Goal: Communication & Community: Answer question/provide support

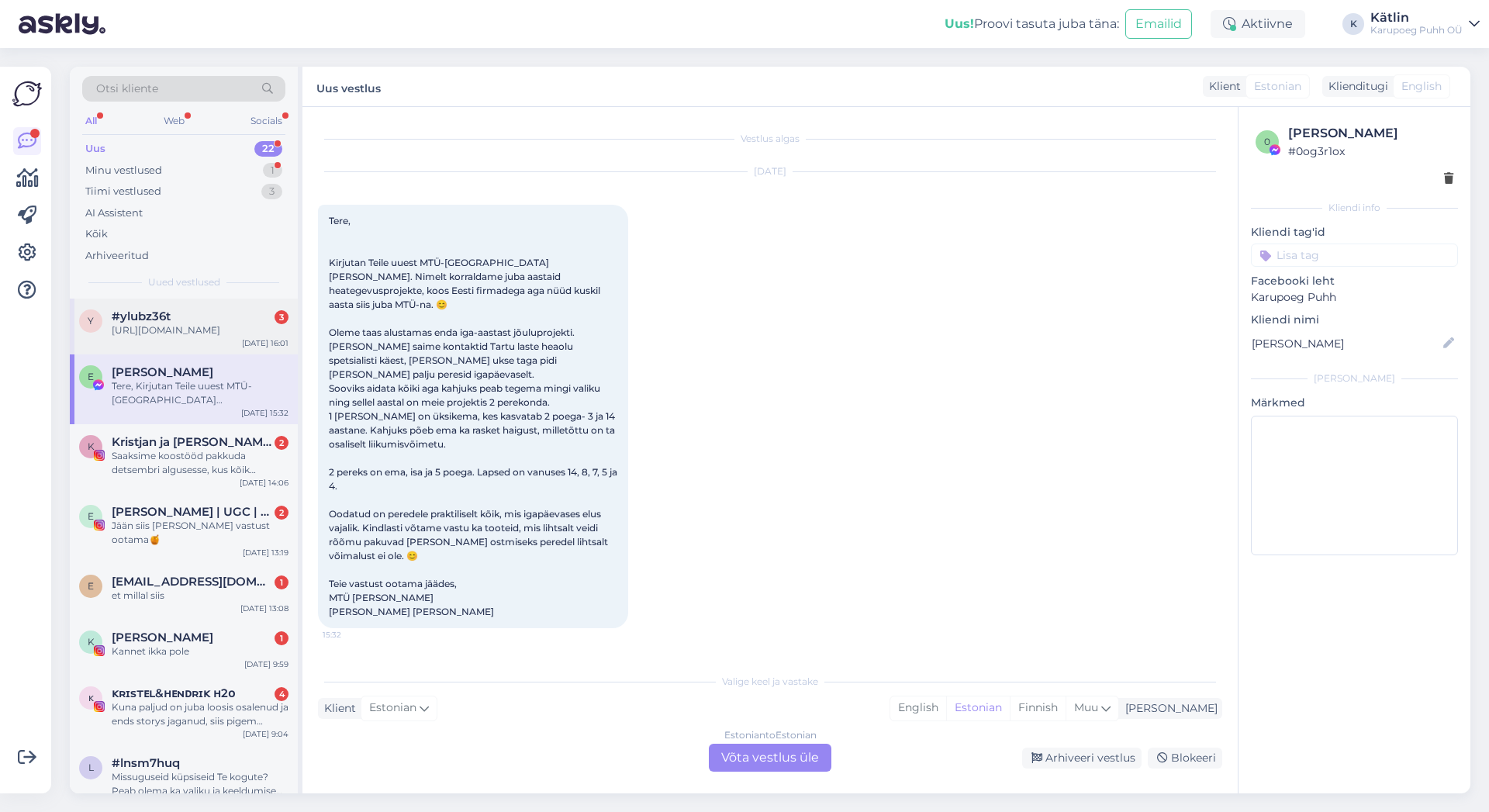
click at [189, 321] on div "#ylubz36t 3" at bounding box center [199, 317] width 177 height 14
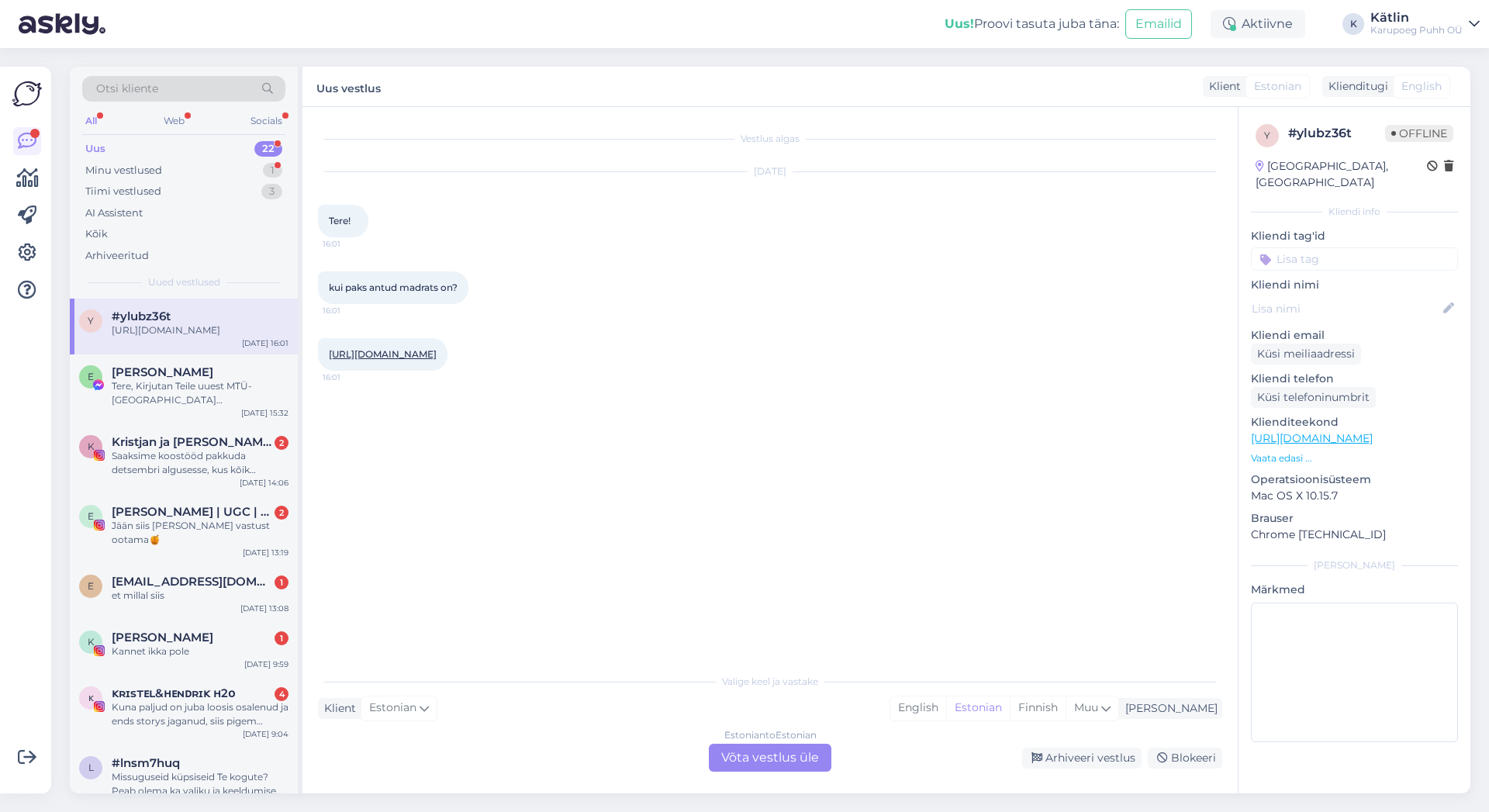
click at [778, 749] on div "Estonian to Estonian Võta vestlus üle" at bounding box center [770, 757] width 123 height 28
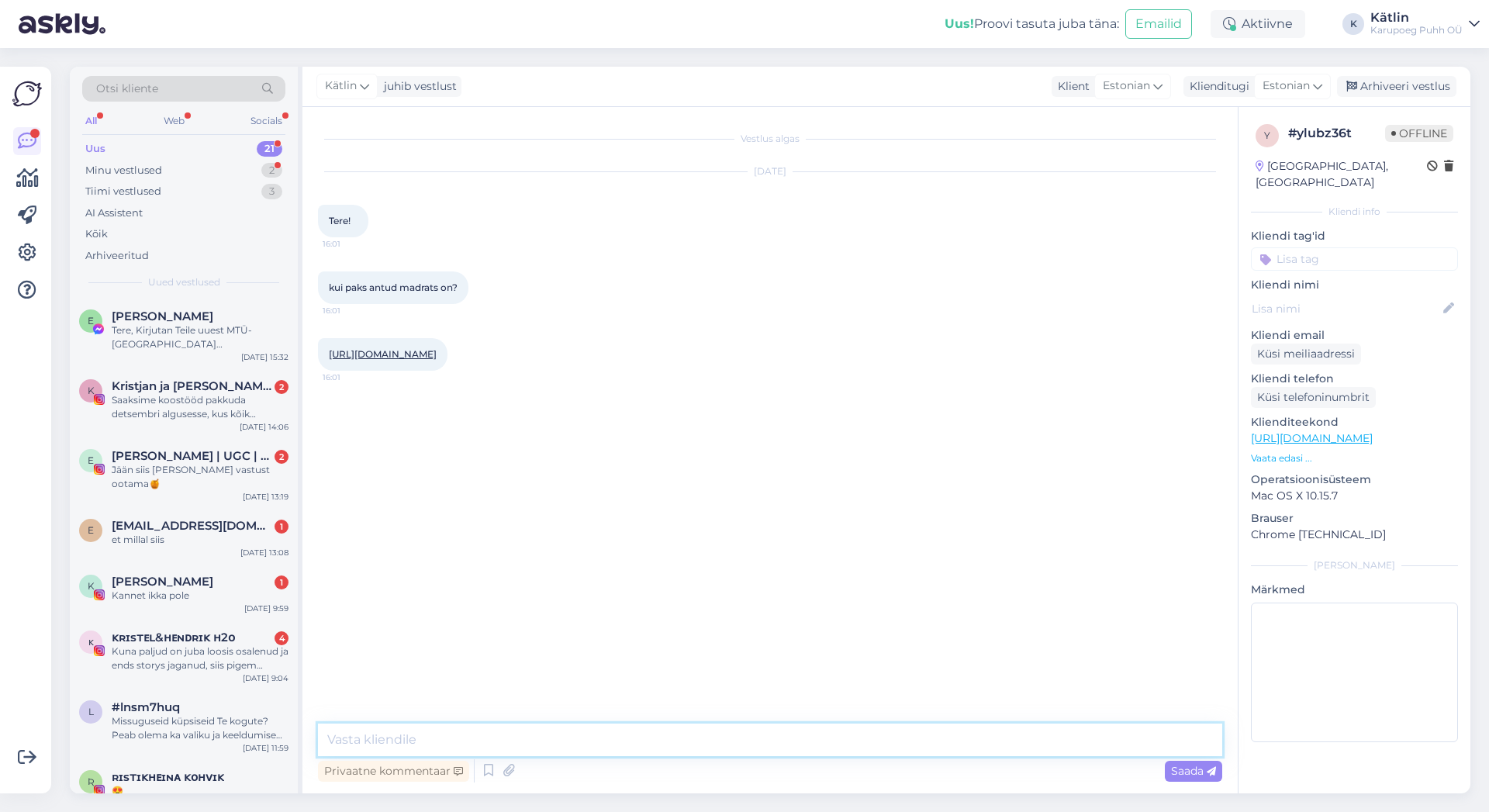
drag, startPoint x: 414, startPoint y: 742, endPoint x: 493, endPoint y: 701, distance: 89.0
click at [415, 741] on textarea at bounding box center [770, 739] width 904 height 32
click at [203, 166] on div "Minu vestlused 2" at bounding box center [184, 170] width 203 height 21
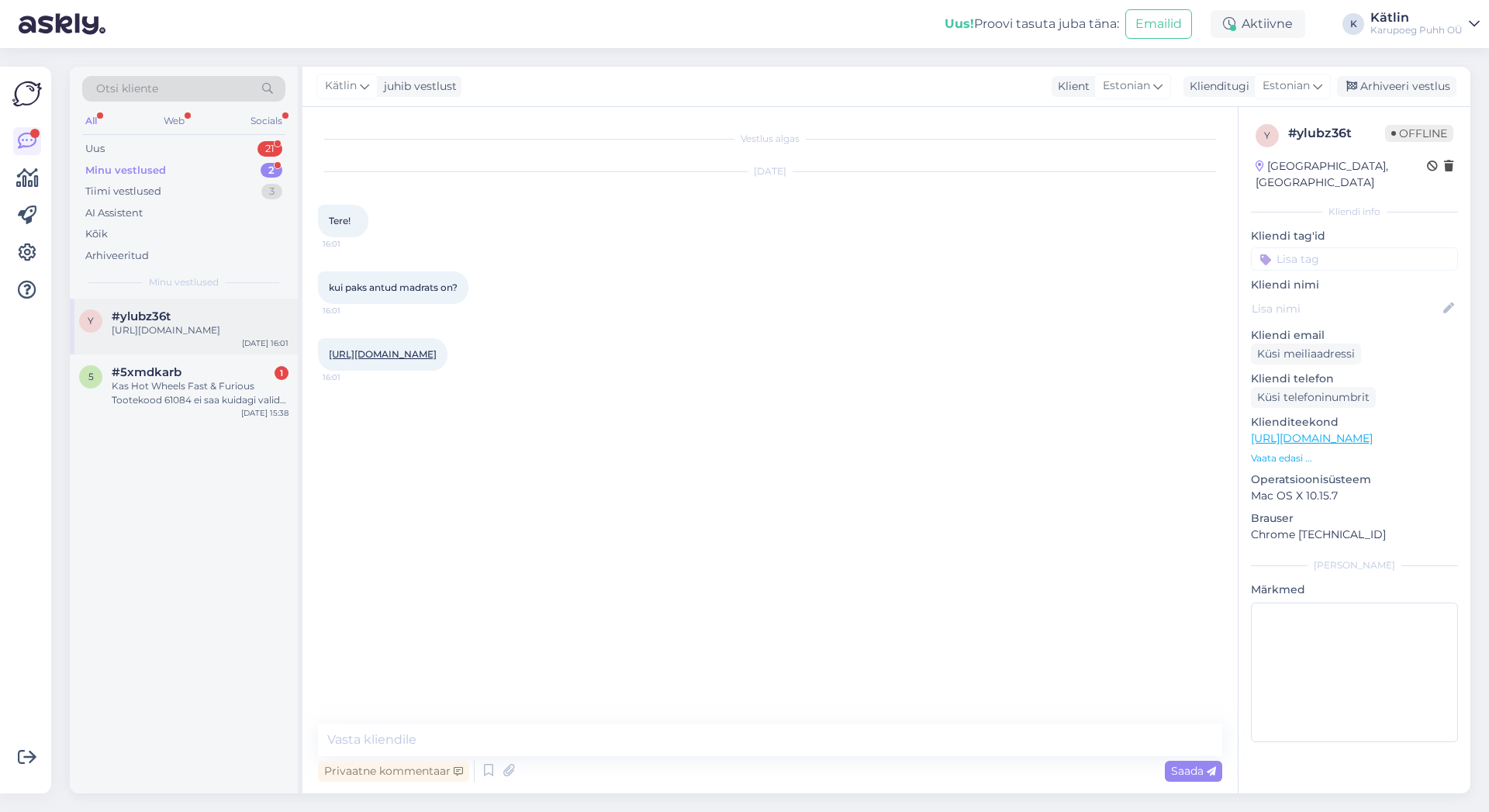
click at [180, 337] on div "[URL][DOMAIN_NAME]" at bounding box center [199, 331] width 177 height 14
click at [484, 733] on textarea at bounding box center [770, 739] width 904 height 32
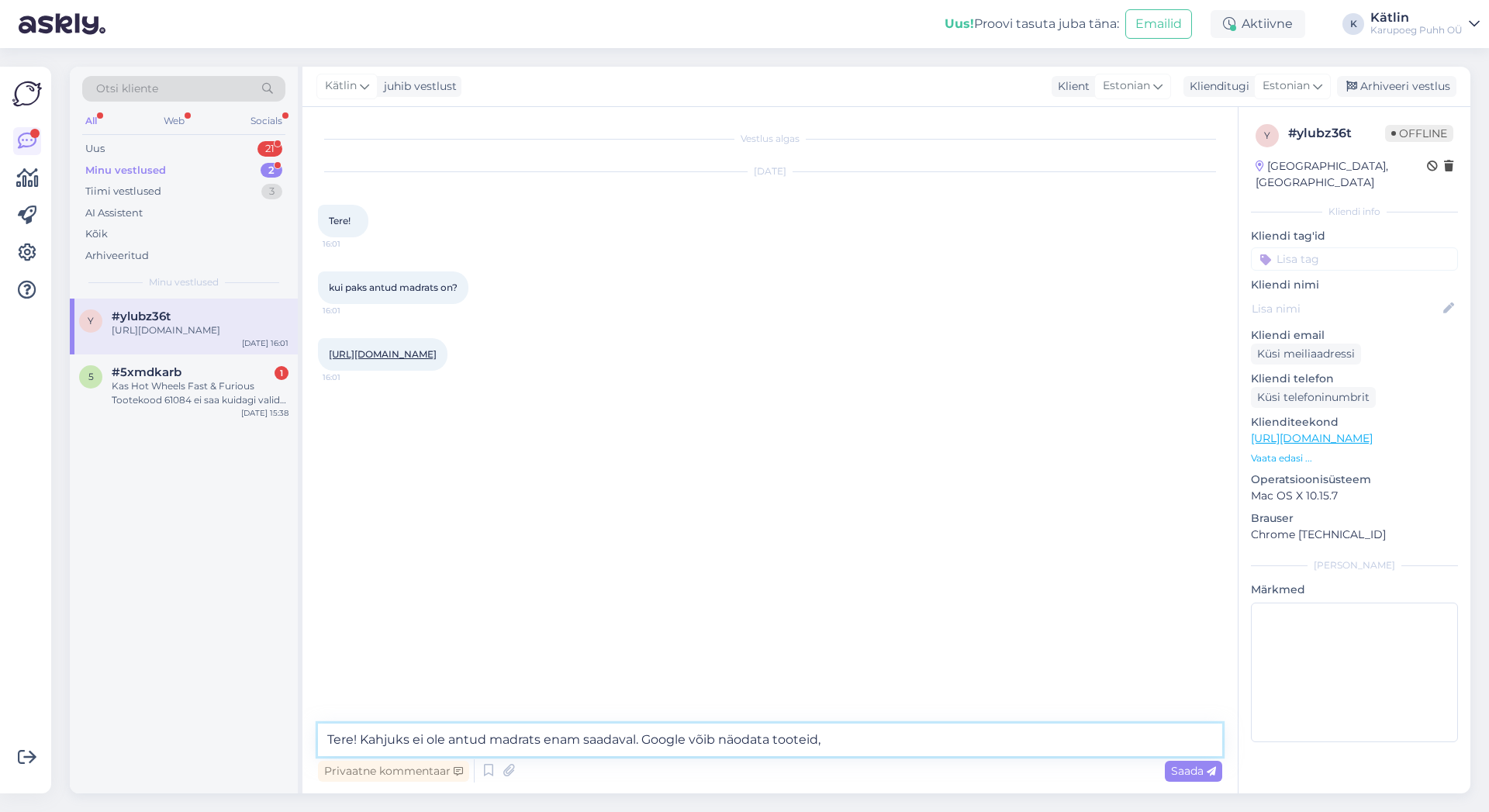
click at [743, 739] on textarea "Tere! Kahjuks ei ole antud madrats enam saadaval. Google võib näodata tooteid," at bounding box center [770, 739] width 904 height 32
click at [851, 734] on textarea "Tere! Kahjuks ei ole antud madrats enam saadaval. Google võib näidata tooteid," at bounding box center [770, 739] width 904 height 32
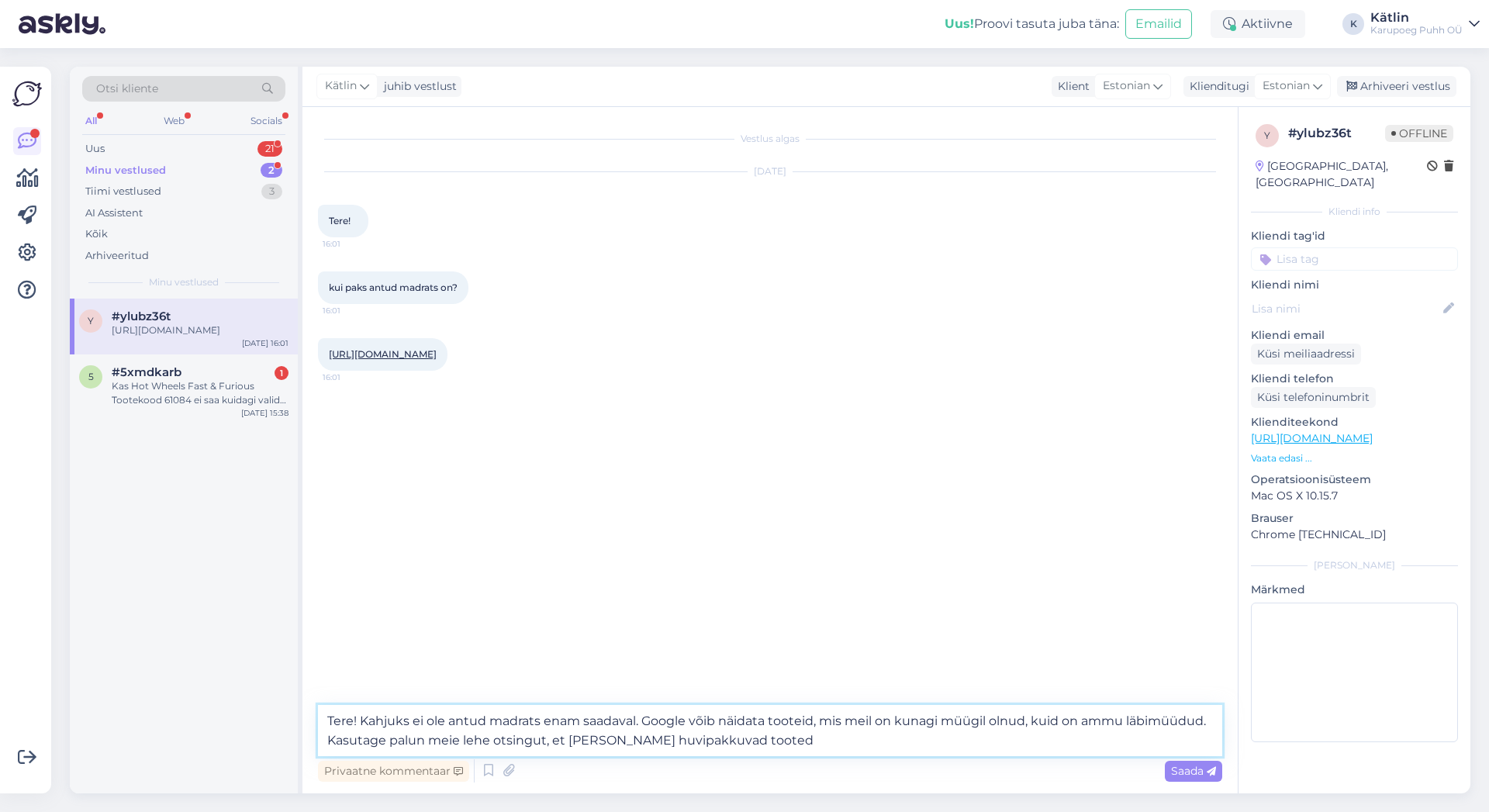
type textarea "Tere! Kahjuks ei ole antud madrats enam saadaval. Google võib näidata tooteid, …"
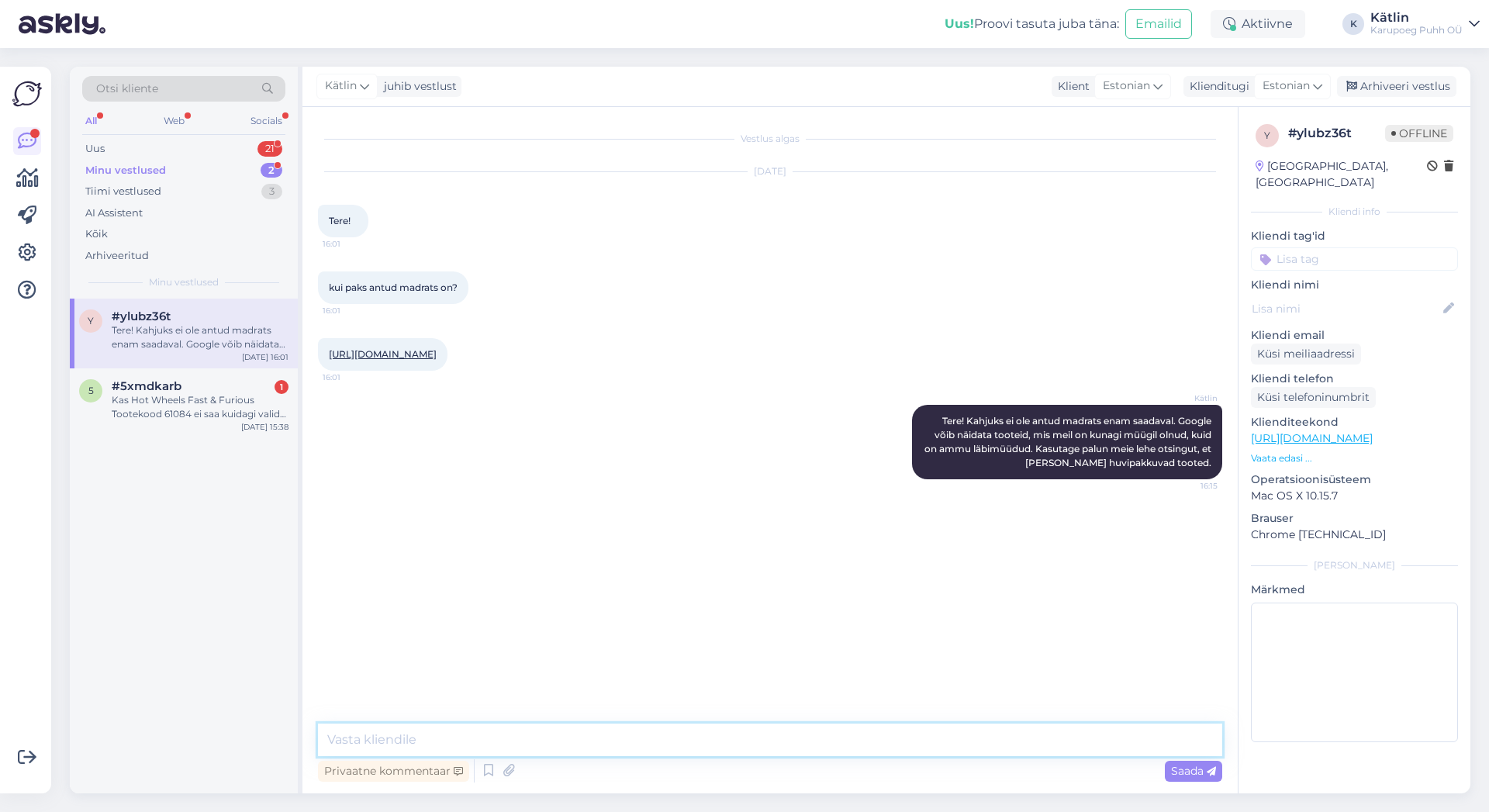
click at [785, 742] on textarea at bounding box center [770, 739] width 904 height 32
type textarea "M"
click at [386, 739] on textarea "Karupoed Puhhi lehel" at bounding box center [770, 739] width 904 height 32
click at [326, 737] on textarea "Karupoeg Puhhi lehel" at bounding box center [770, 739] width 904 height 32
click at [530, 742] on textarea "Kui Karupoeg Puhhi lehel" at bounding box center [770, 739] width 904 height 32
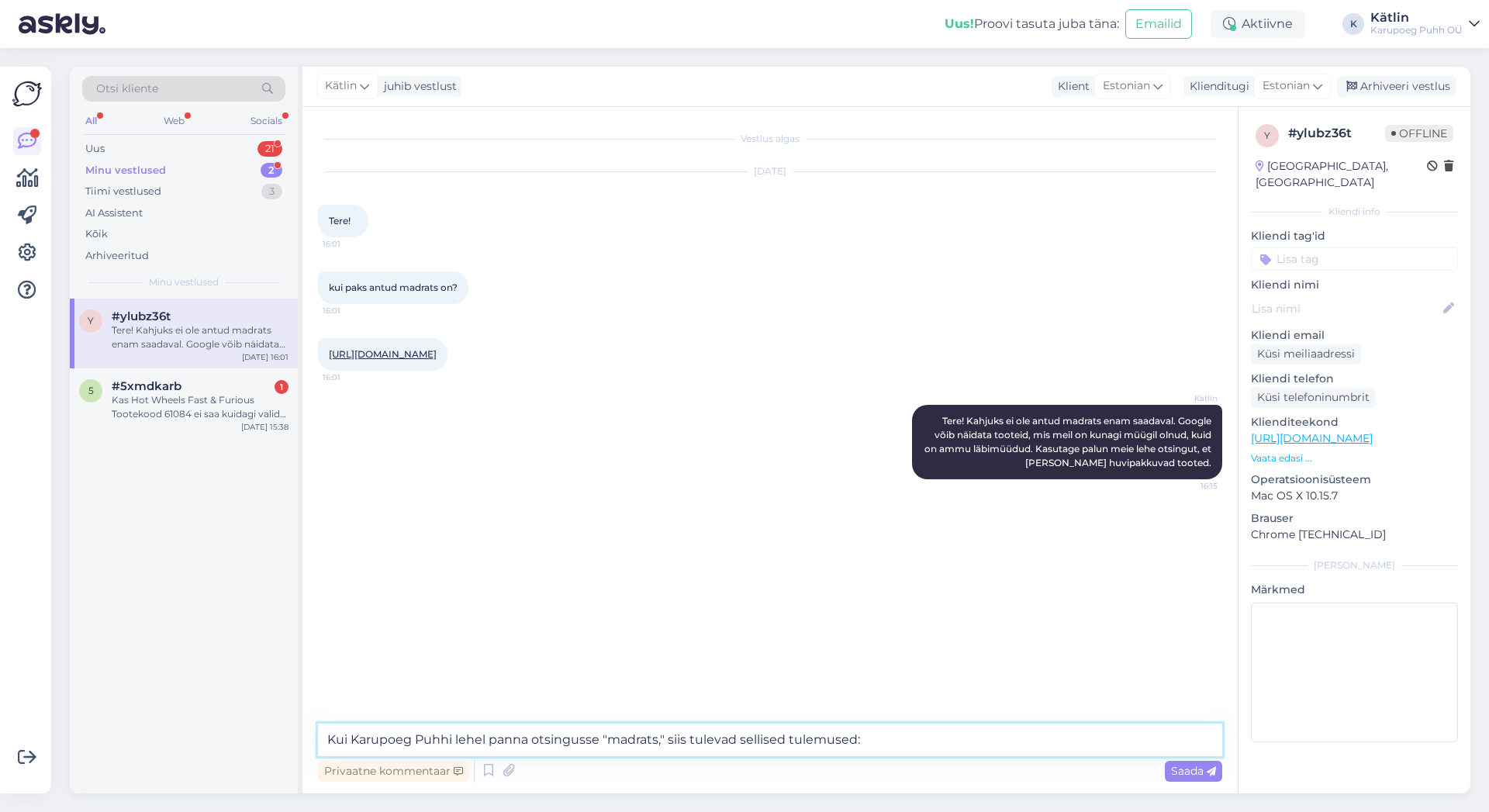
paste textarea "[URL][DOMAIN_NAME]"
type textarea "Kui Karupoeg Puhhi lehel panna otsingusse "madrats," siis tulevad sellised tule…"
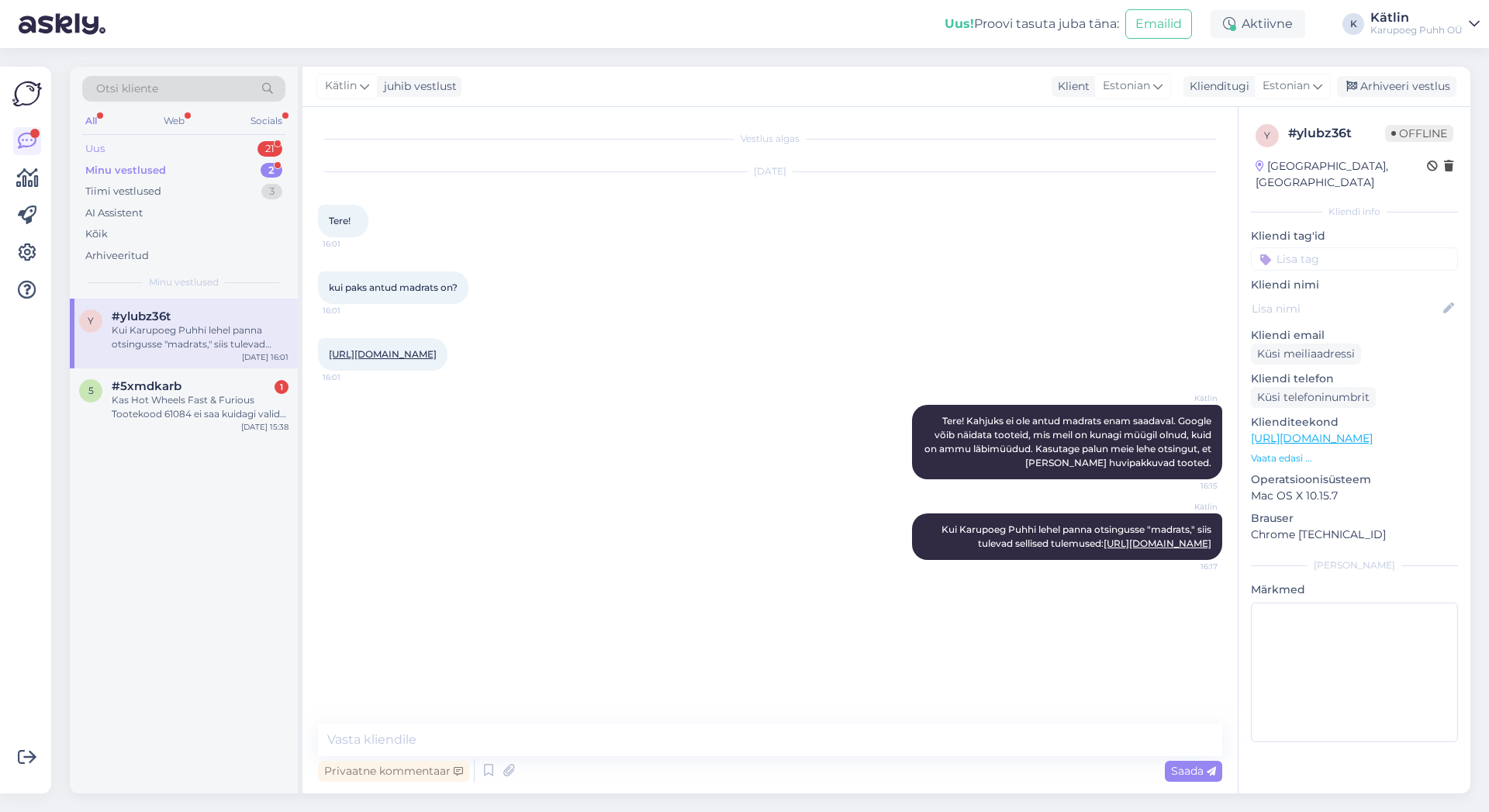
click at [112, 146] on div "Uus 21" at bounding box center [184, 148] width 203 height 21
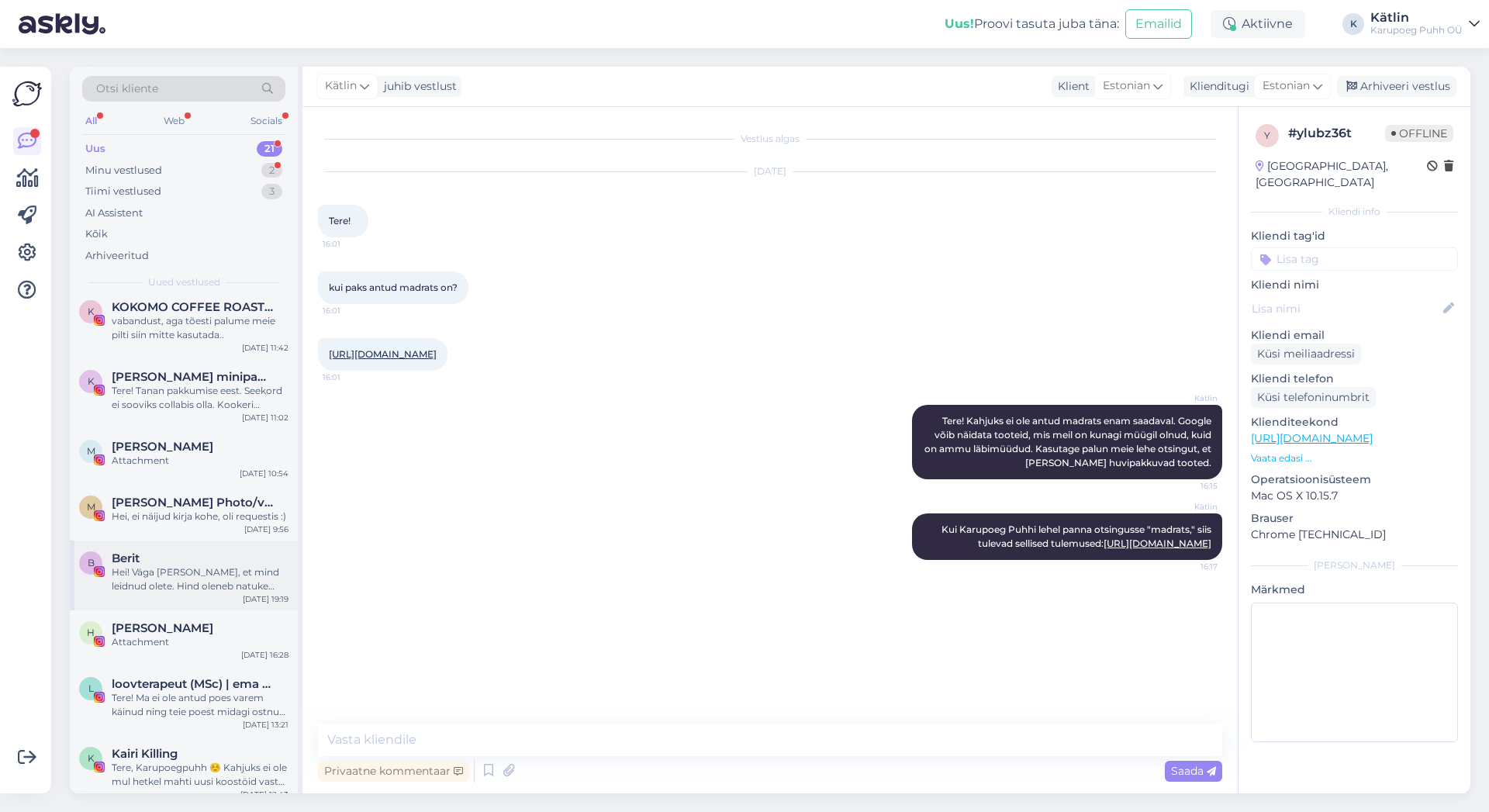
scroll to position [818, 0]
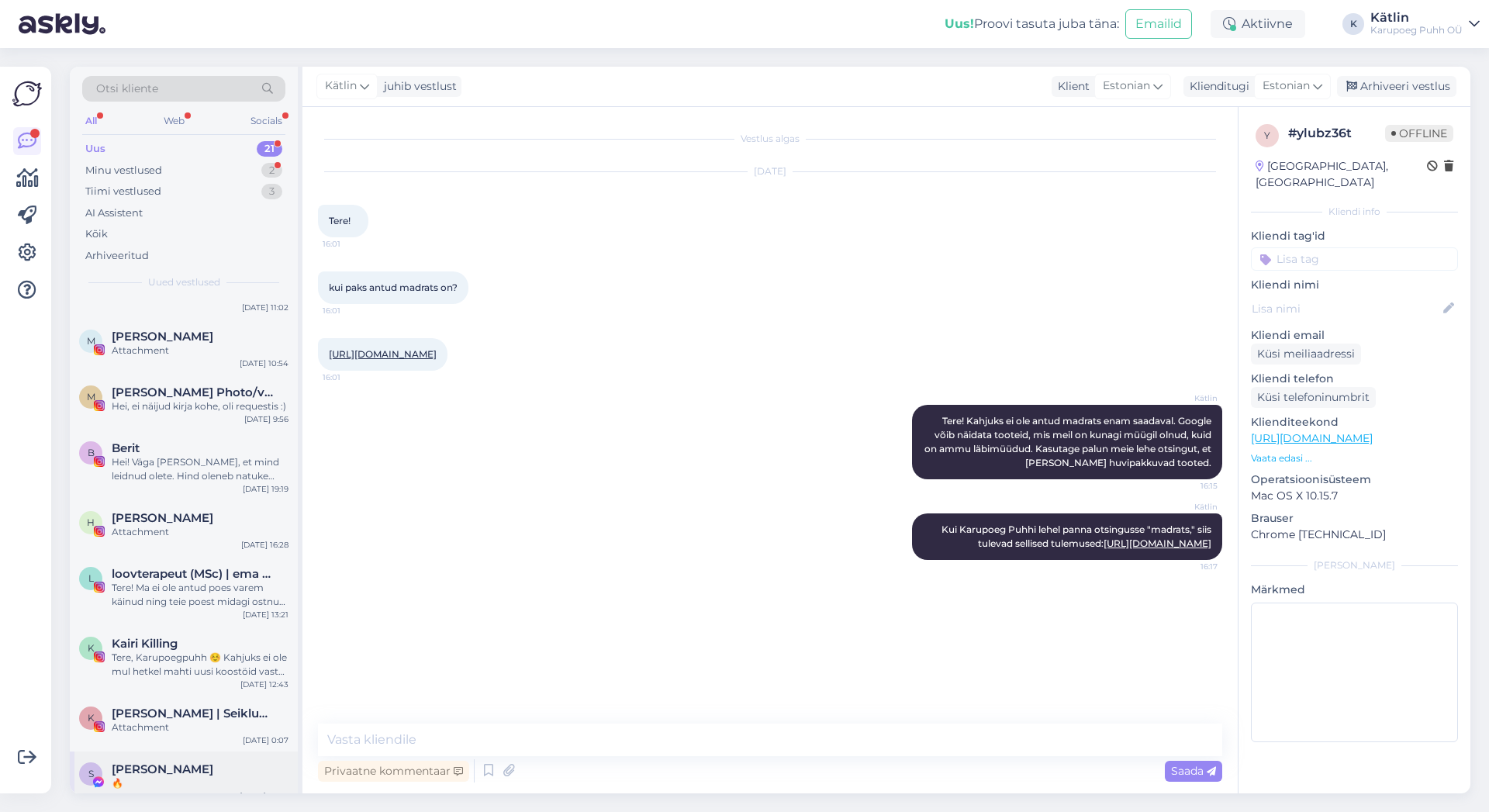
click at [170, 762] on span "[PERSON_NAME]" at bounding box center [162, 769] width 101 height 14
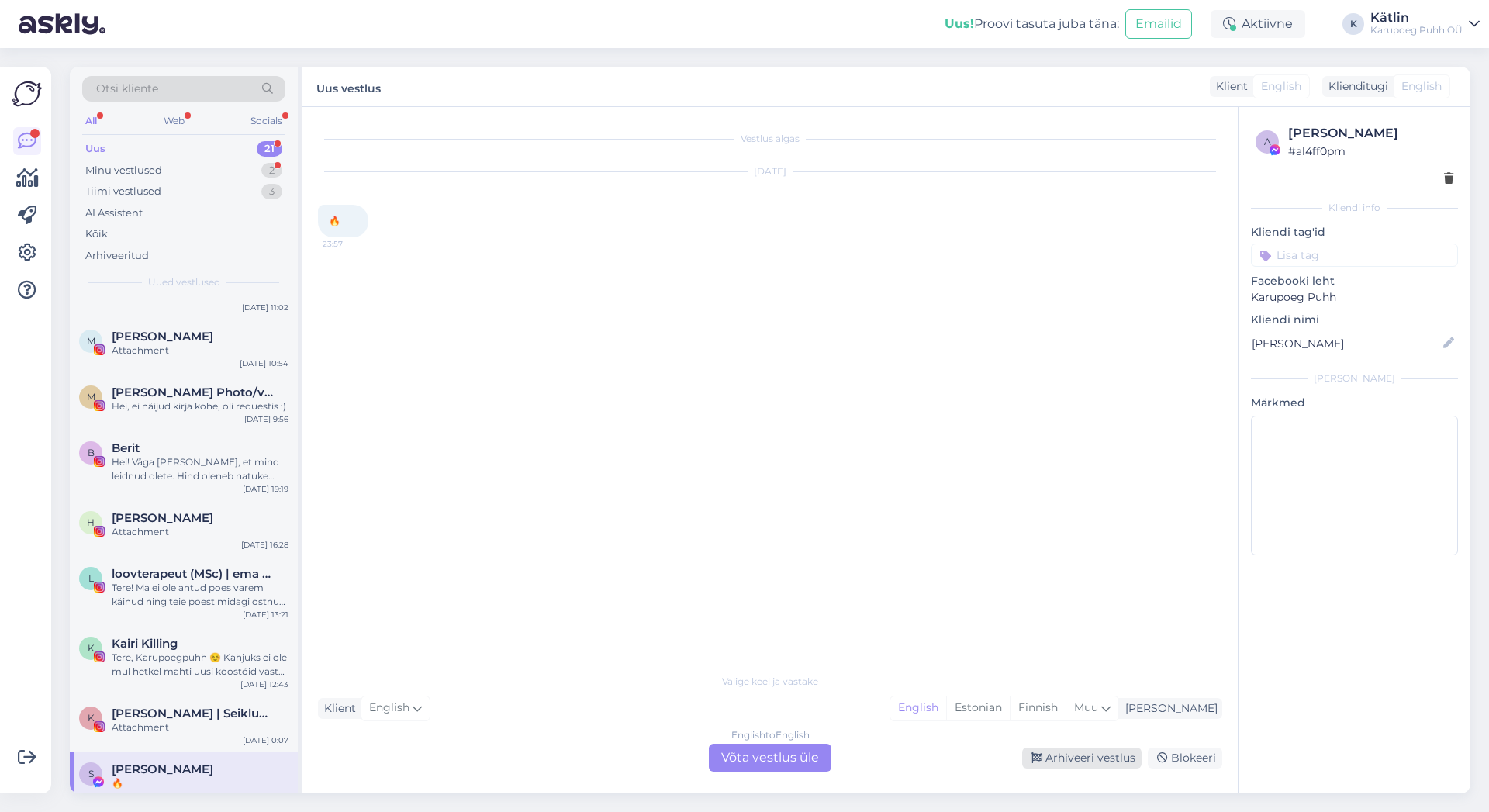
click at [1113, 749] on div "Arhiveeri vestlus" at bounding box center [1081, 758] width 120 height 21
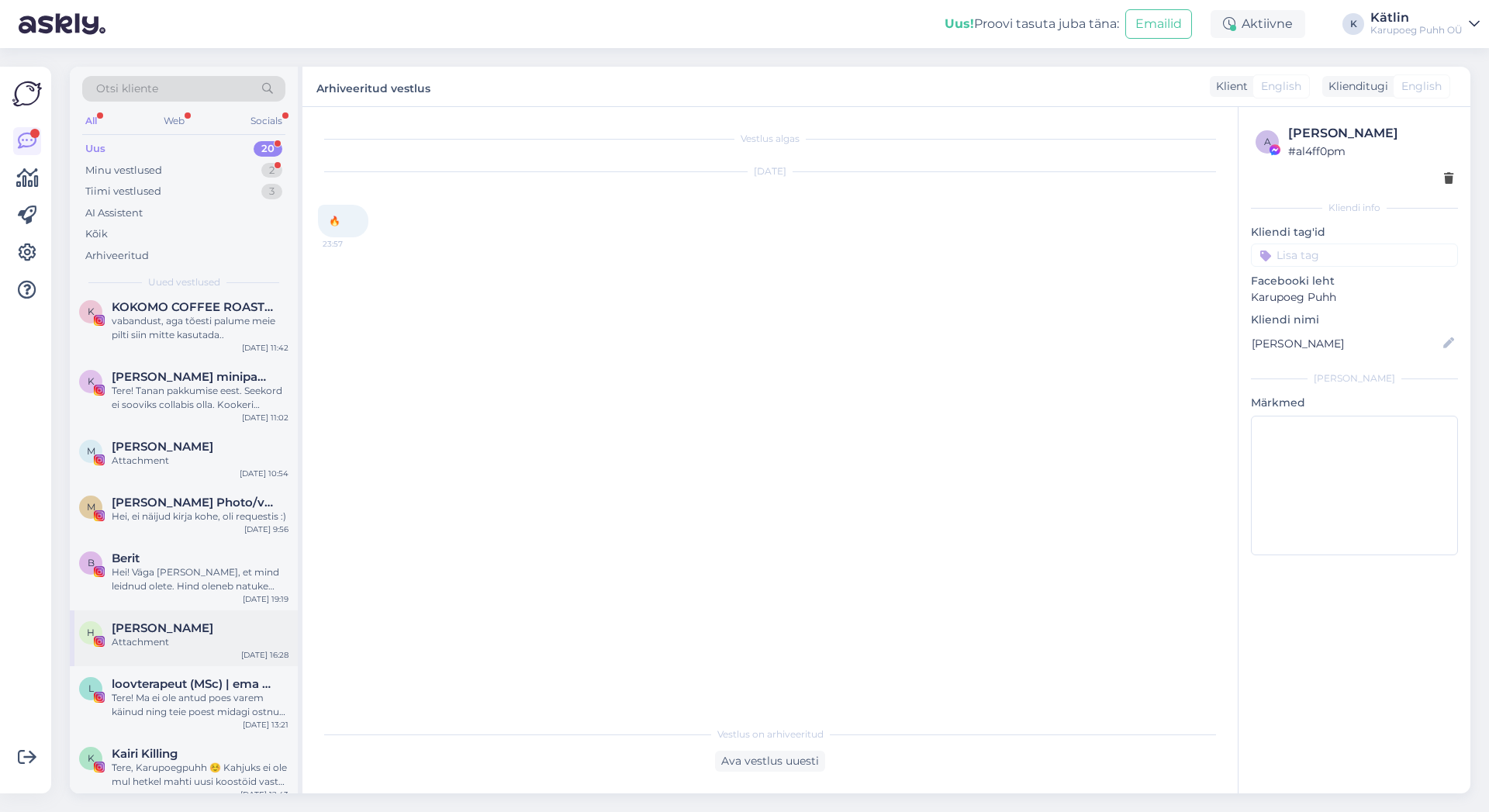
scroll to position [761, 0]
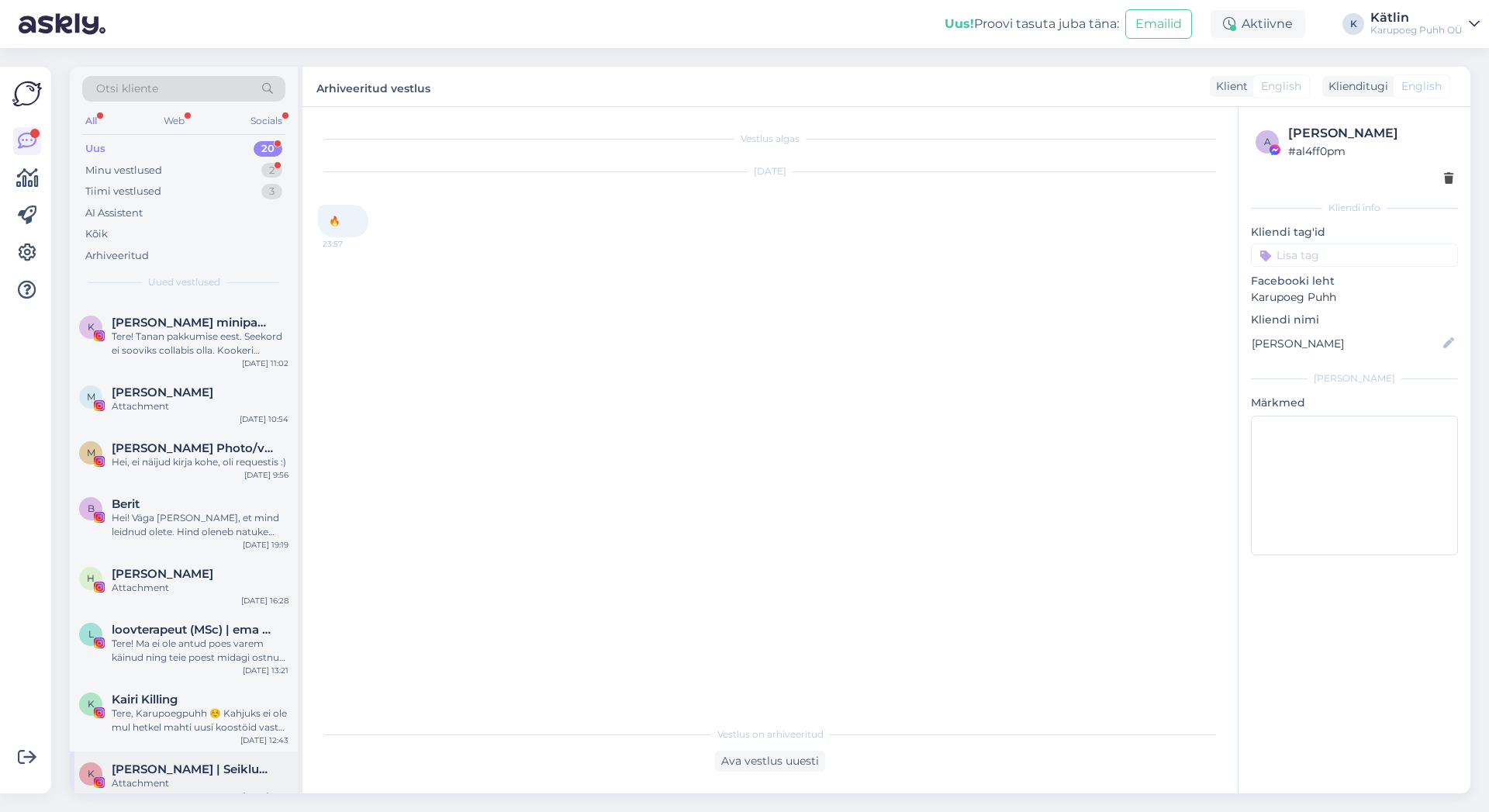
click at [173, 776] on div "Attachment" at bounding box center [199, 784] width 177 height 14
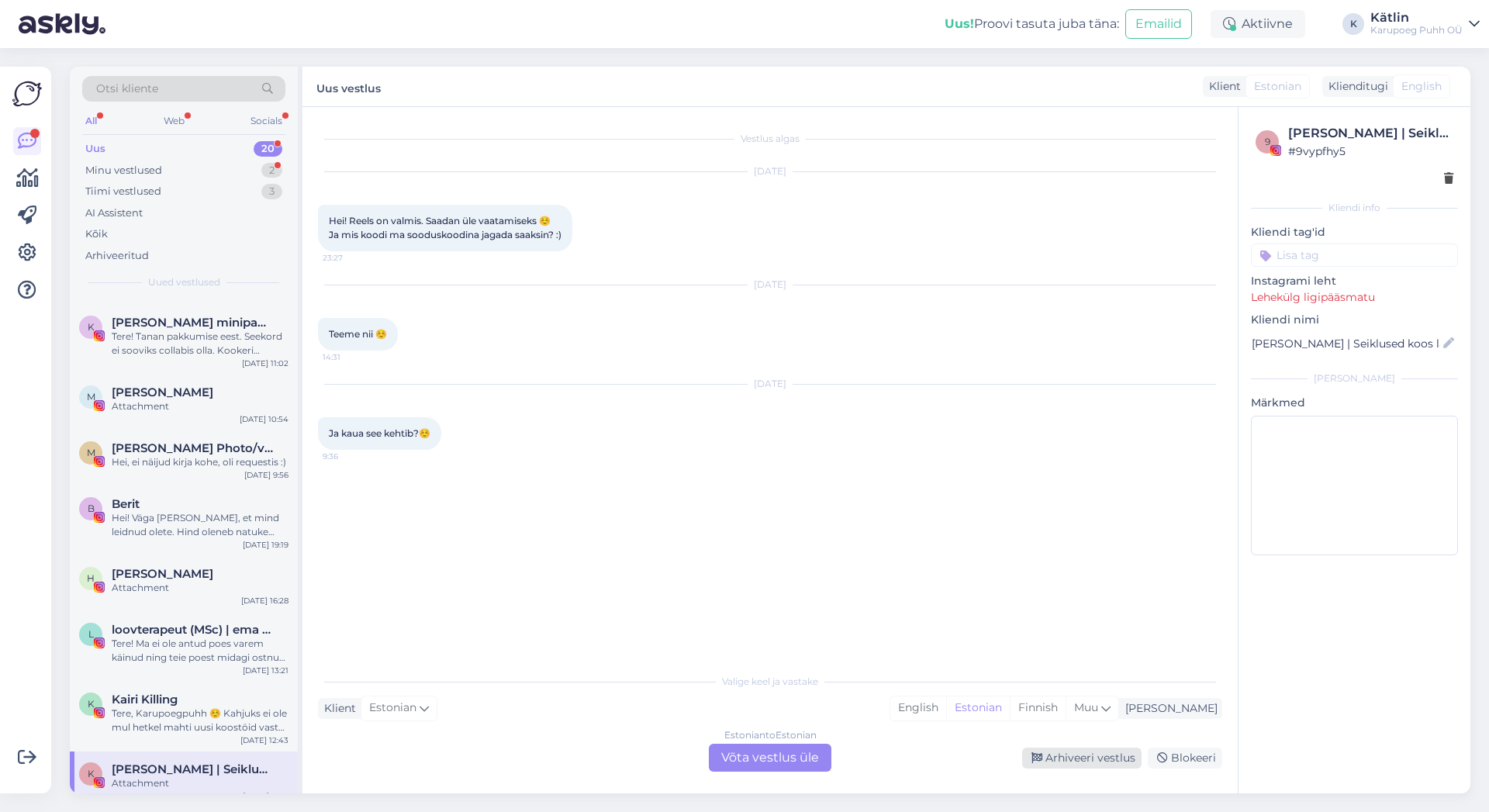
click at [1103, 757] on div "Arhiveeri vestlus" at bounding box center [1081, 758] width 120 height 21
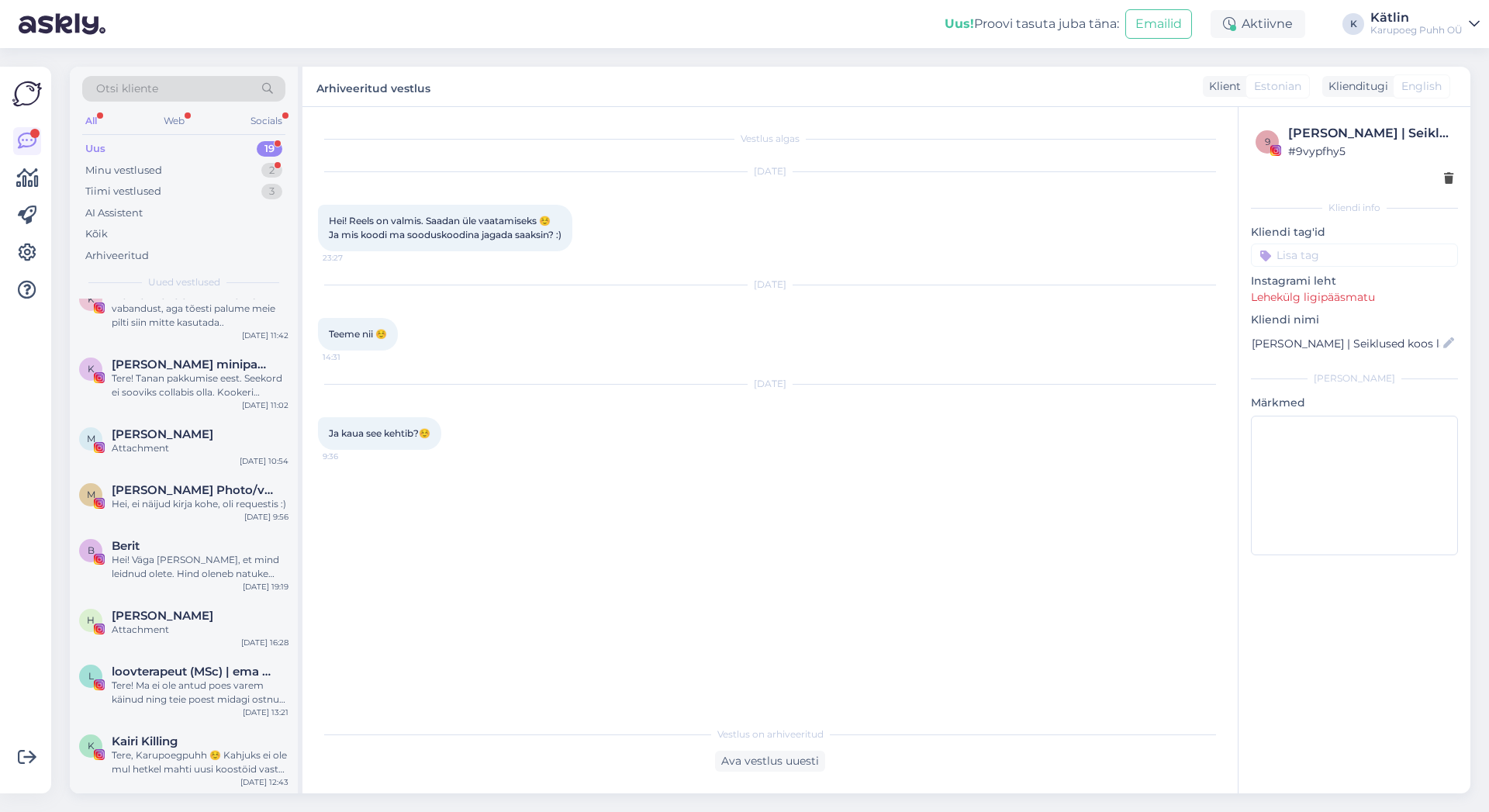
scroll to position [0, 0]
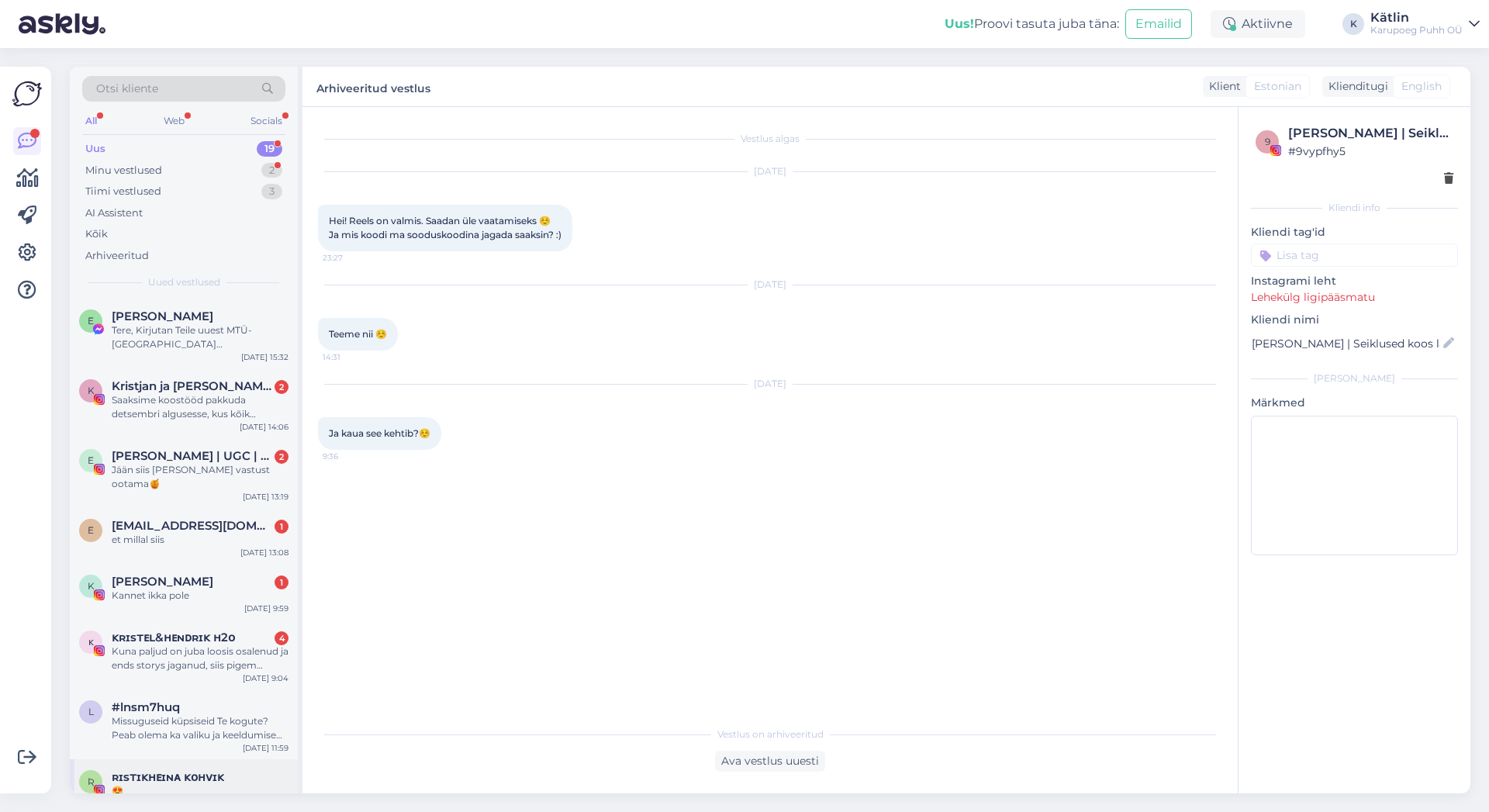
click at [150, 770] on span "ʀɪsᴛɪᴋʜᴇɪɴᴀ ᴋᴏʜᴠɪᴋ" at bounding box center [168, 777] width 112 height 14
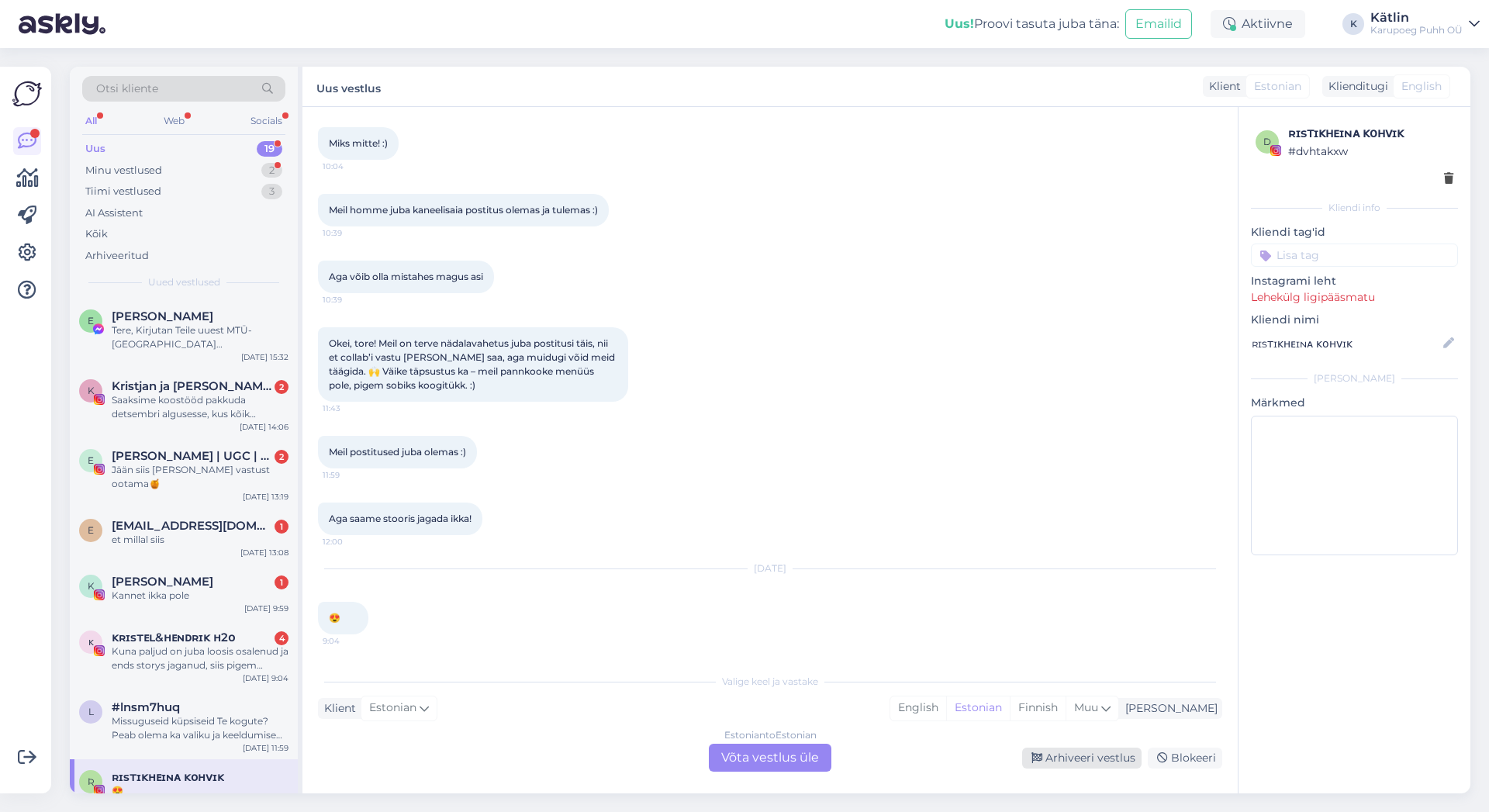
click at [1114, 751] on div "Arhiveeri vestlus" at bounding box center [1081, 758] width 120 height 21
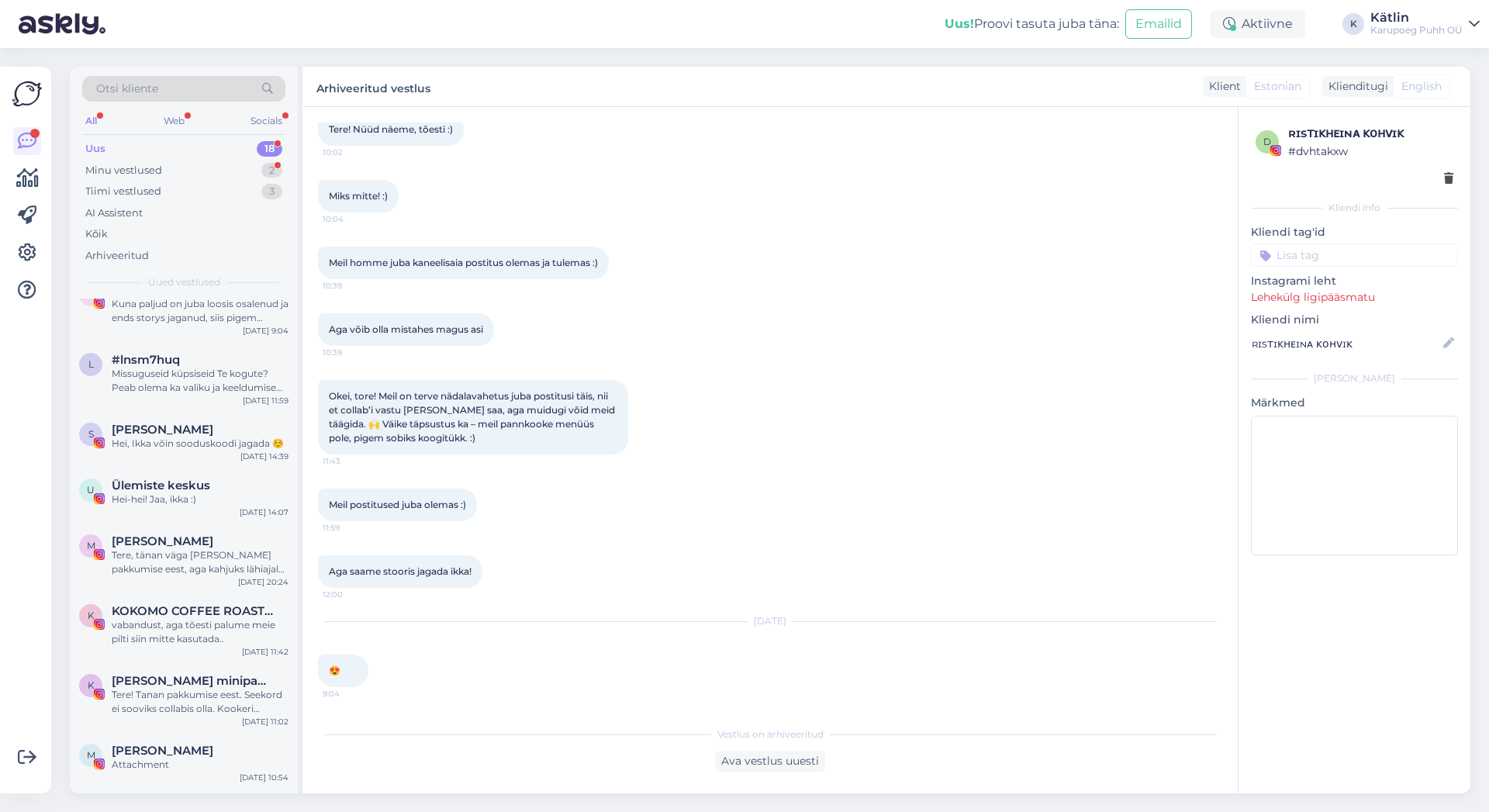
scroll to position [650, 0]
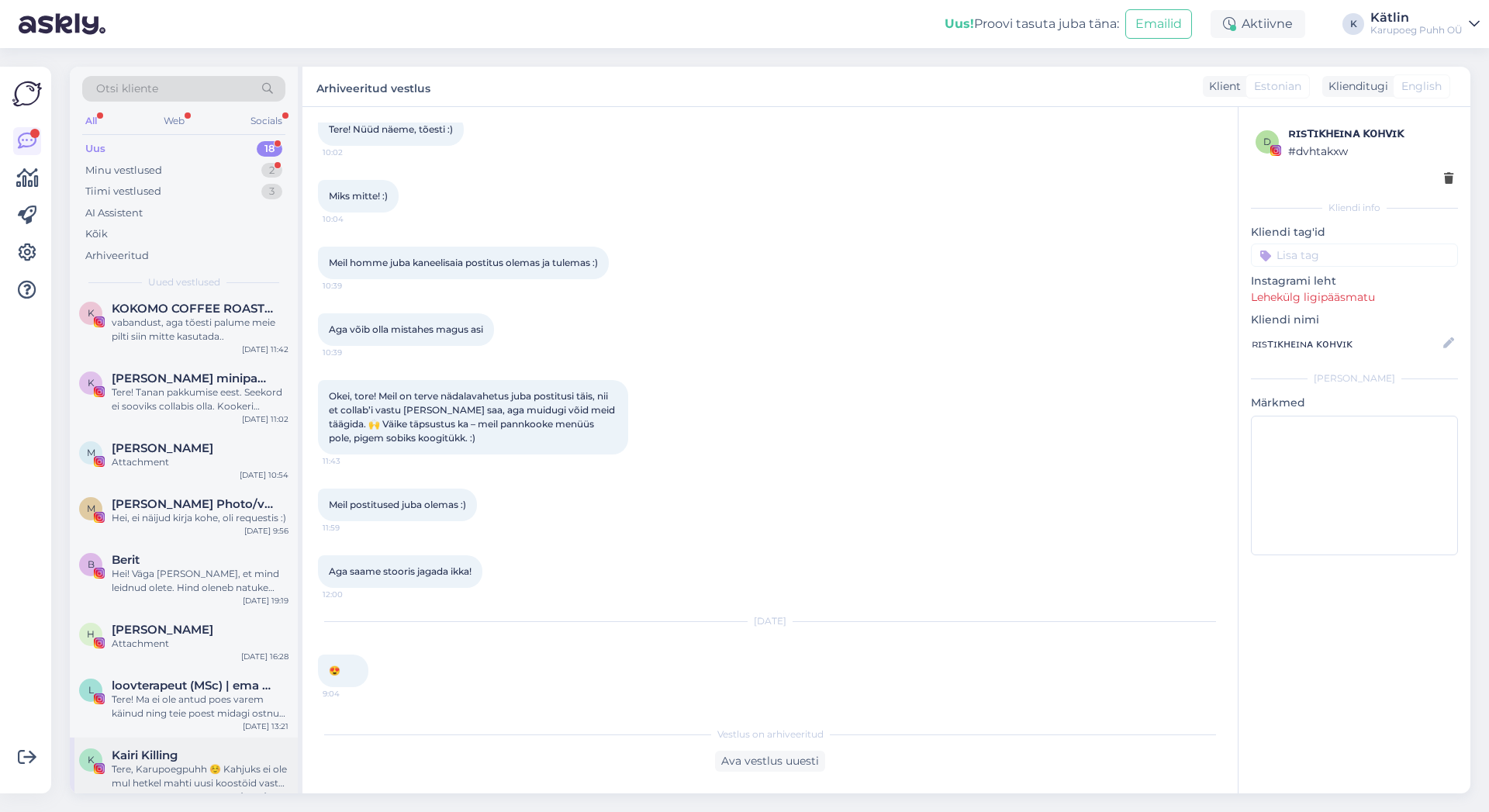
click at [181, 762] on div "Tere, Karupoegpuhh ☺️ Kahjuks ei ole mul hetkel mahti uusi koostöid vastu [PERS…" at bounding box center [199, 776] width 177 height 28
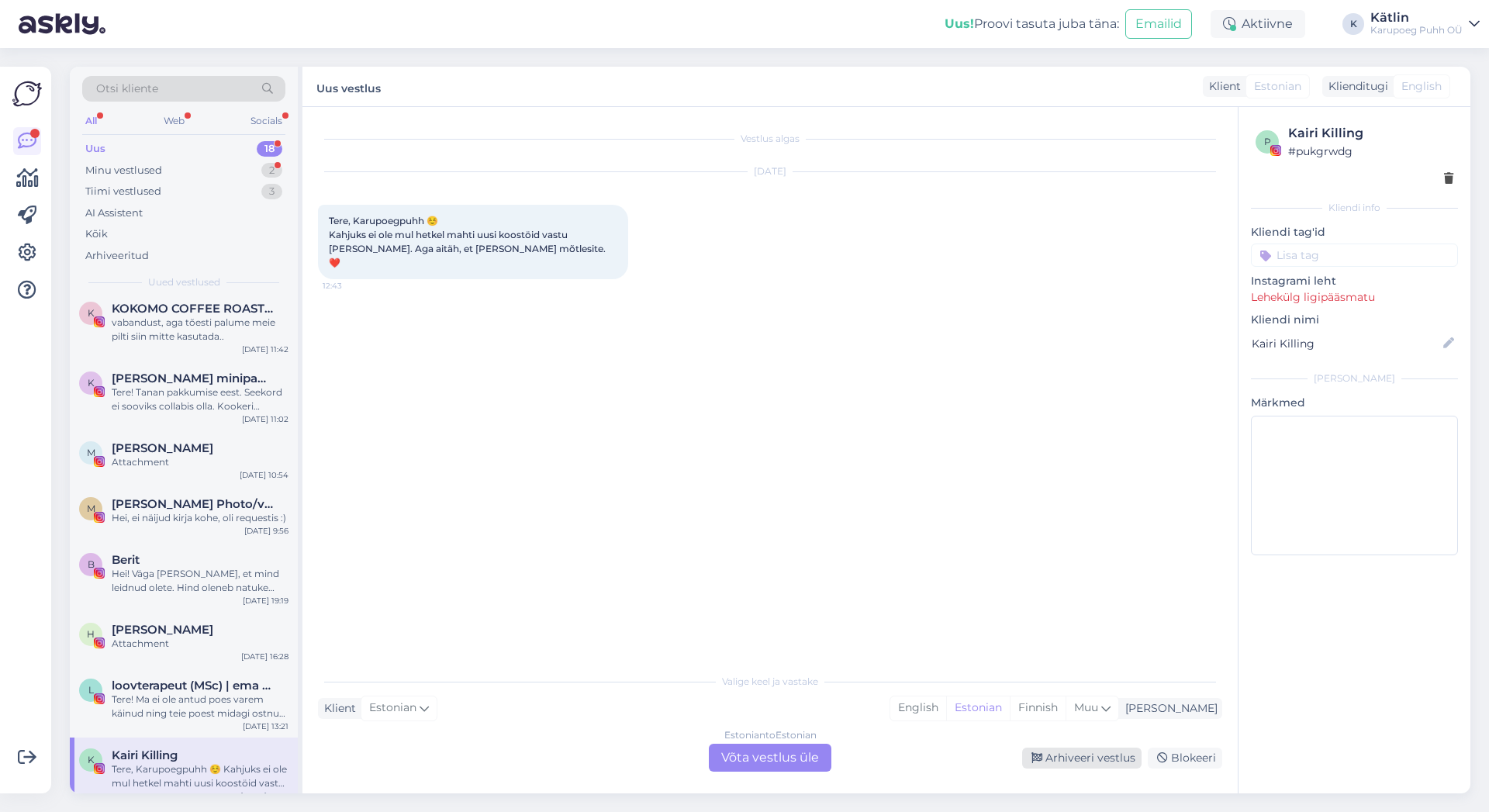
click at [1084, 758] on div "Arhiveeri vestlus" at bounding box center [1081, 758] width 120 height 21
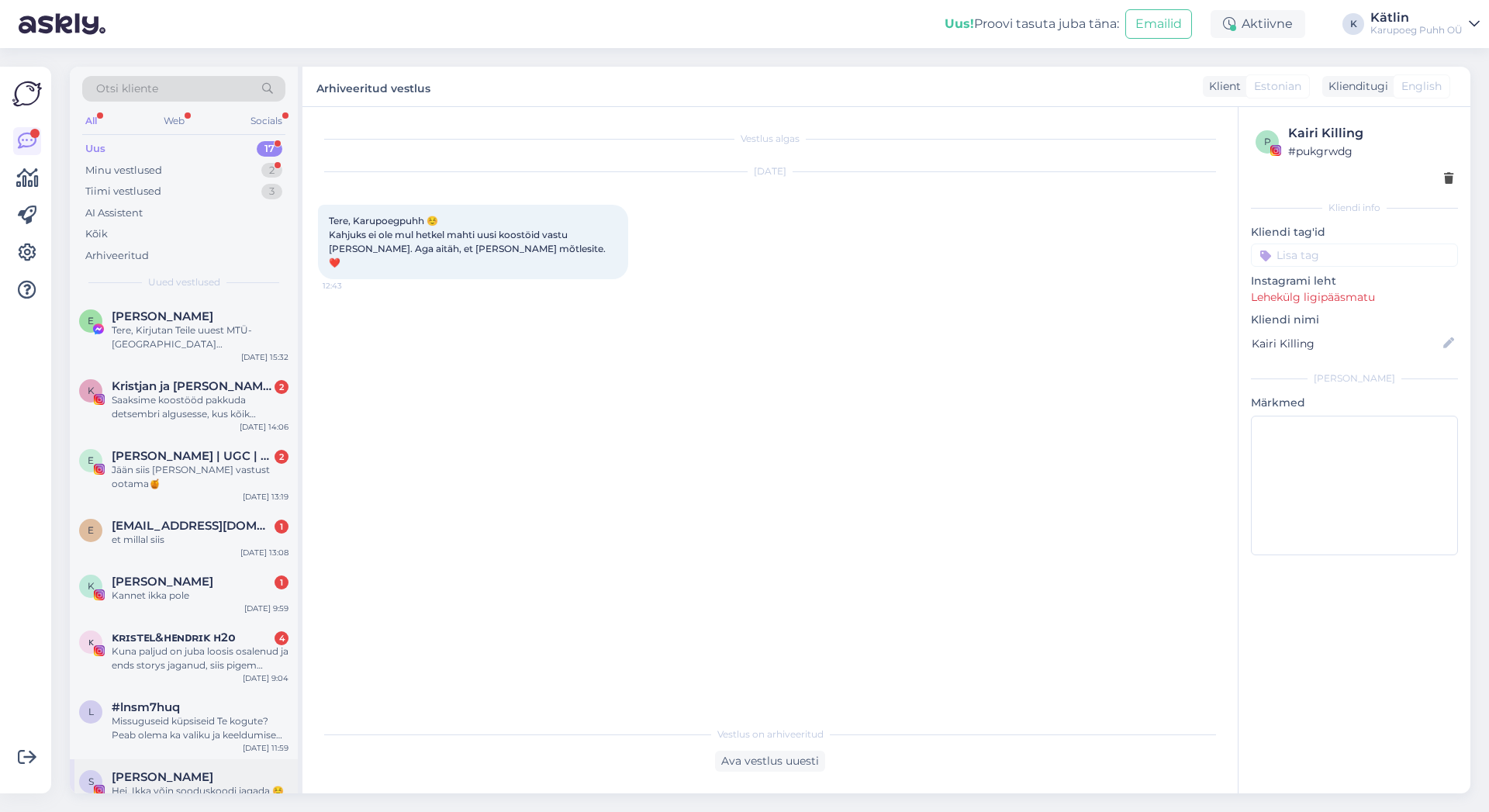
click at [165, 784] on div "Hei, Ikka võin sooduskoodi jagada ☺️" at bounding box center [199, 791] width 177 height 14
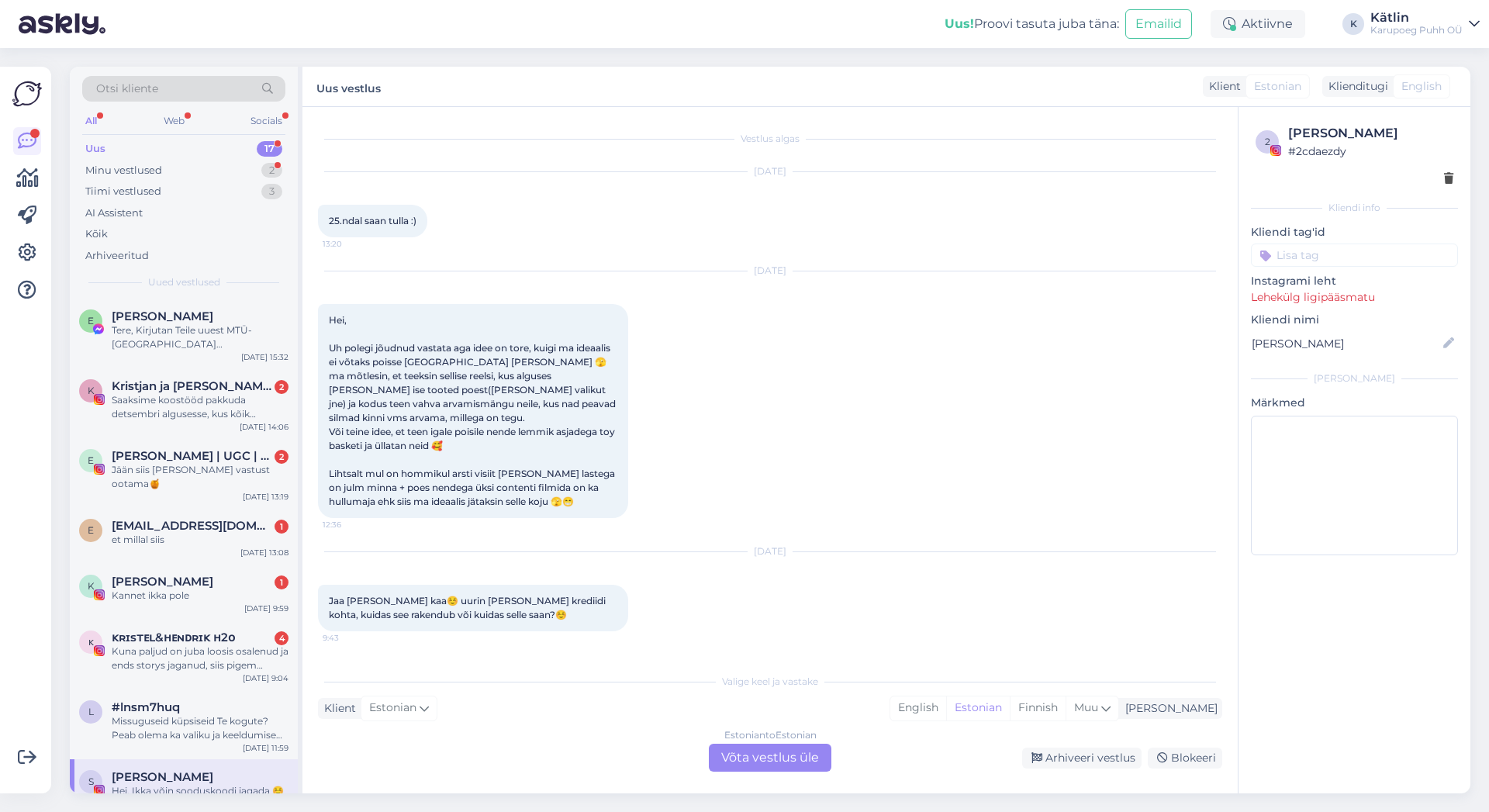
scroll to position [490, 0]
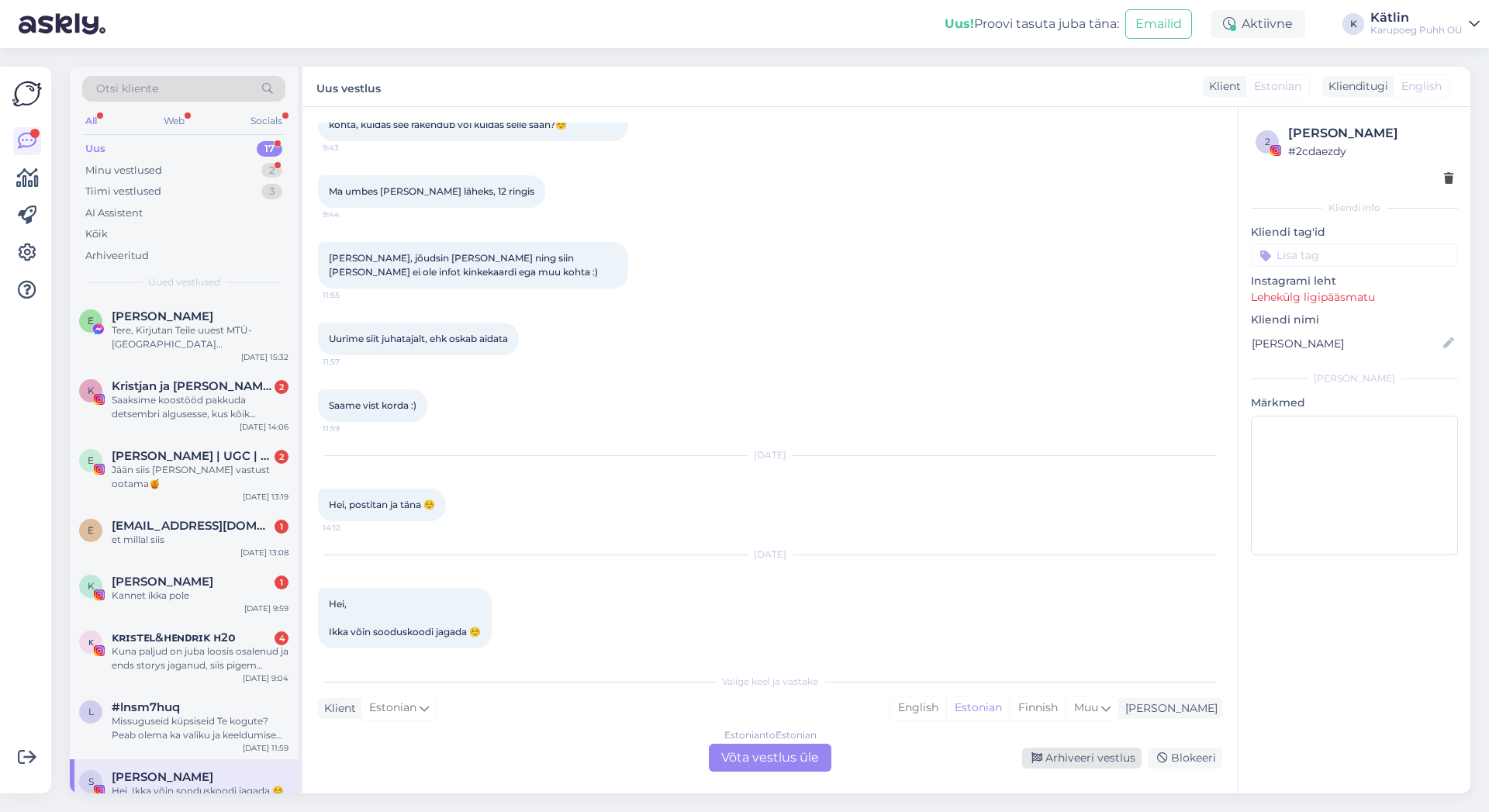
click at [1096, 755] on div "Arhiveeri vestlus" at bounding box center [1081, 758] width 120 height 21
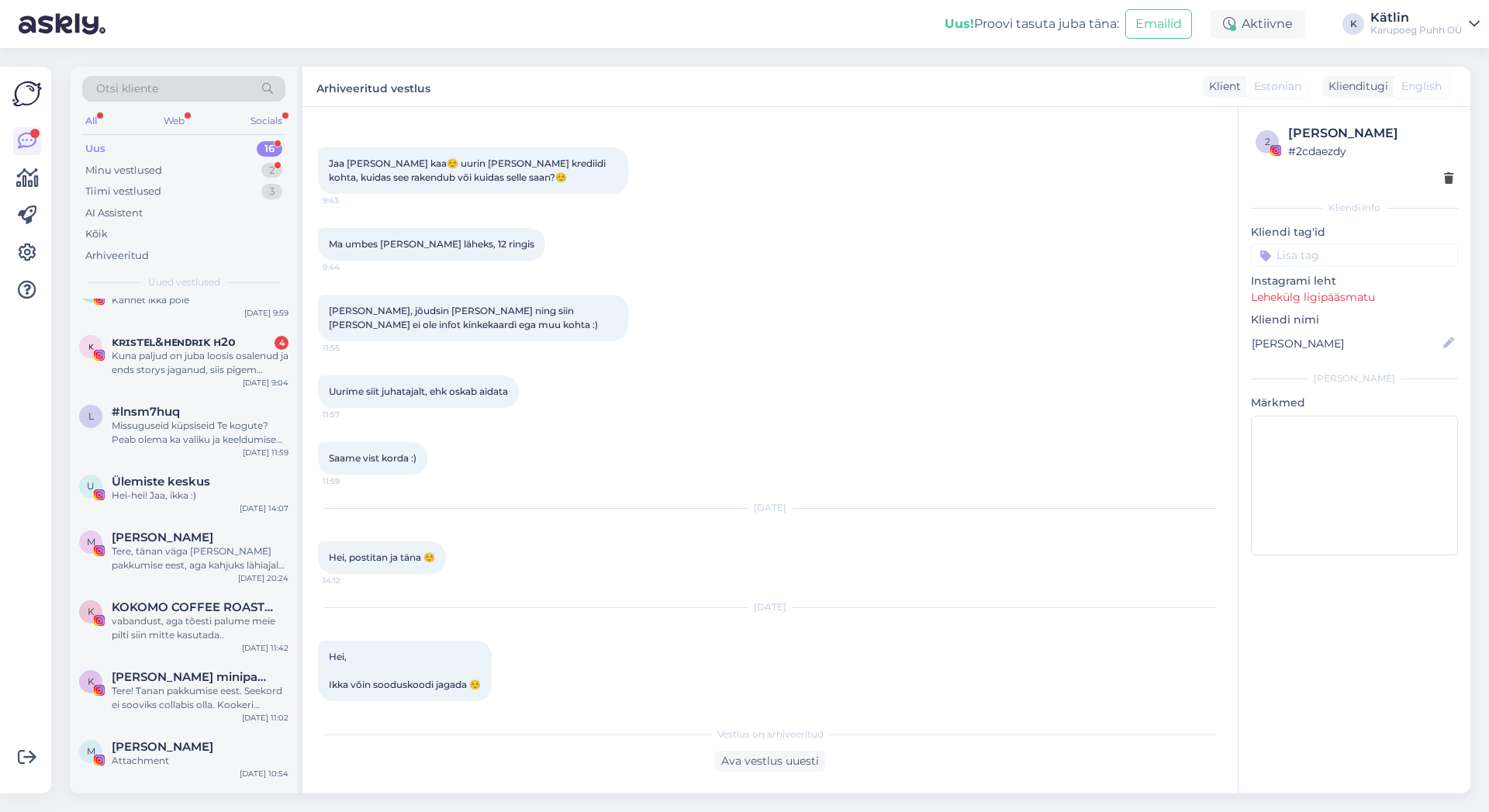
scroll to position [524, 0]
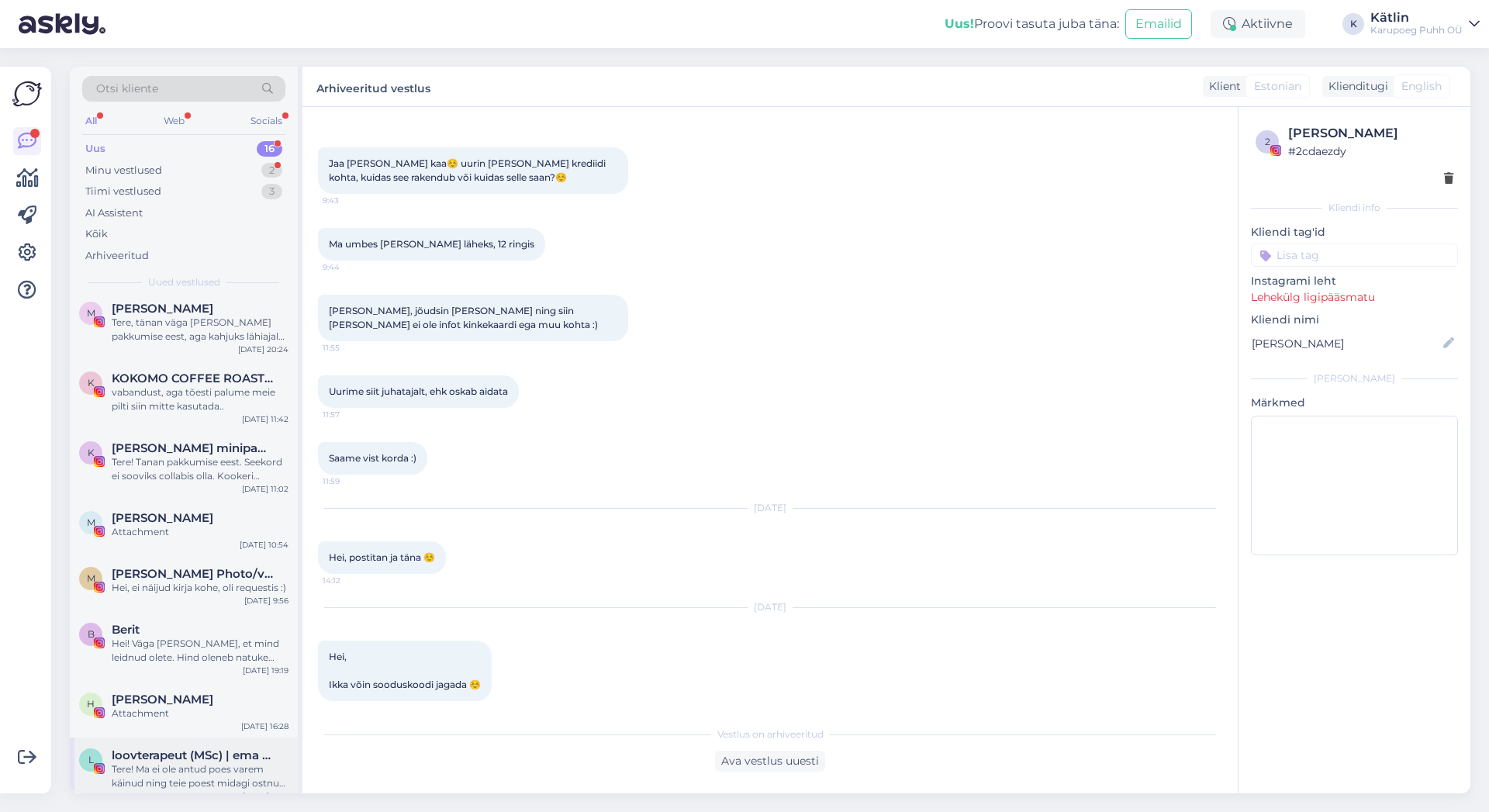
click at [154, 762] on div "Tere! Ma ei ole antud poes varem käinud ning teie poest midagi ostnud, mis tähe…" at bounding box center [199, 776] width 177 height 28
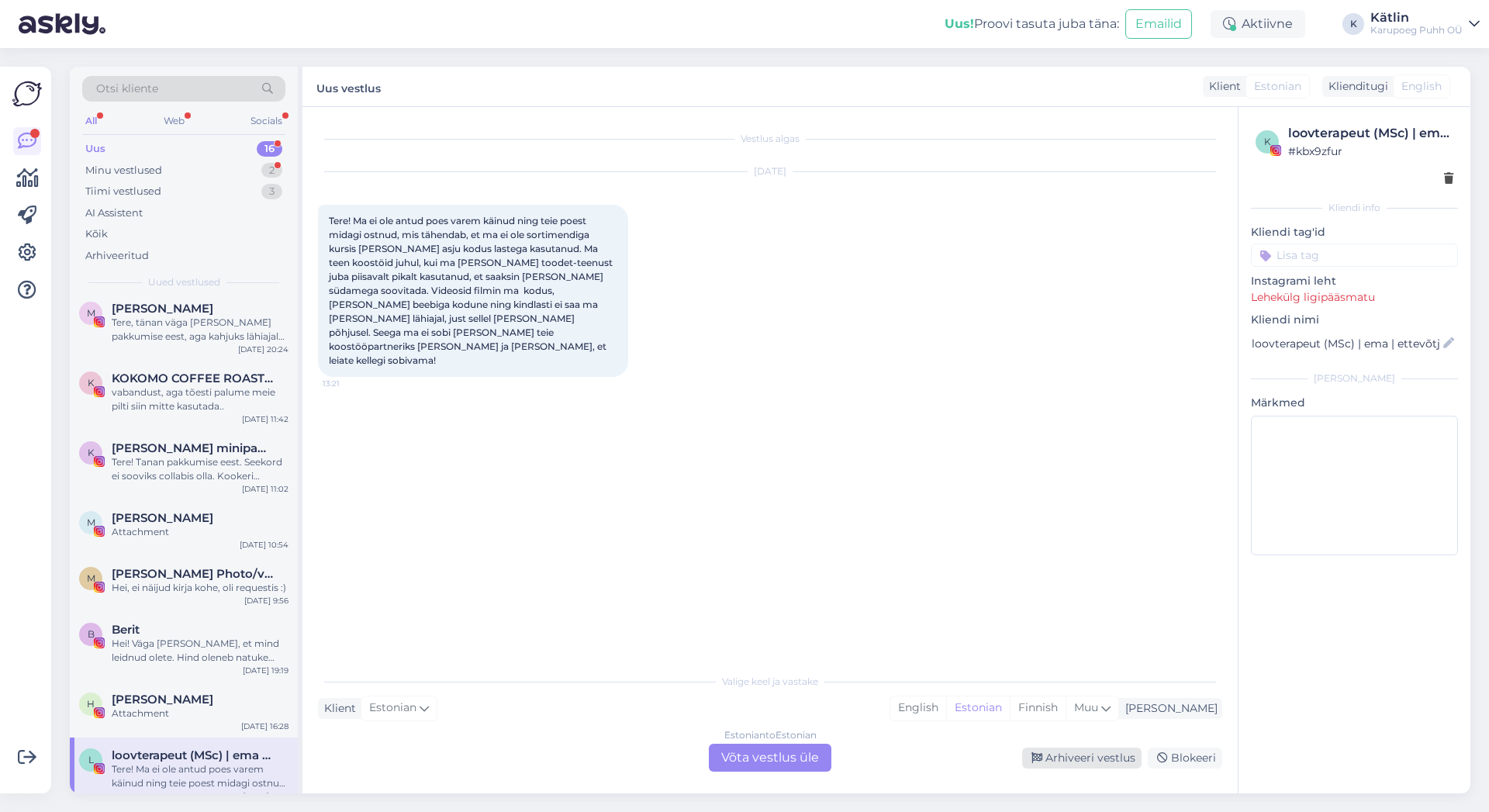
click at [1088, 760] on div "Arhiveeri vestlus" at bounding box center [1081, 758] width 120 height 21
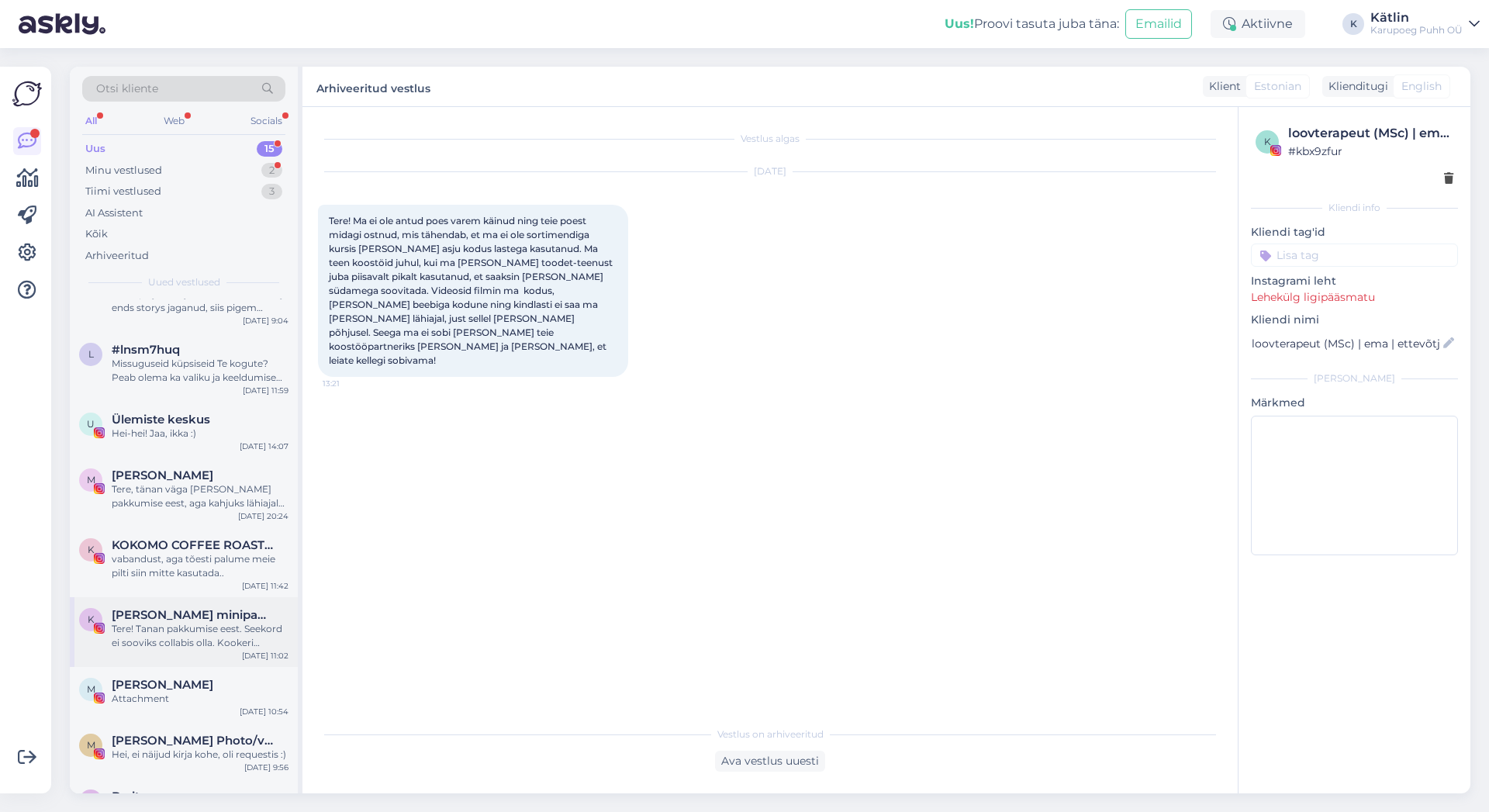
scroll to position [454, 0]
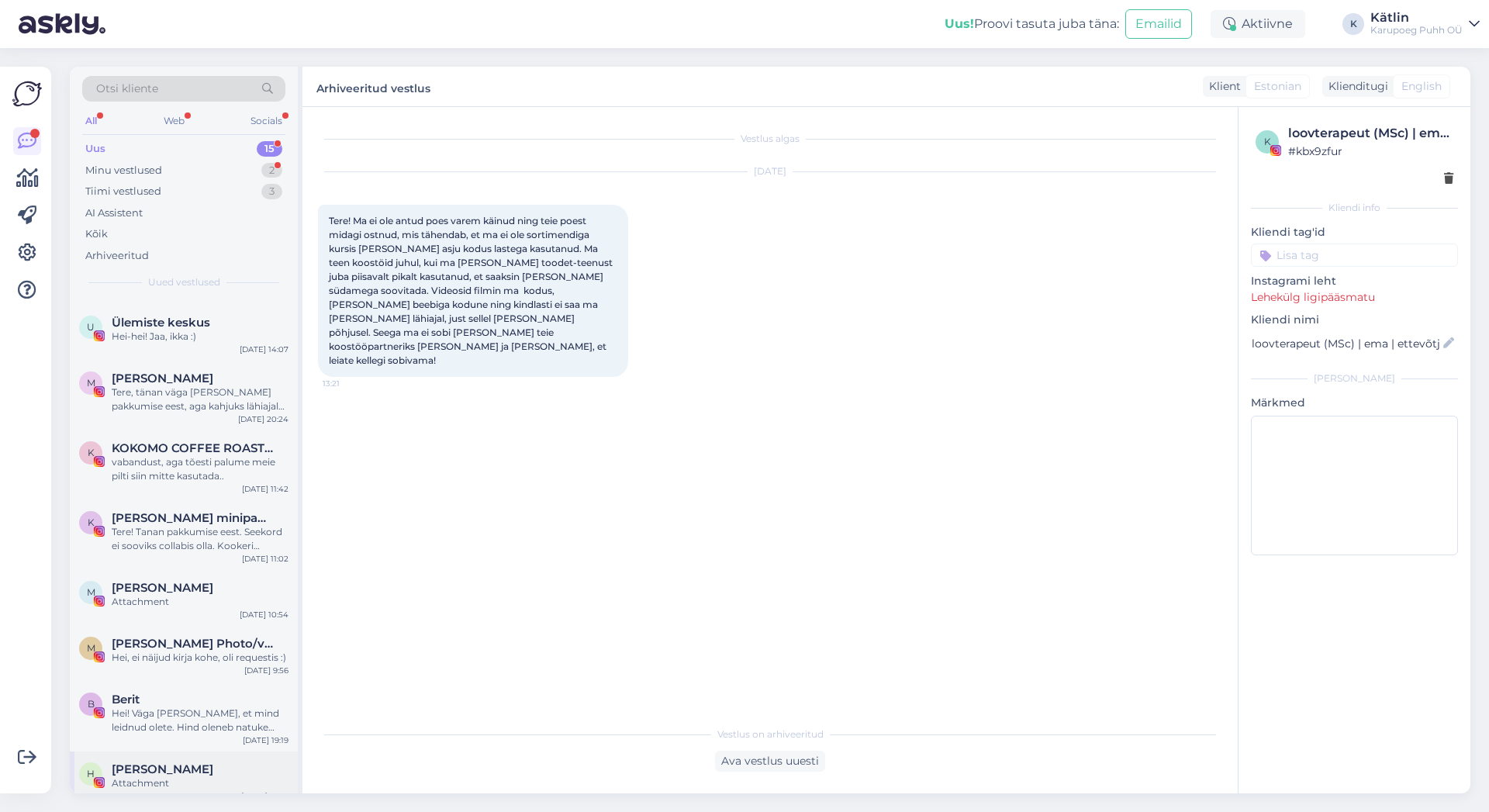
click at [192, 776] on div "Attachment" at bounding box center [199, 784] width 177 height 14
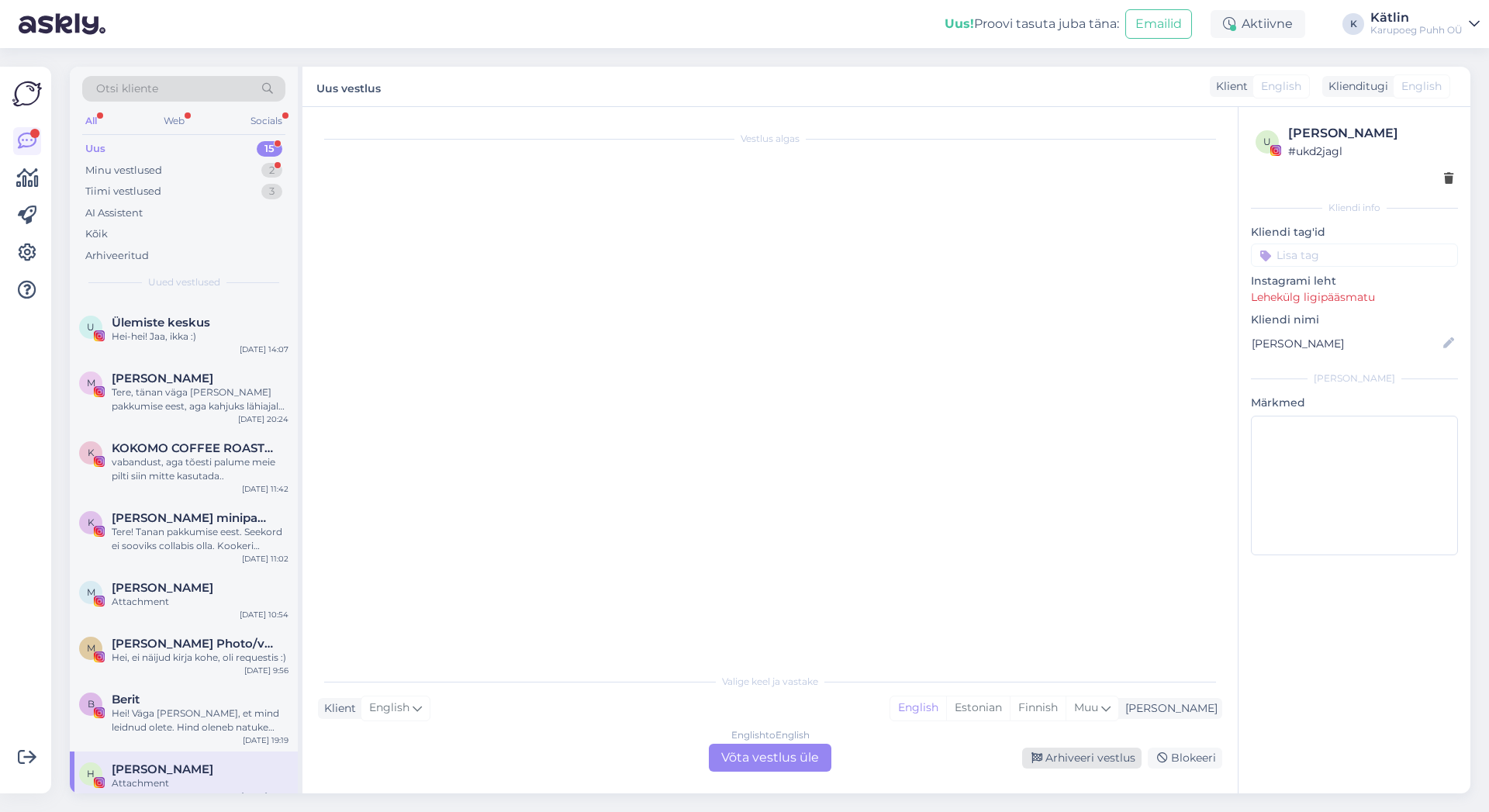
click at [1103, 755] on div "Arhiveeri vestlus" at bounding box center [1081, 758] width 120 height 21
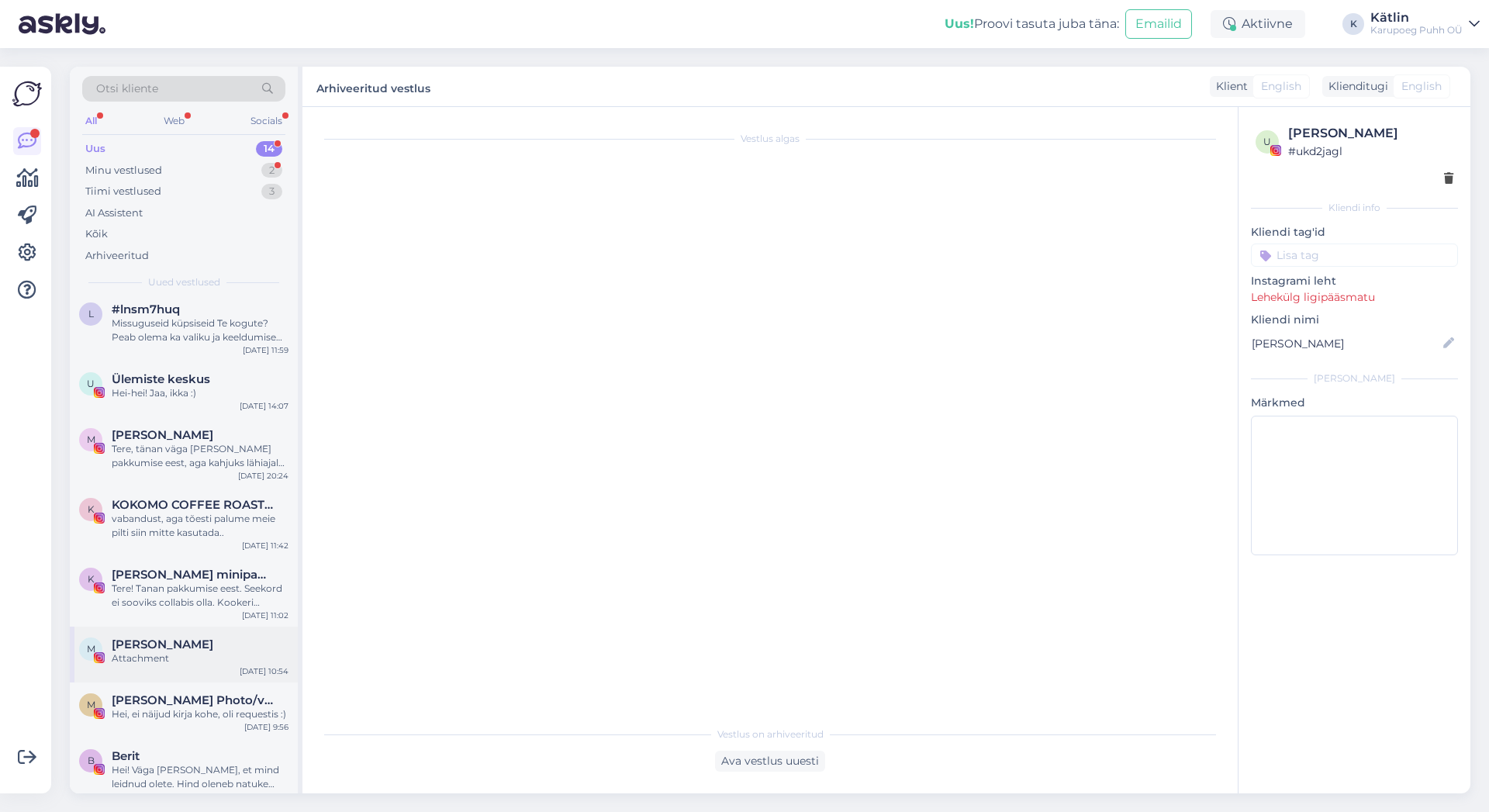
scroll to position [399, 0]
click at [171, 762] on div "Hei! Väga [PERSON_NAME], et mind leidnud olete. Hind oleneb natuke sisust (kas …" at bounding box center [199, 776] width 177 height 28
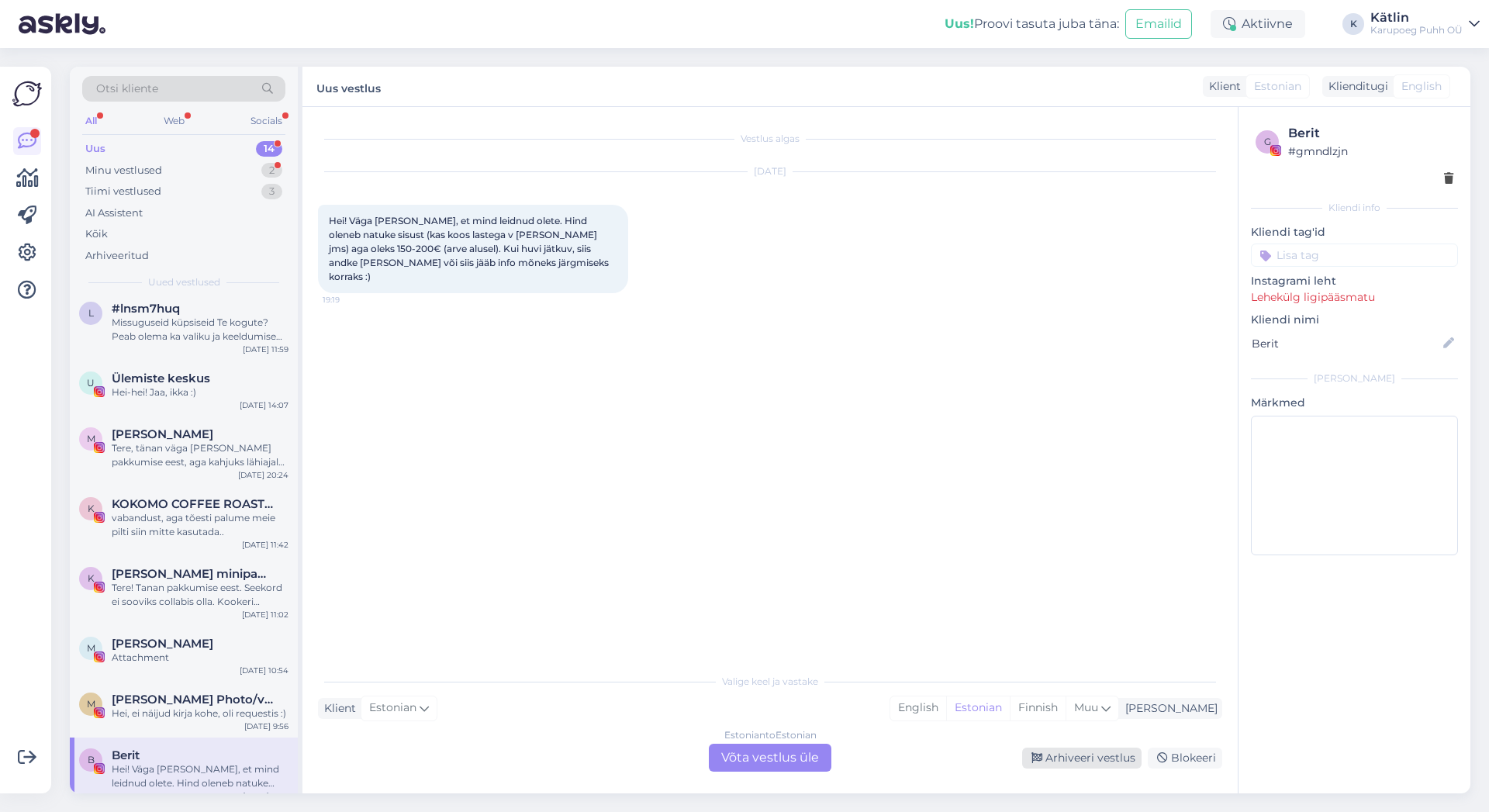
click at [1078, 750] on div "Arhiveeri vestlus" at bounding box center [1081, 758] width 120 height 21
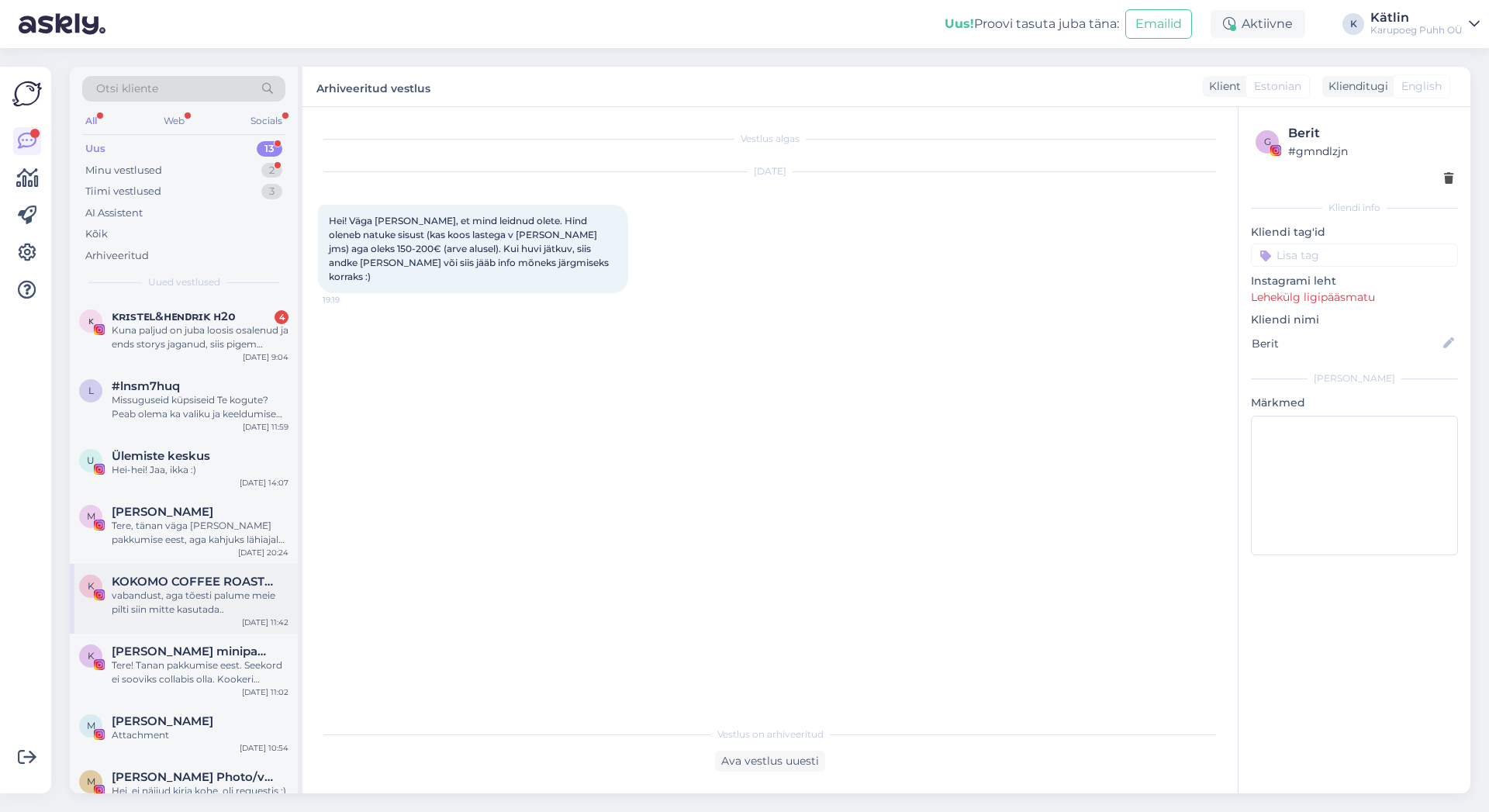
scroll to position [328, 0]
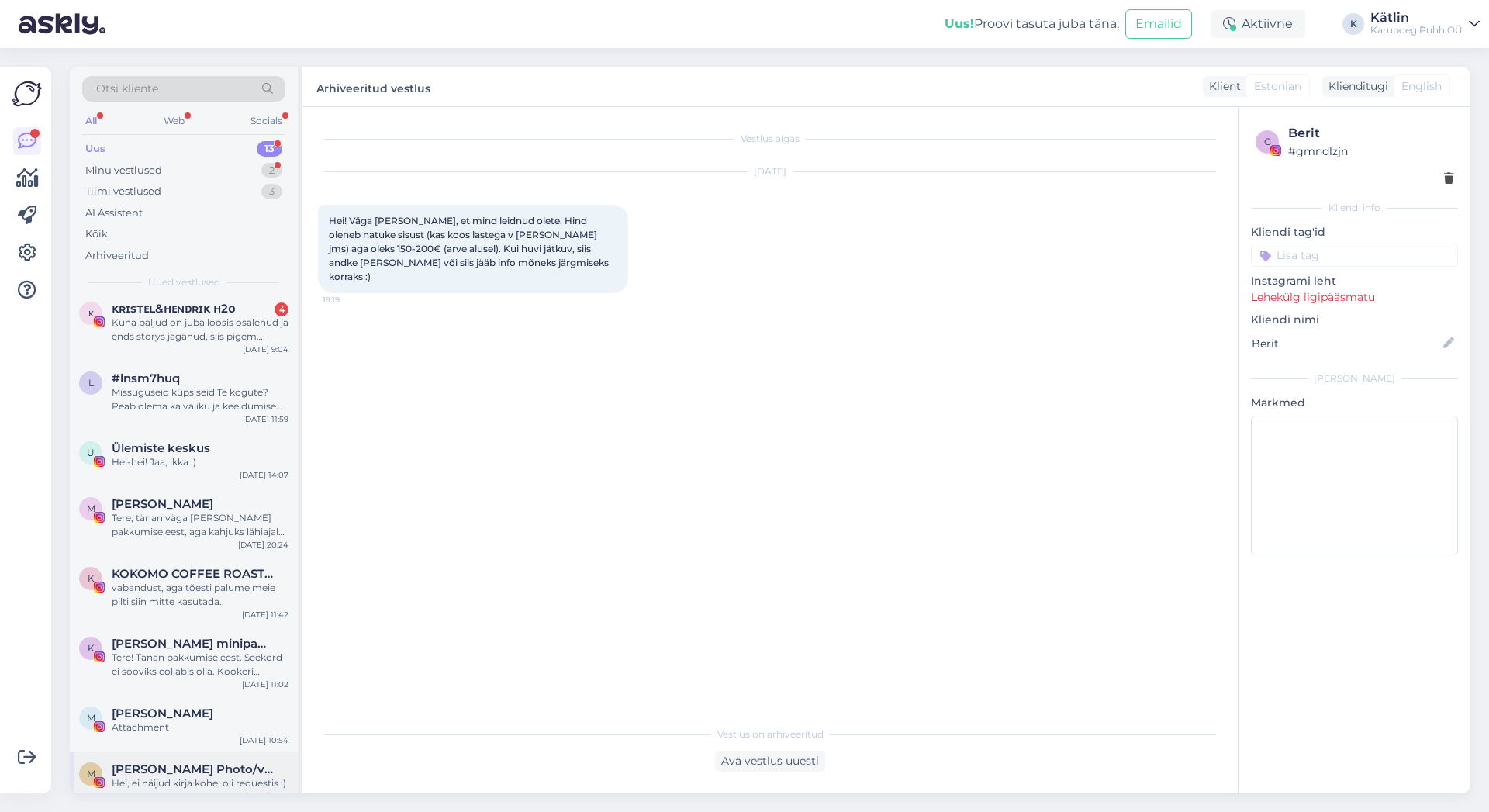
click at [175, 762] on span "[PERSON_NAME] Photo/video" at bounding box center [192, 769] width 161 height 14
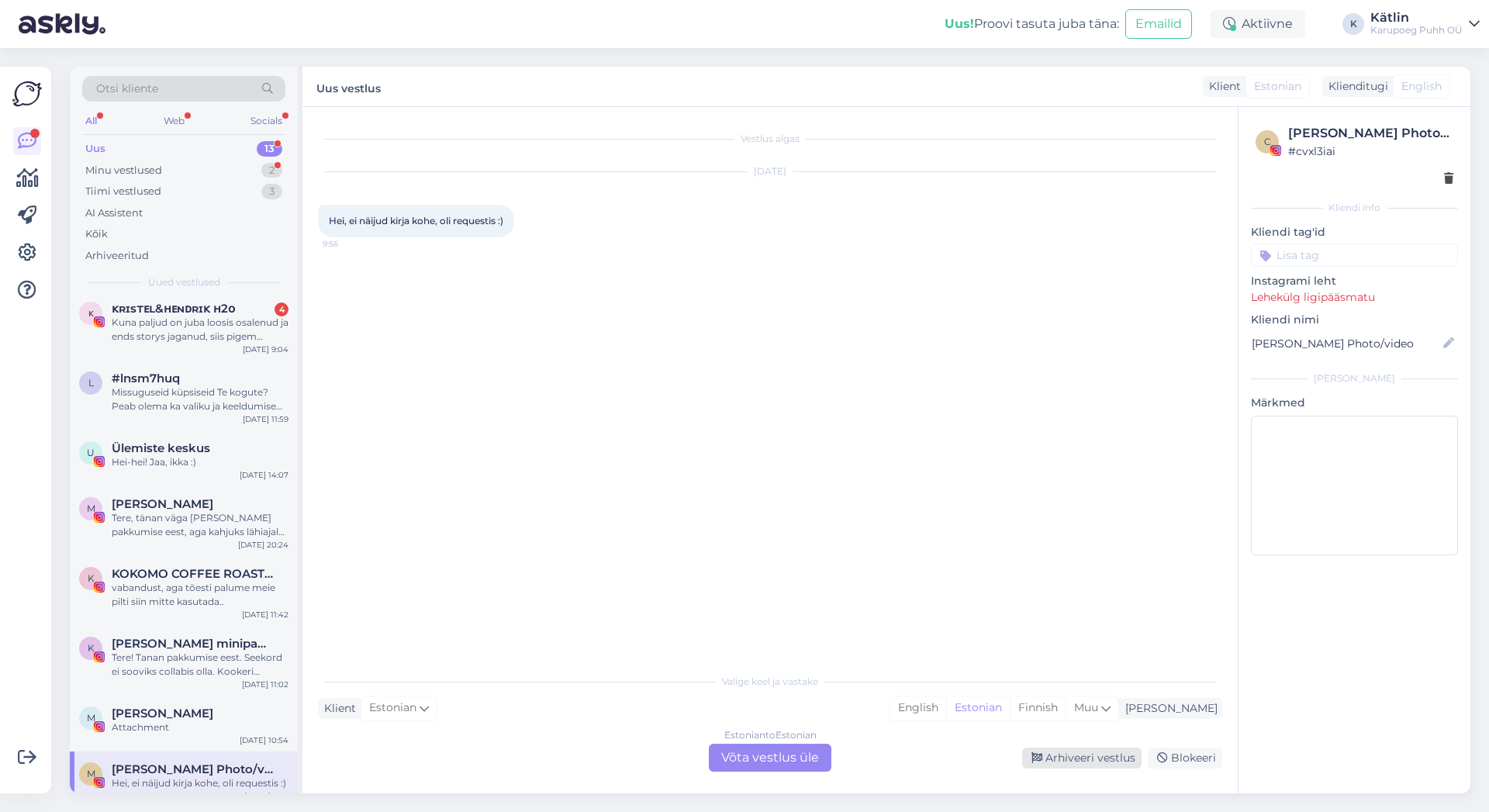
click at [1107, 756] on div "Arhiveeri vestlus" at bounding box center [1081, 758] width 120 height 21
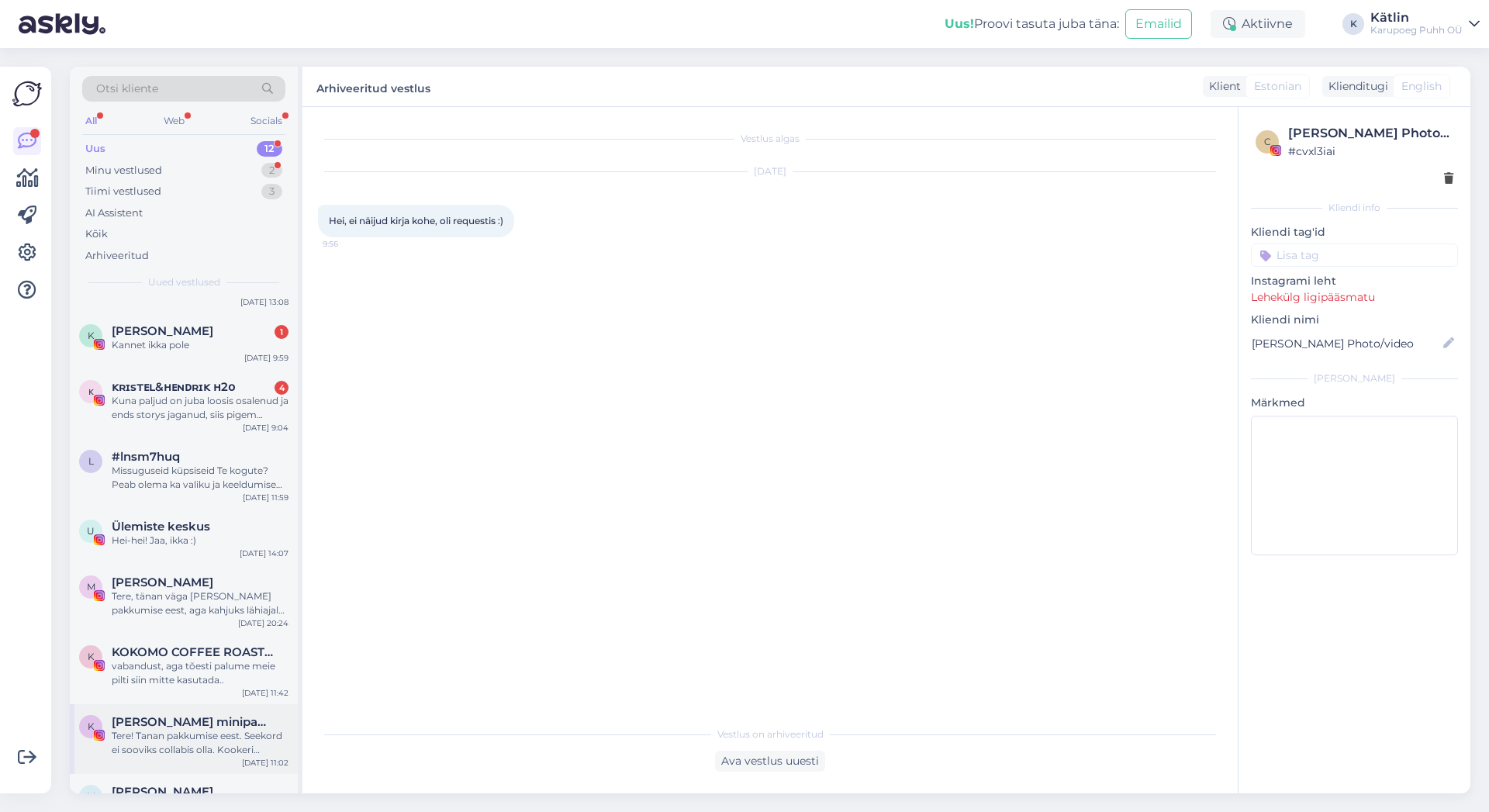
scroll to position [273, 0]
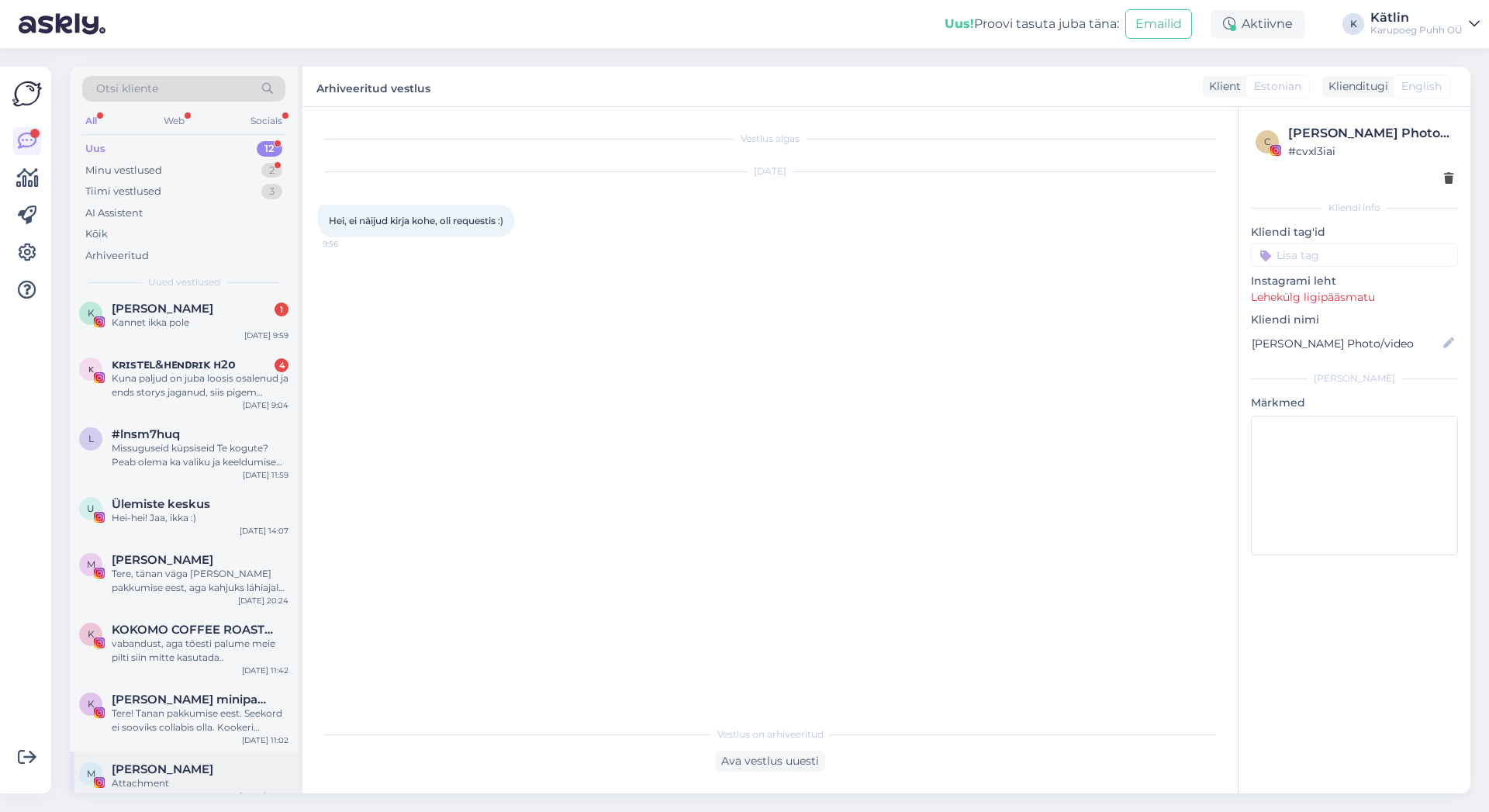
click at [159, 776] on div "Attachment" at bounding box center [199, 784] width 177 height 14
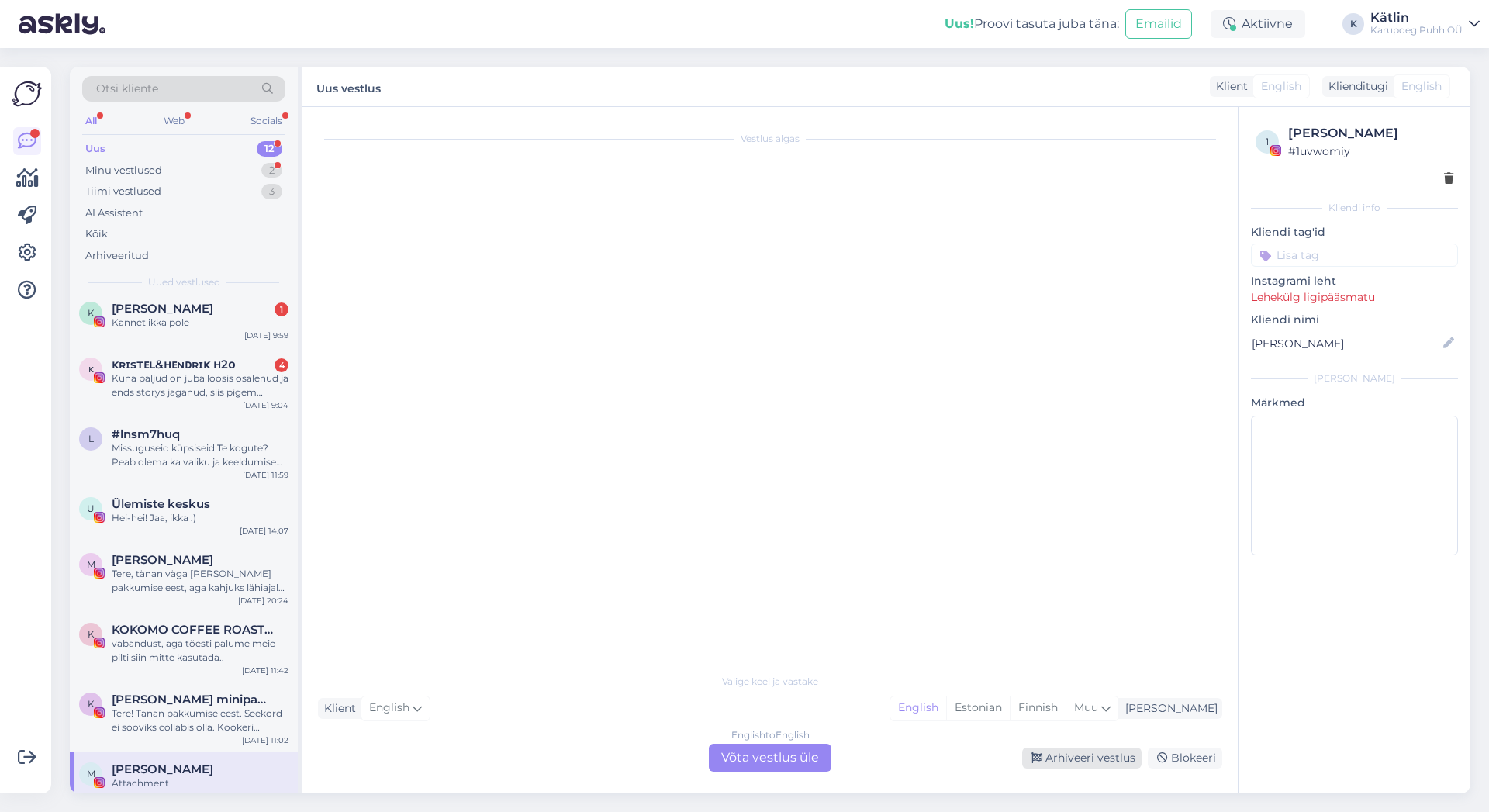
click at [1111, 760] on div "Arhiveeri vestlus" at bounding box center [1081, 758] width 120 height 21
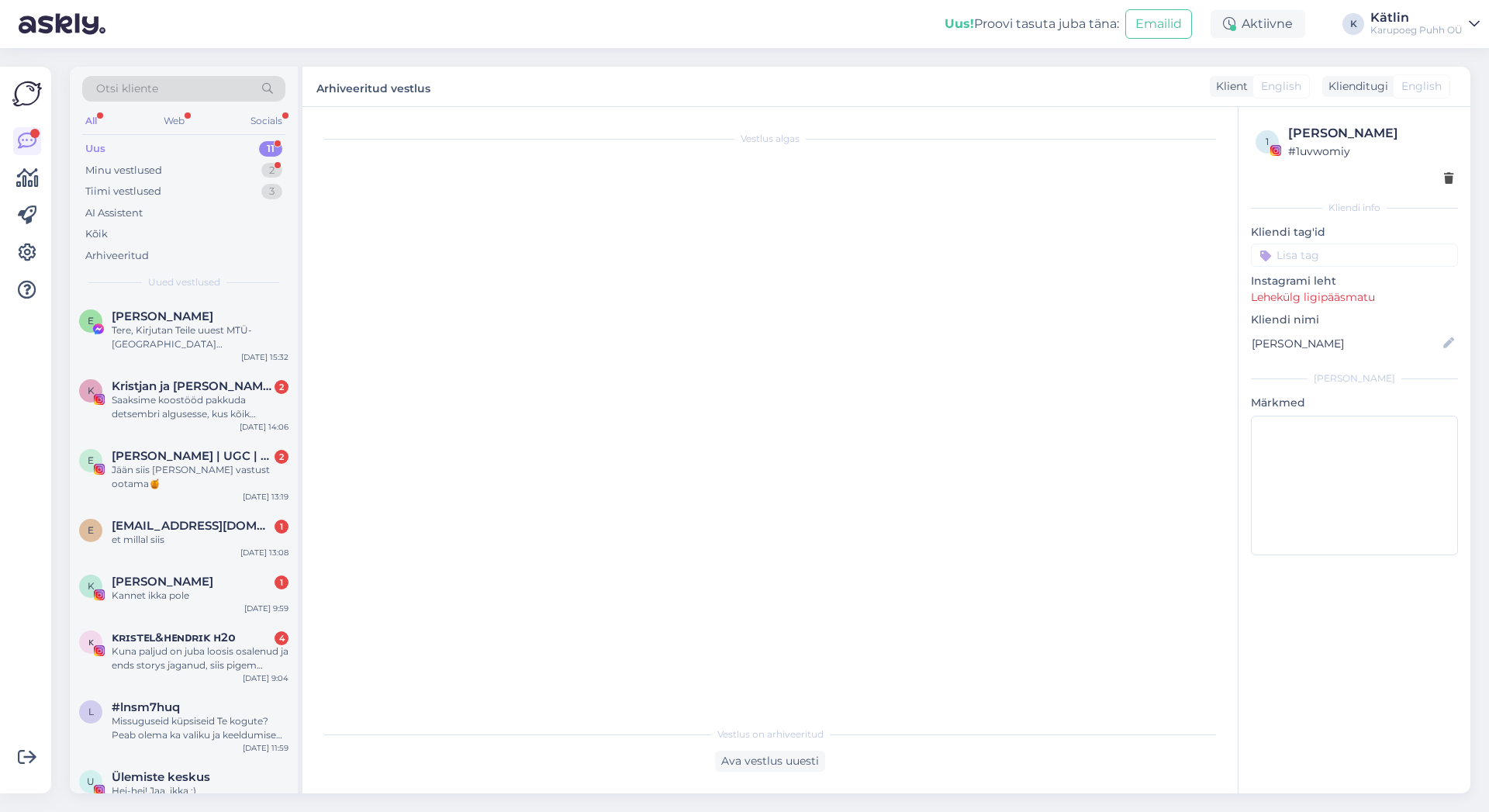
scroll to position [217, 0]
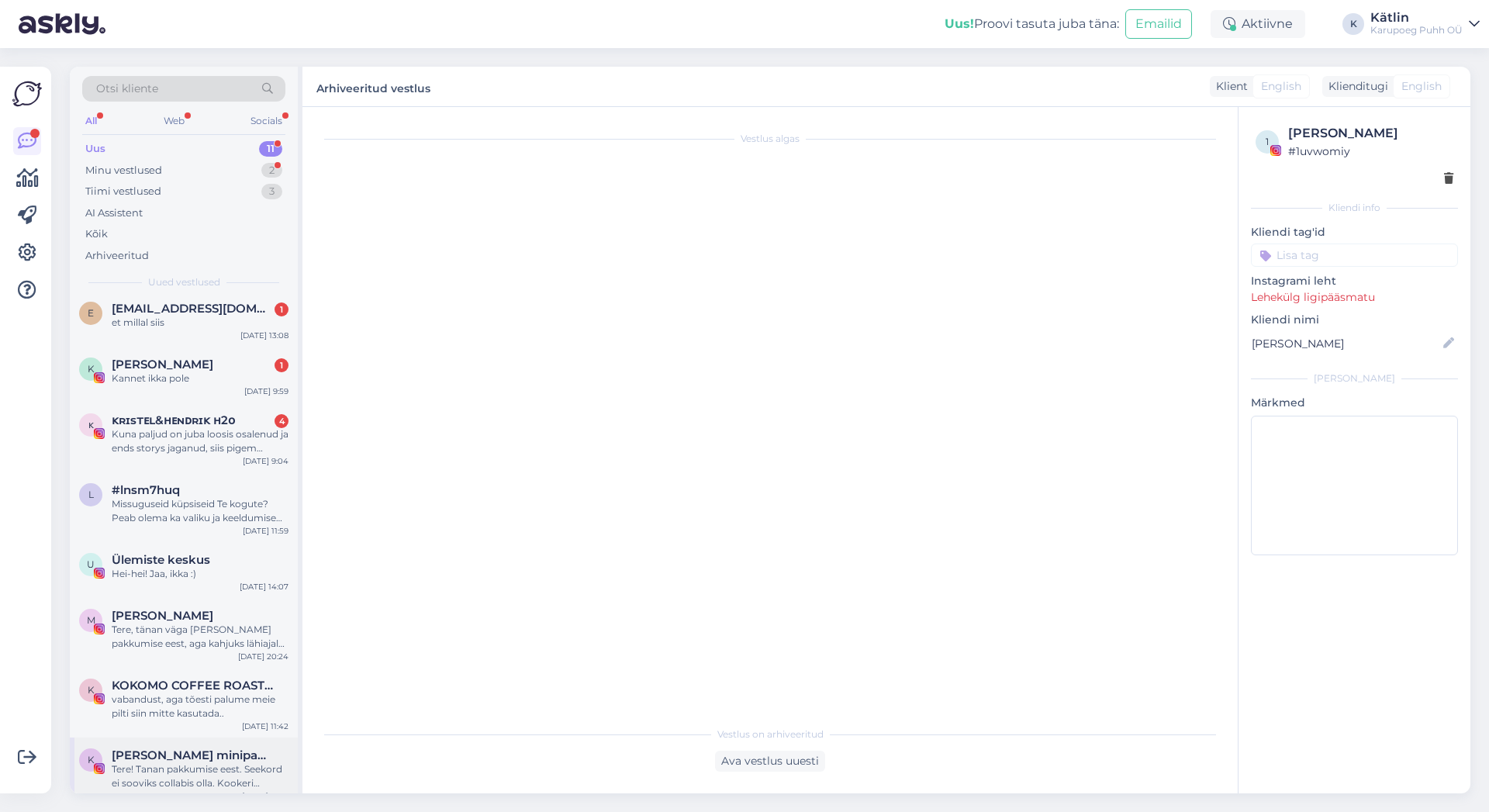
click at [189, 762] on div "Tere! Tanan pakkumise eest. Seekord ei sooviks collabis olla. Kookeri pannkoogi…" at bounding box center [199, 776] width 177 height 28
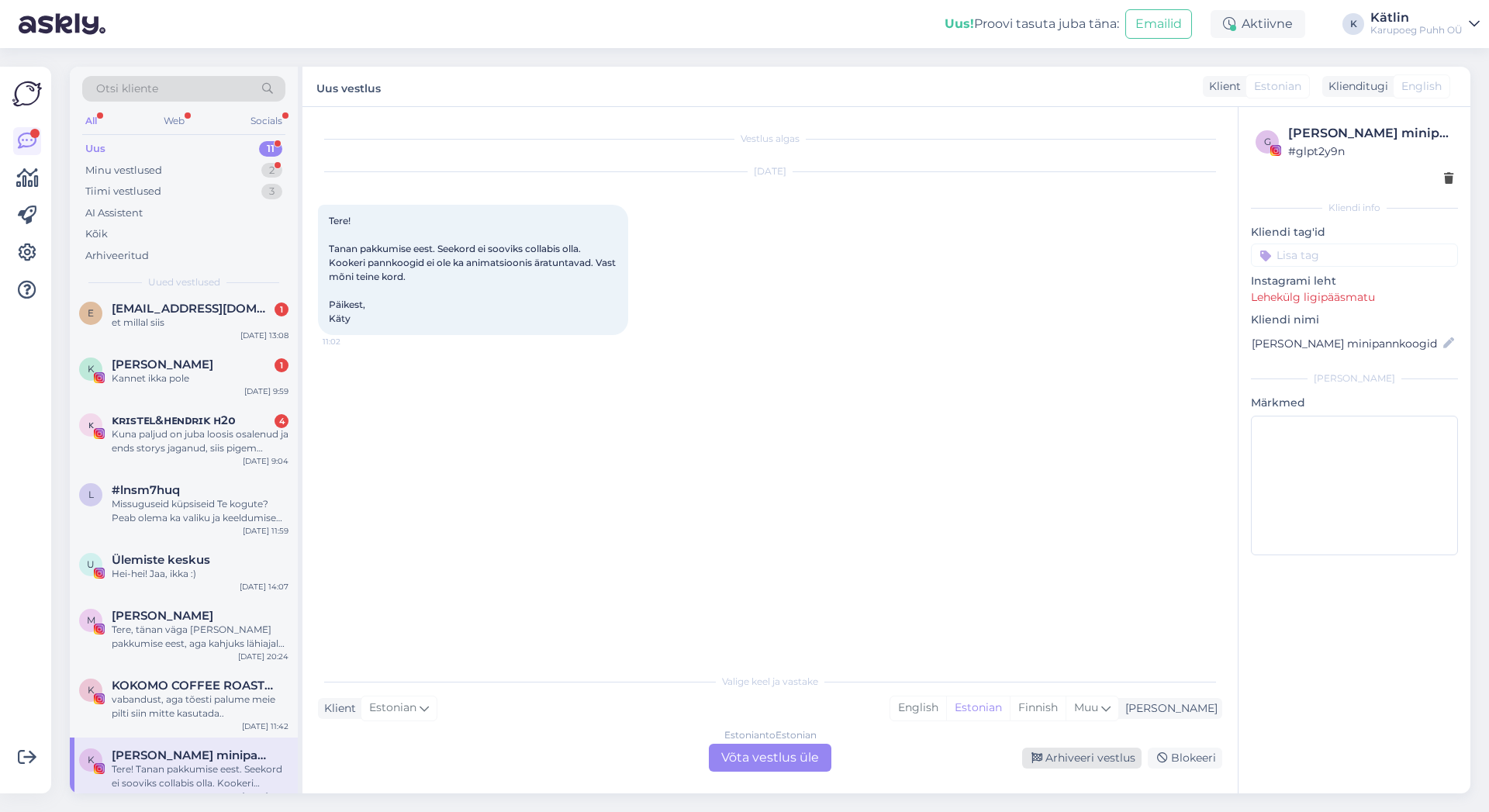
click at [1075, 760] on div "Arhiveeri vestlus" at bounding box center [1081, 758] width 120 height 21
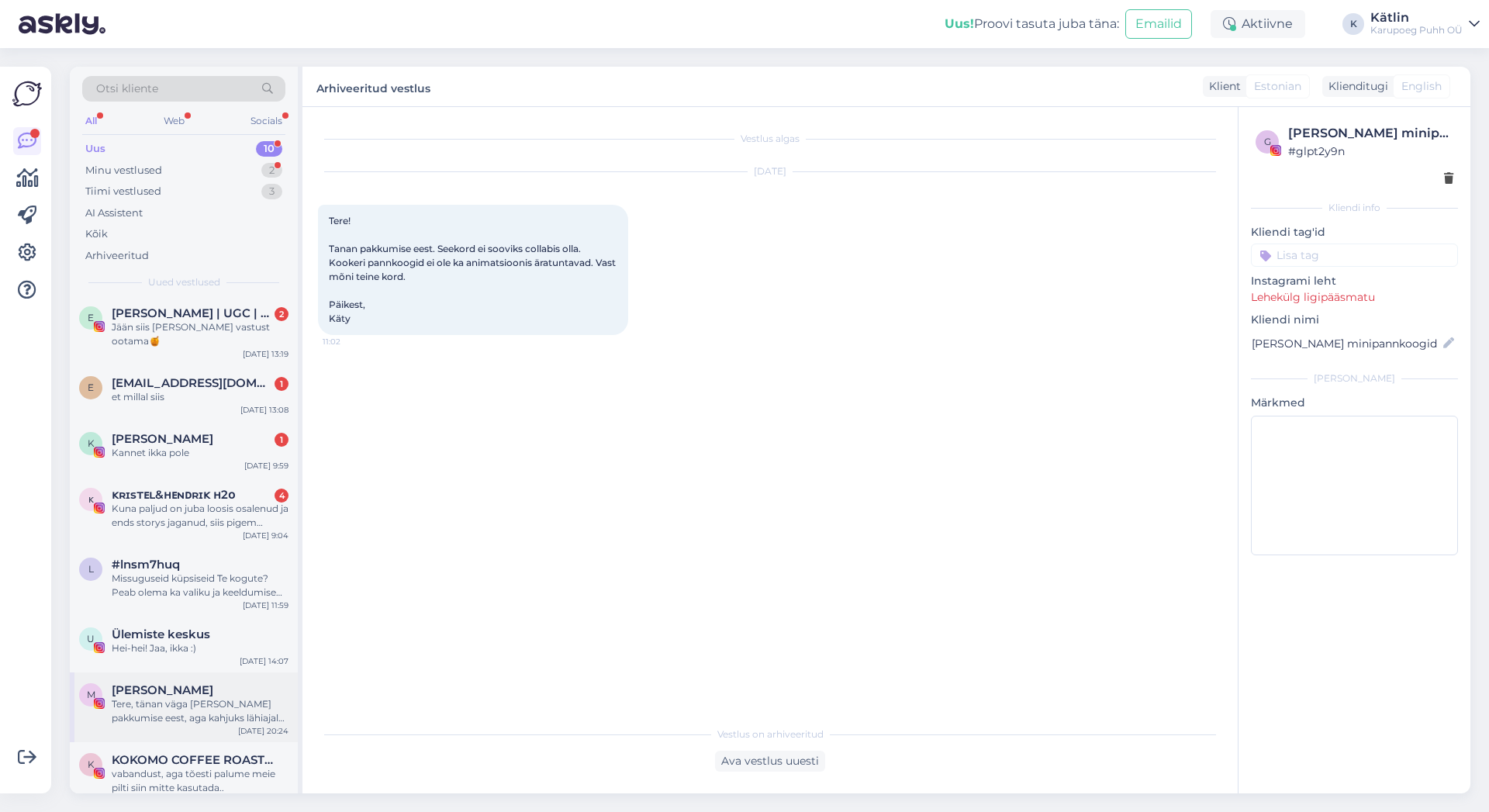
scroll to position [147, 0]
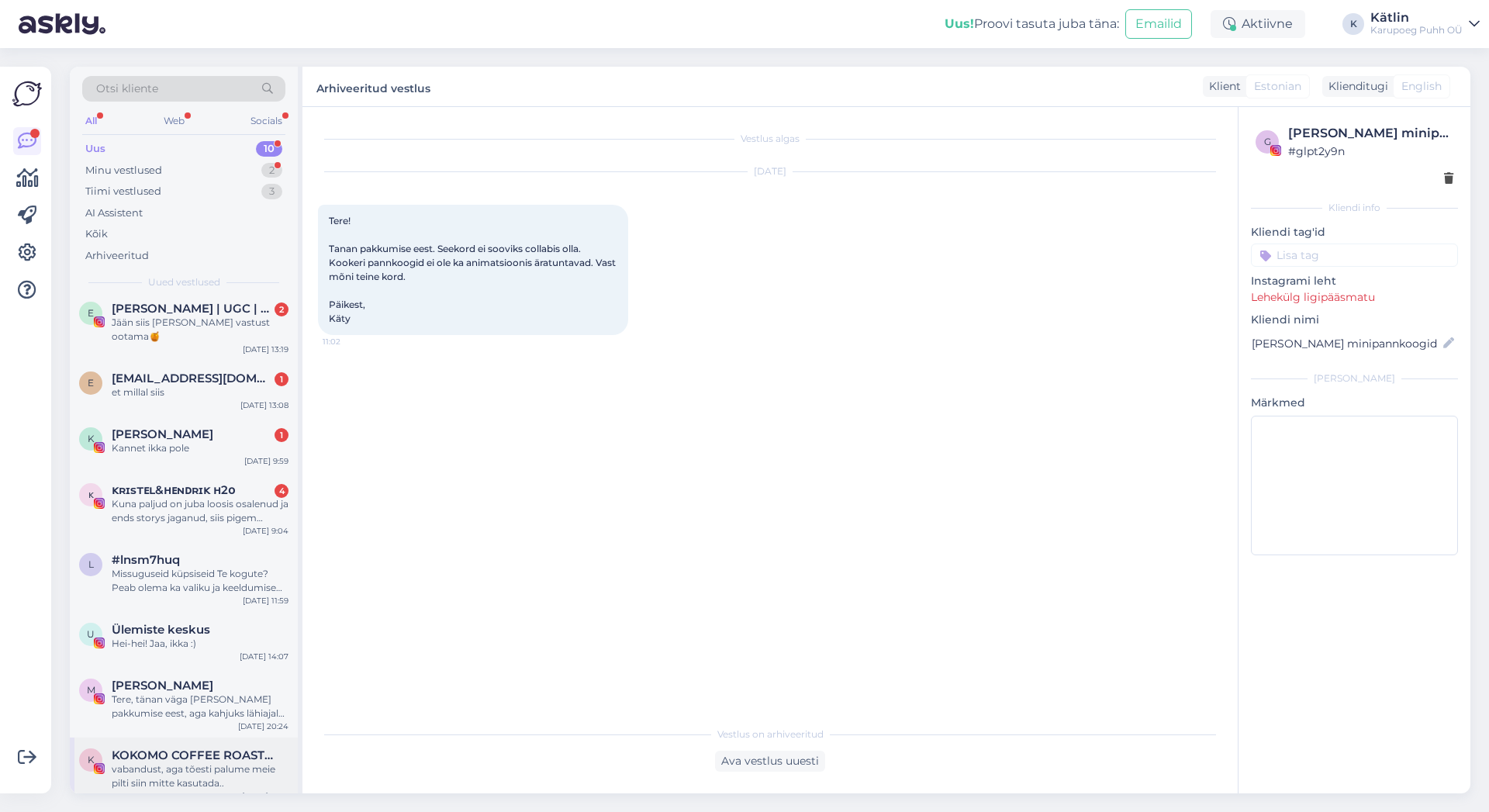
click at [173, 767] on div "vabandust, aga tõesti palume meie pilti siin mitte kasutada.." at bounding box center [199, 776] width 177 height 28
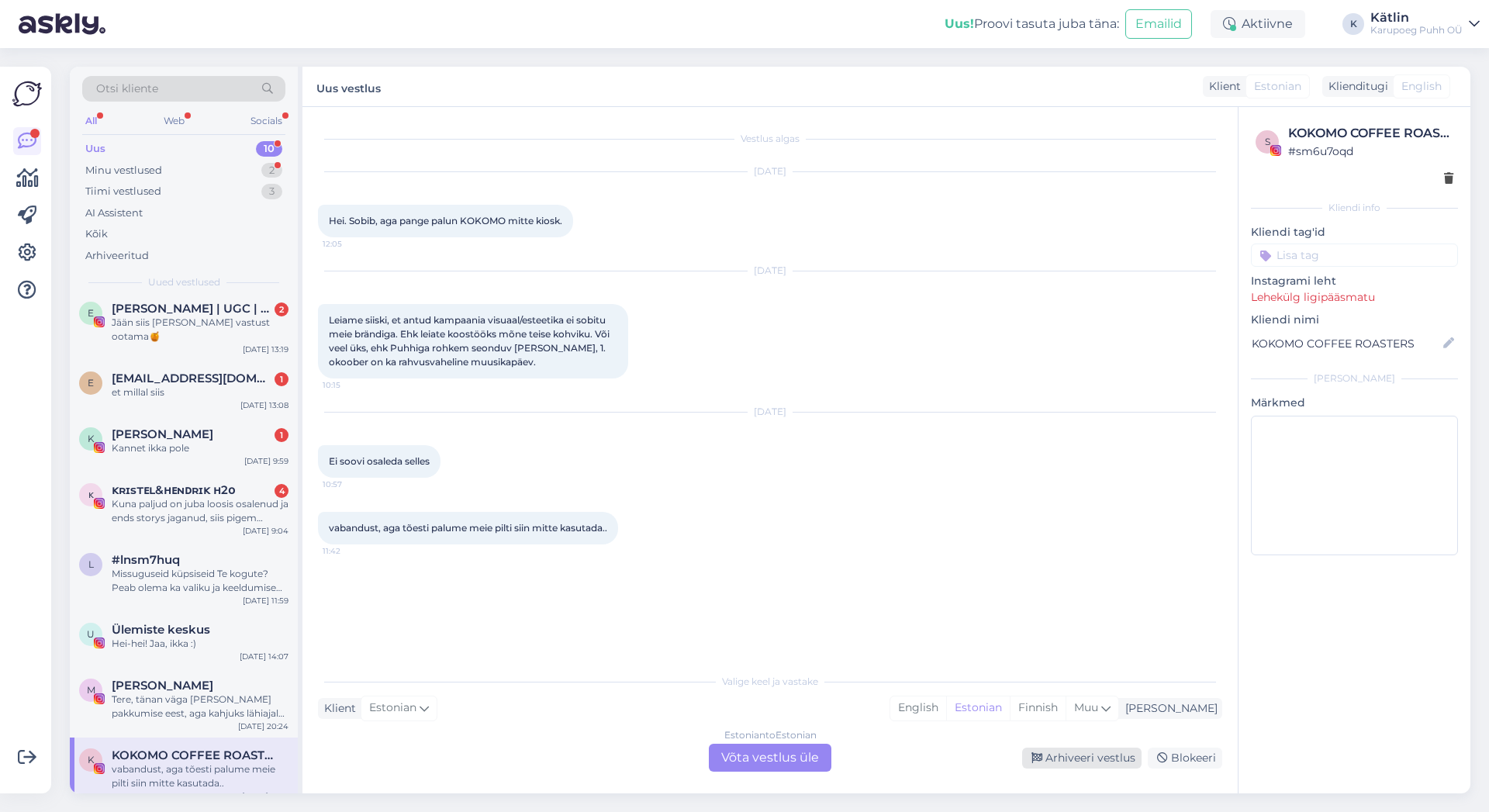
click at [1106, 761] on div "Arhiveeri vestlus" at bounding box center [1081, 758] width 120 height 21
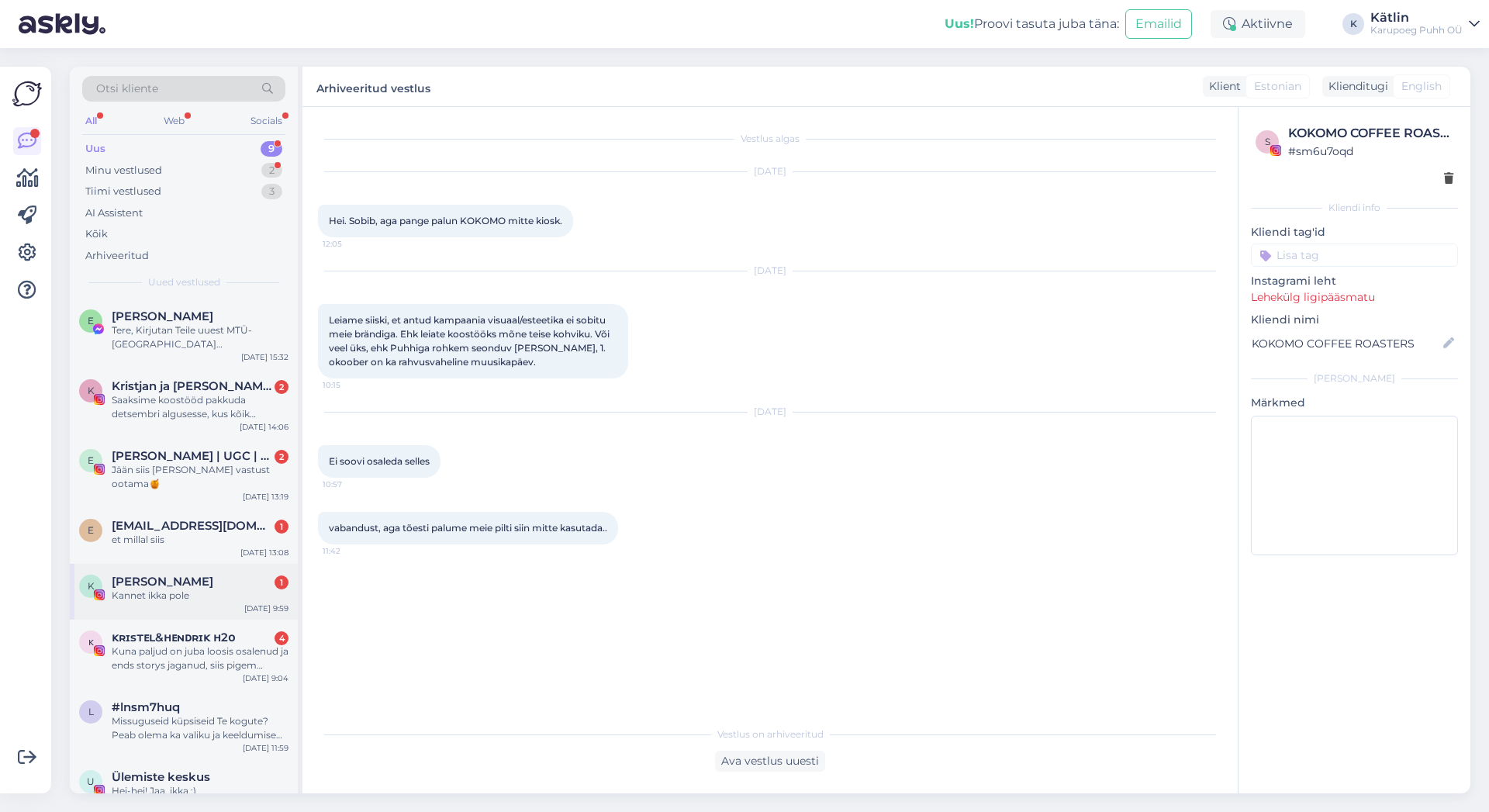
scroll to position [78, 0]
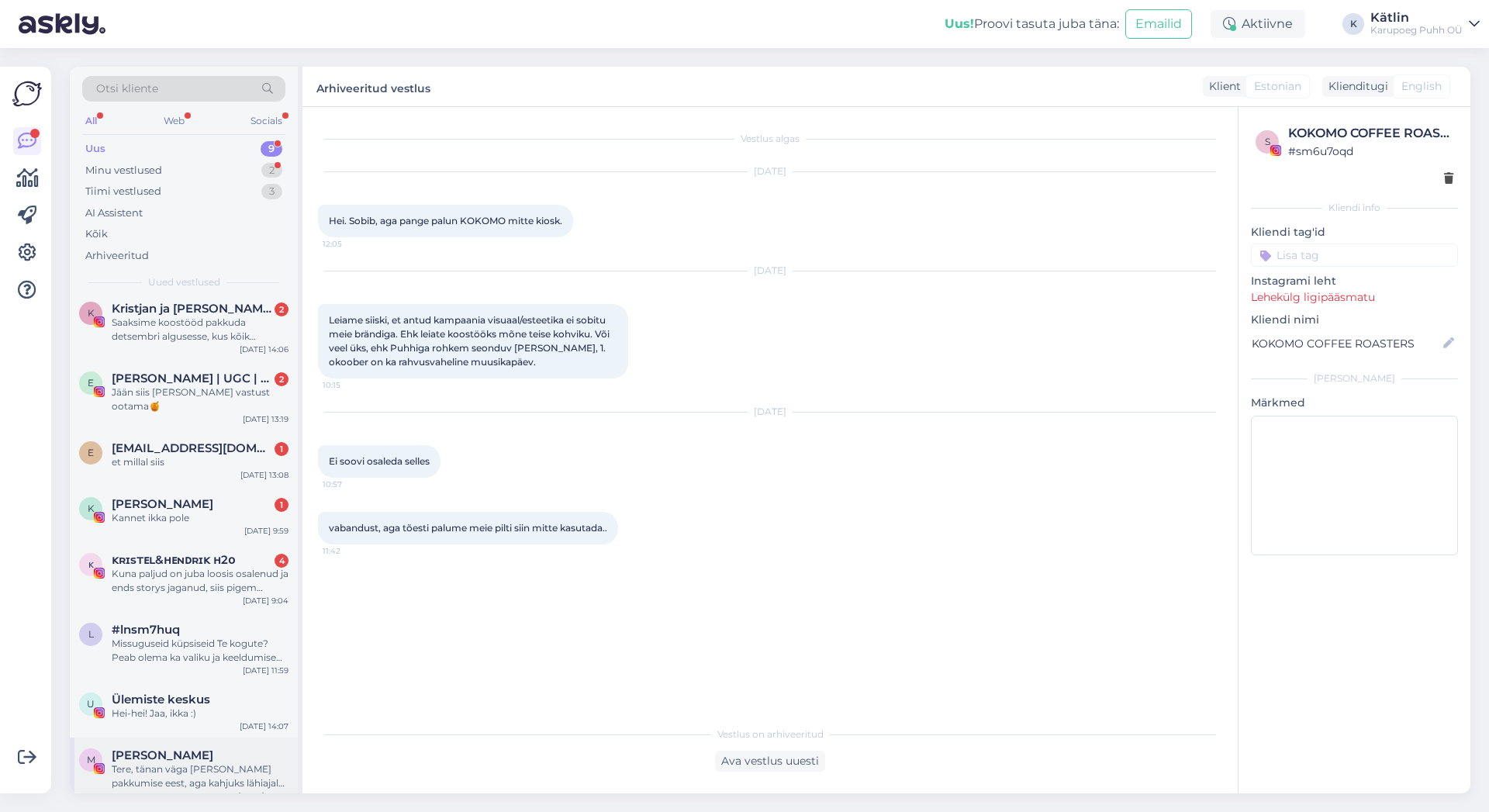
click at [205, 763] on div "Tere, tänan väga [PERSON_NAME] pakkumise eest, aga kahjuks lähiajal on juba väg…" at bounding box center [199, 776] width 177 height 28
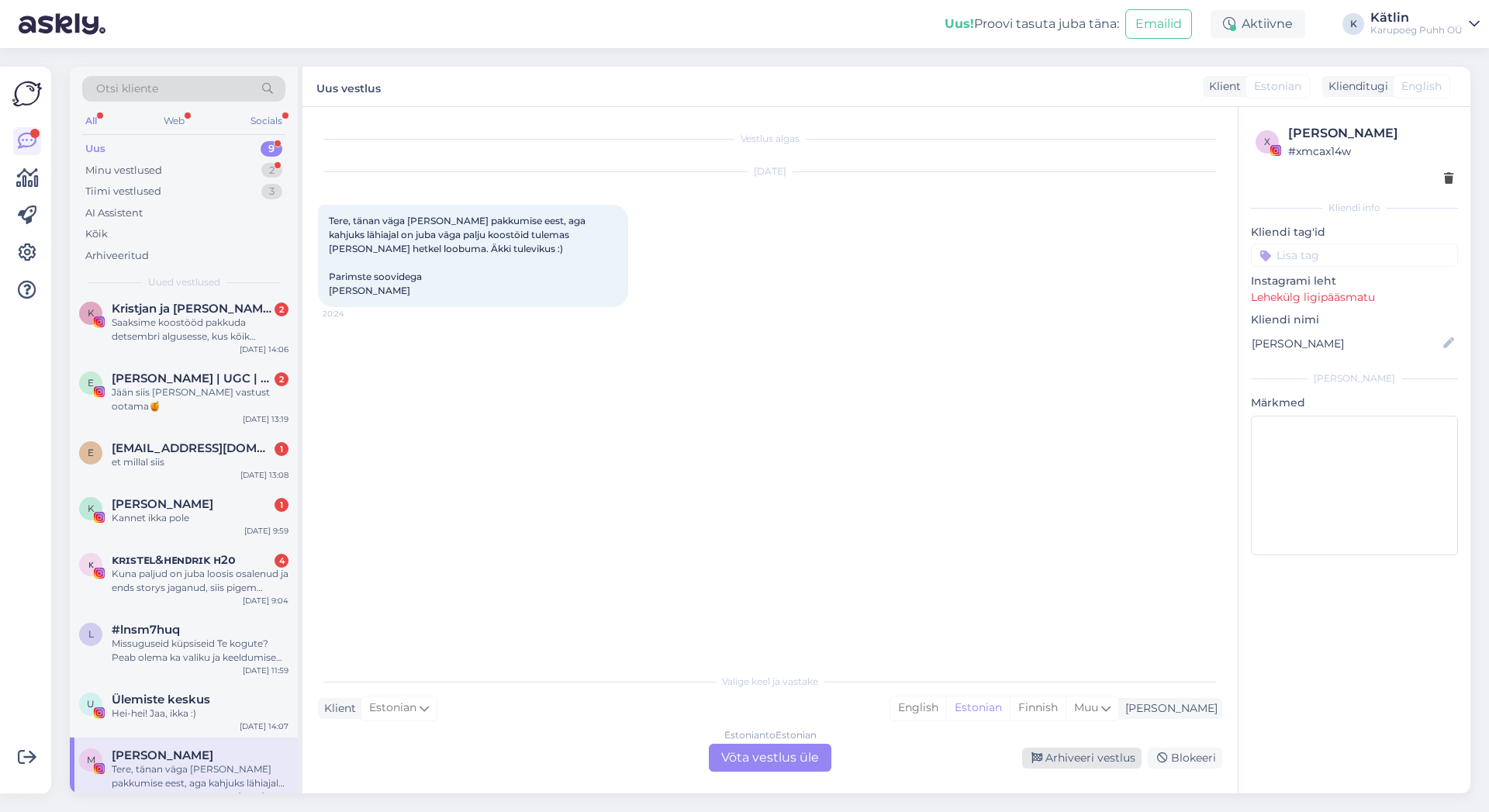
click at [1071, 753] on div "Arhiveeri vestlus" at bounding box center [1081, 758] width 120 height 21
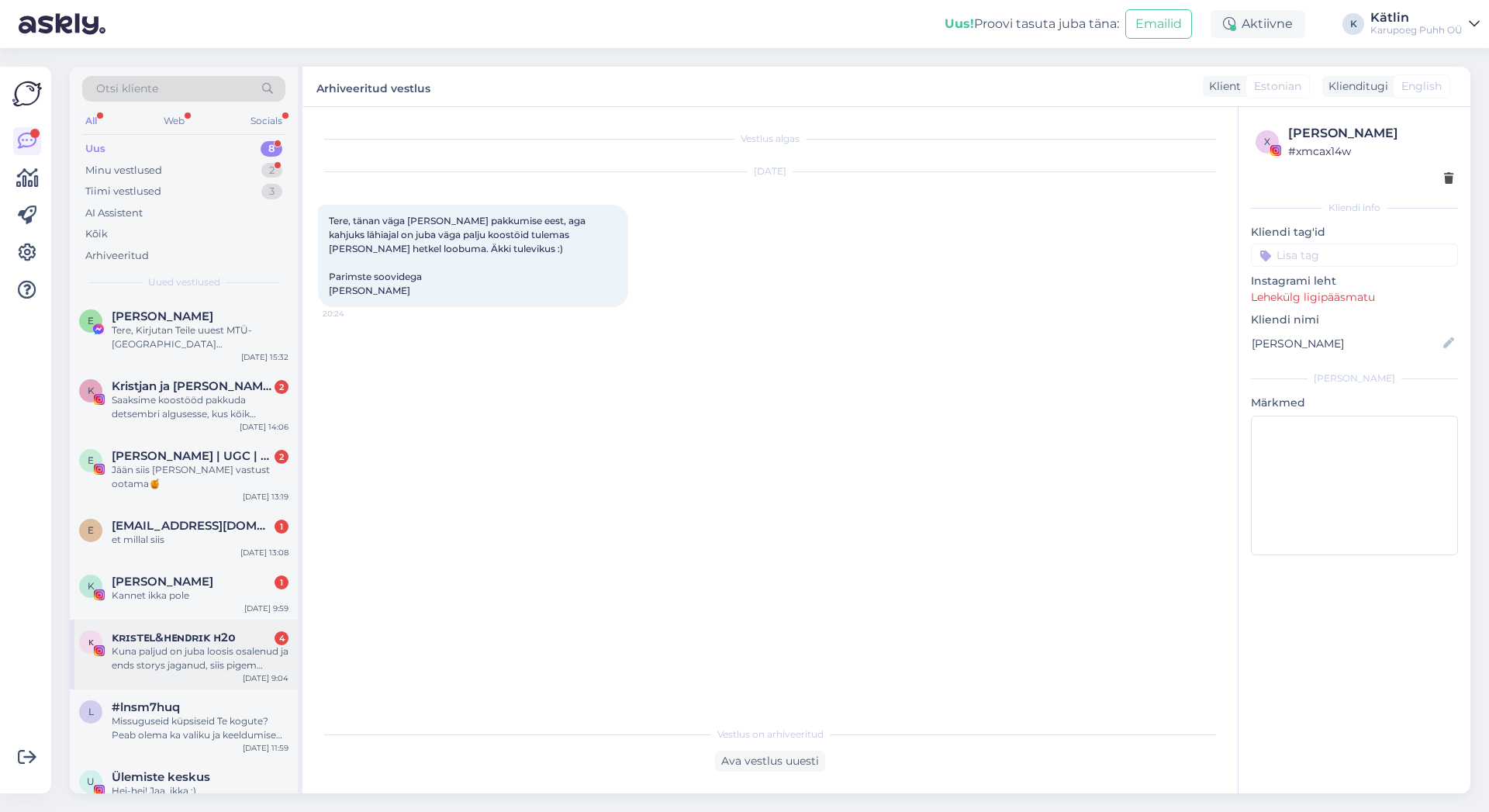
scroll to position [8, 0]
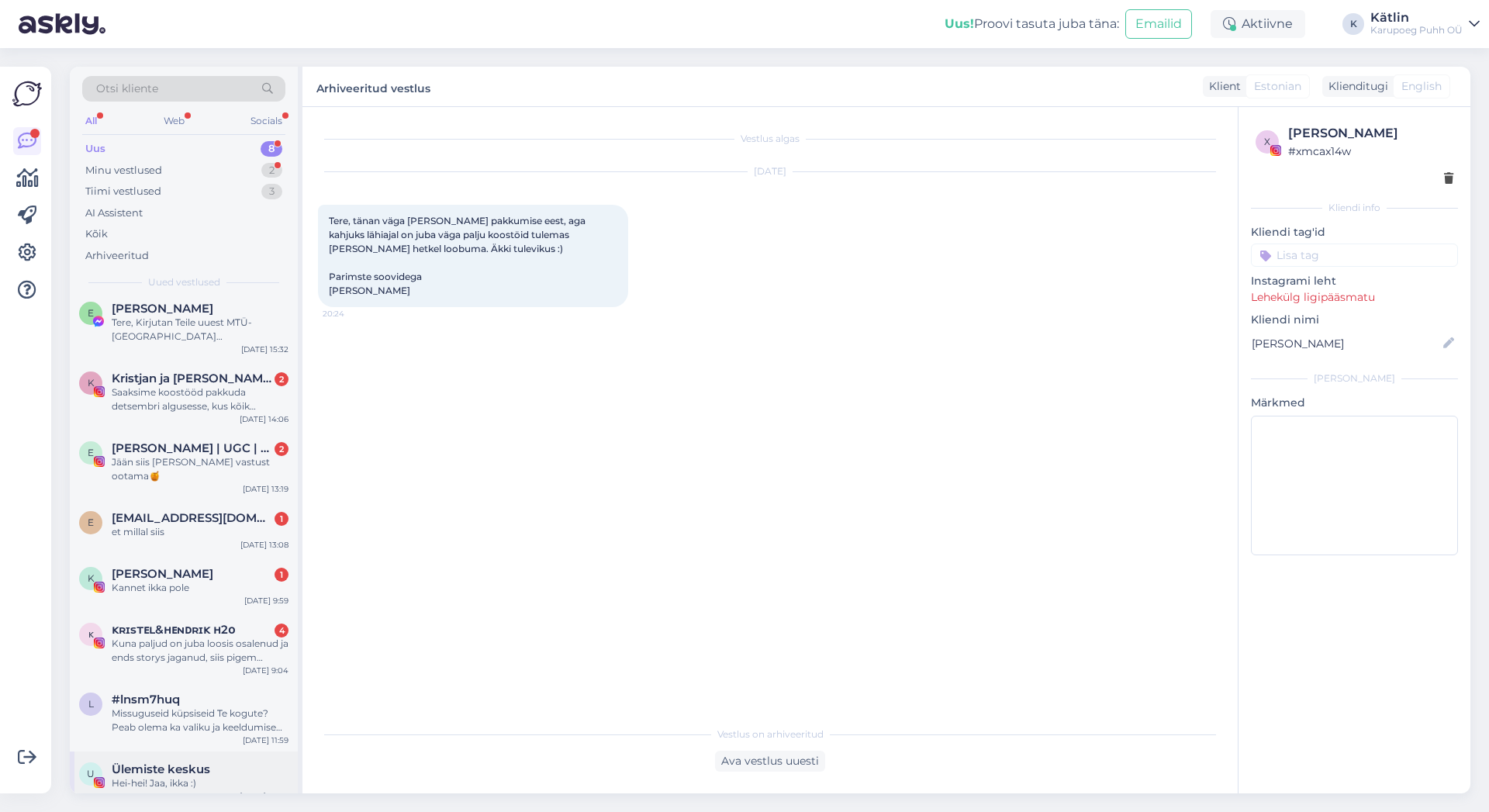
click at [169, 762] on span "Ülemiste keskus" at bounding box center [161, 769] width 98 height 14
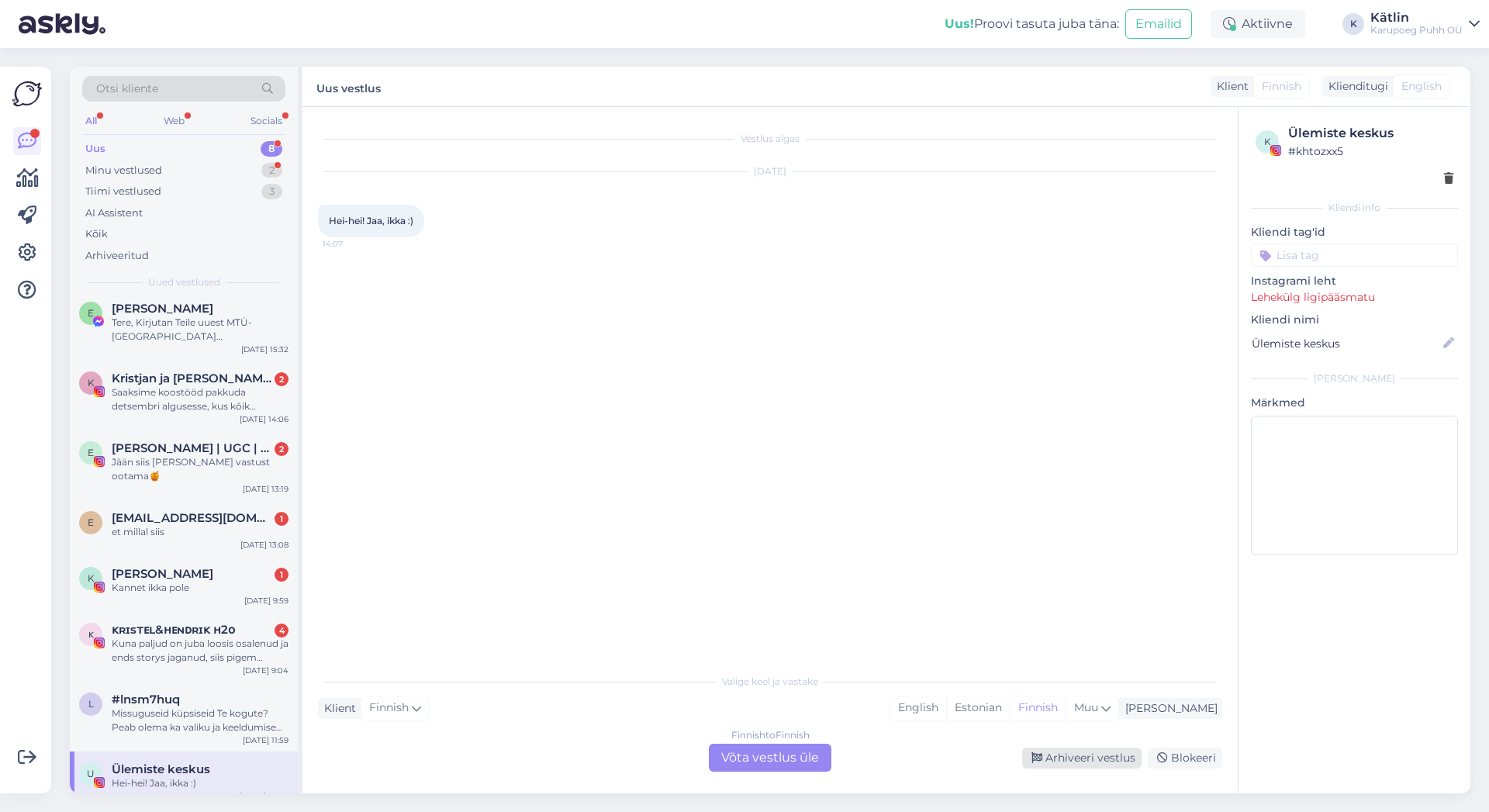
click at [1089, 761] on div "Arhiveeri vestlus" at bounding box center [1081, 758] width 120 height 21
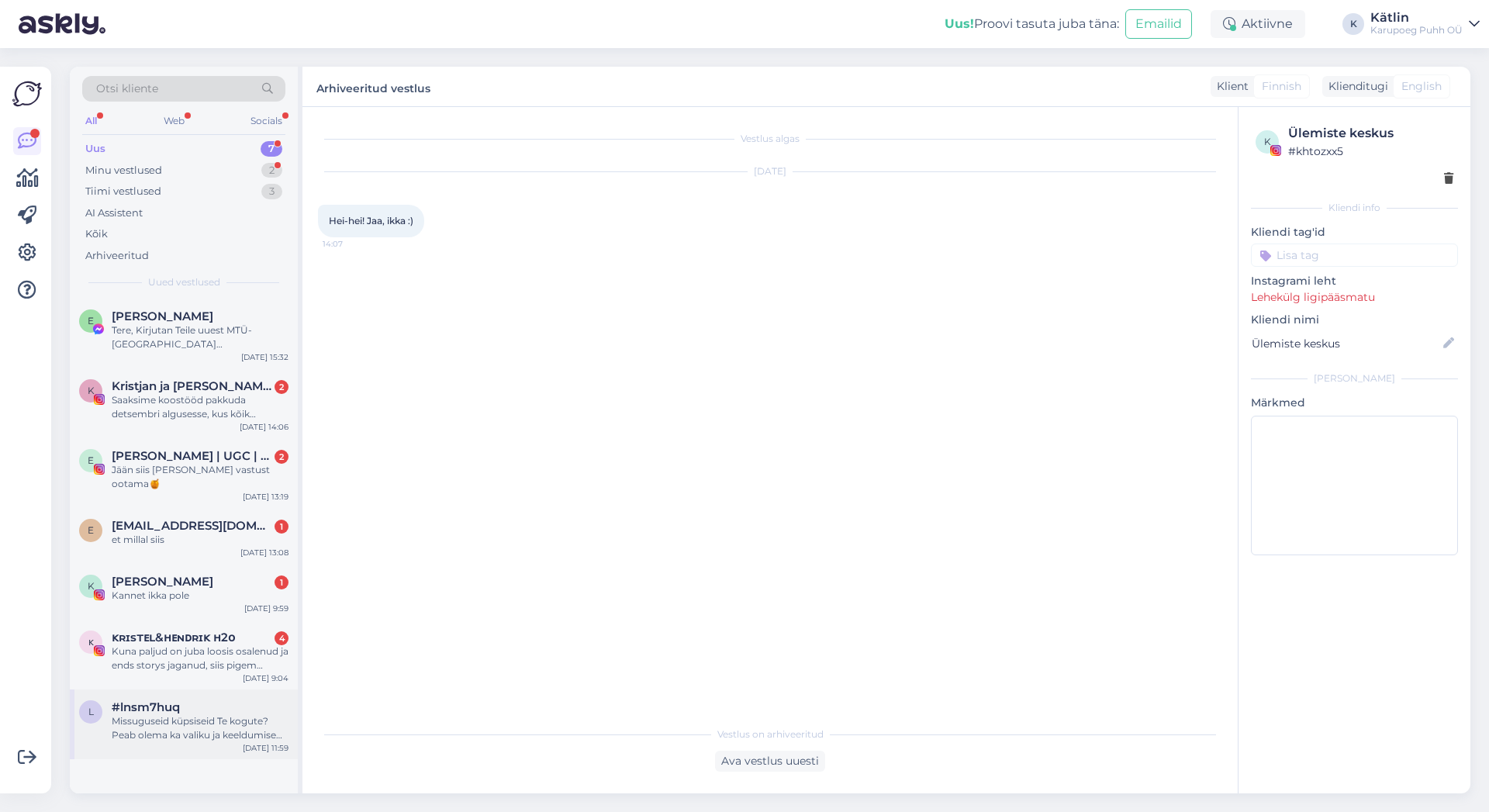
click at [207, 716] on div "Missuguseid küpsiseid Te kogute? Peab olema ka valiku ja keeldumise võimalus." at bounding box center [199, 727] width 177 height 28
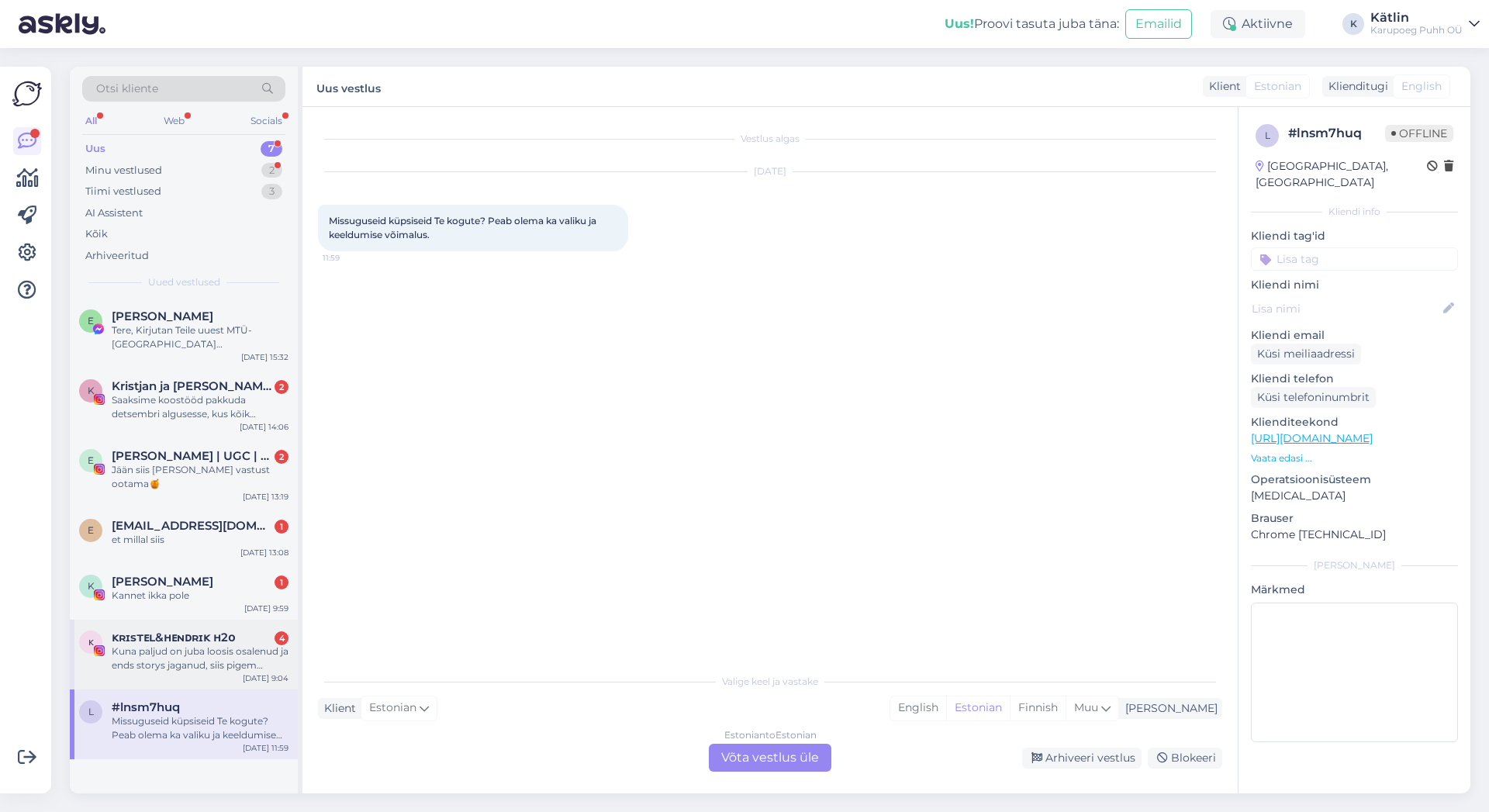
click at [195, 631] on span "ᴋʀɪsᴛᴇʟ&ʜᴇɴᴅʀɪᴋ ʜ2ᴏ" at bounding box center [173, 638] width 123 height 14
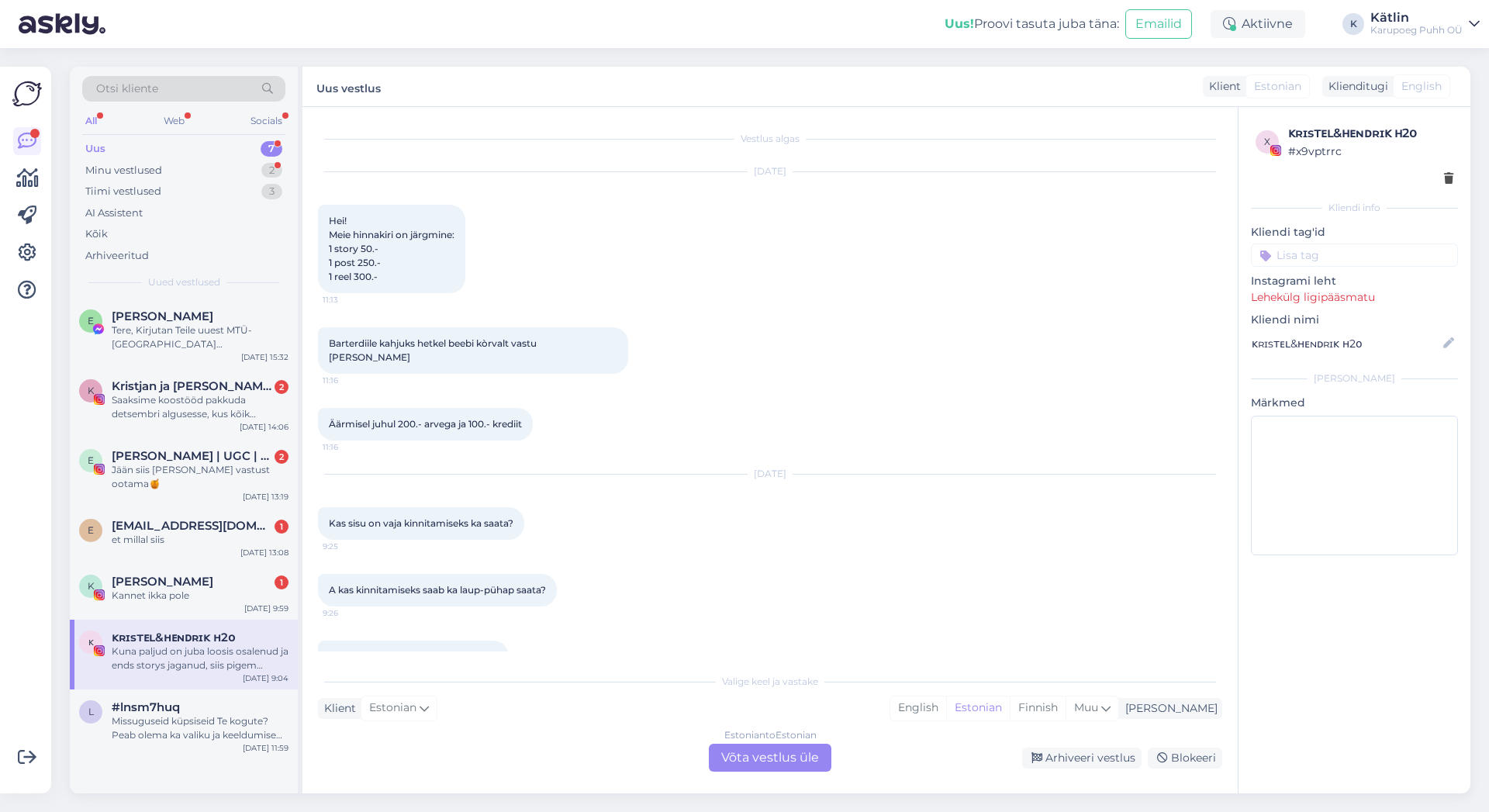
scroll to position [1306, 0]
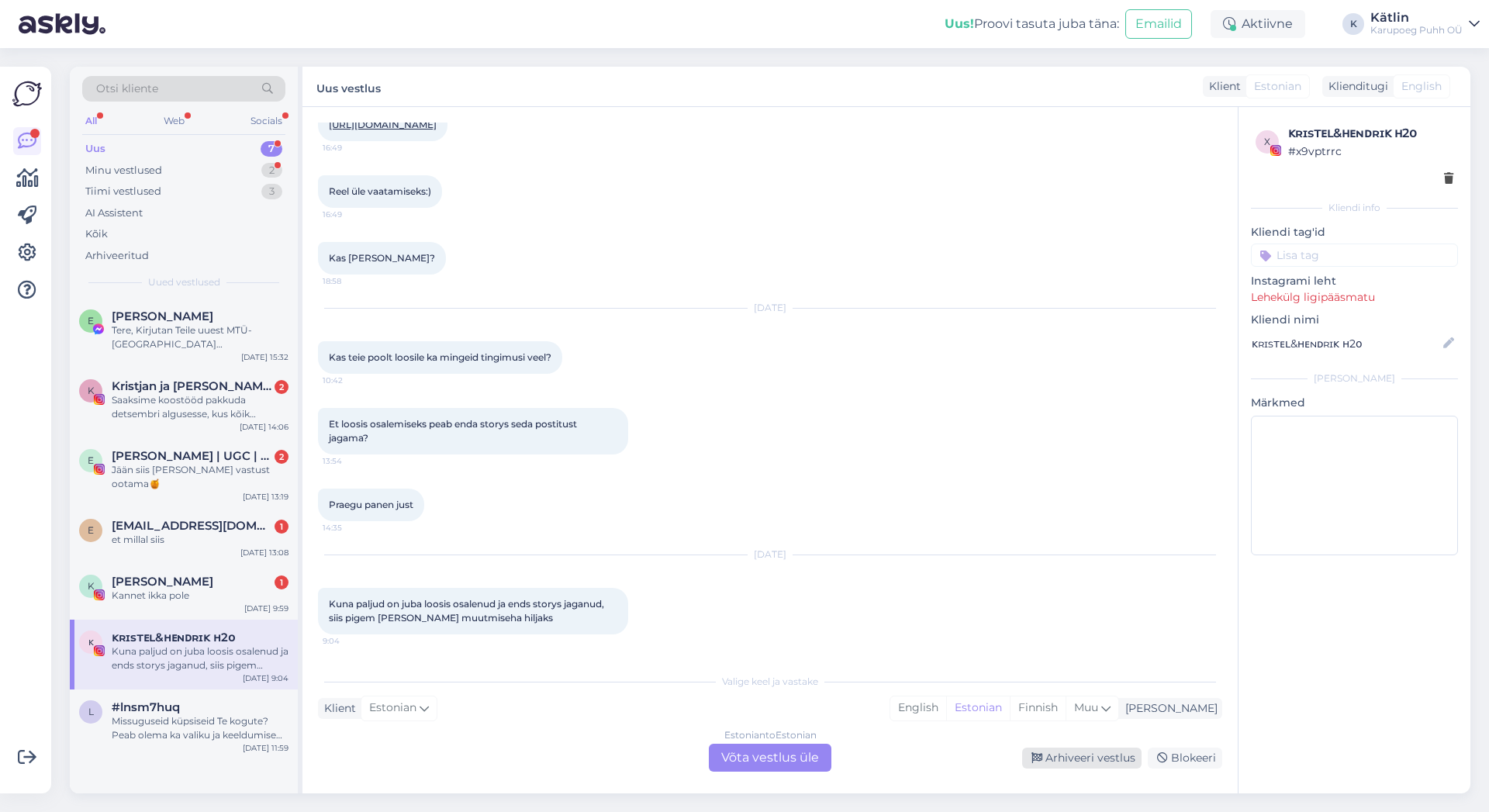
click at [1112, 761] on div "Arhiveeri vestlus" at bounding box center [1081, 758] width 120 height 21
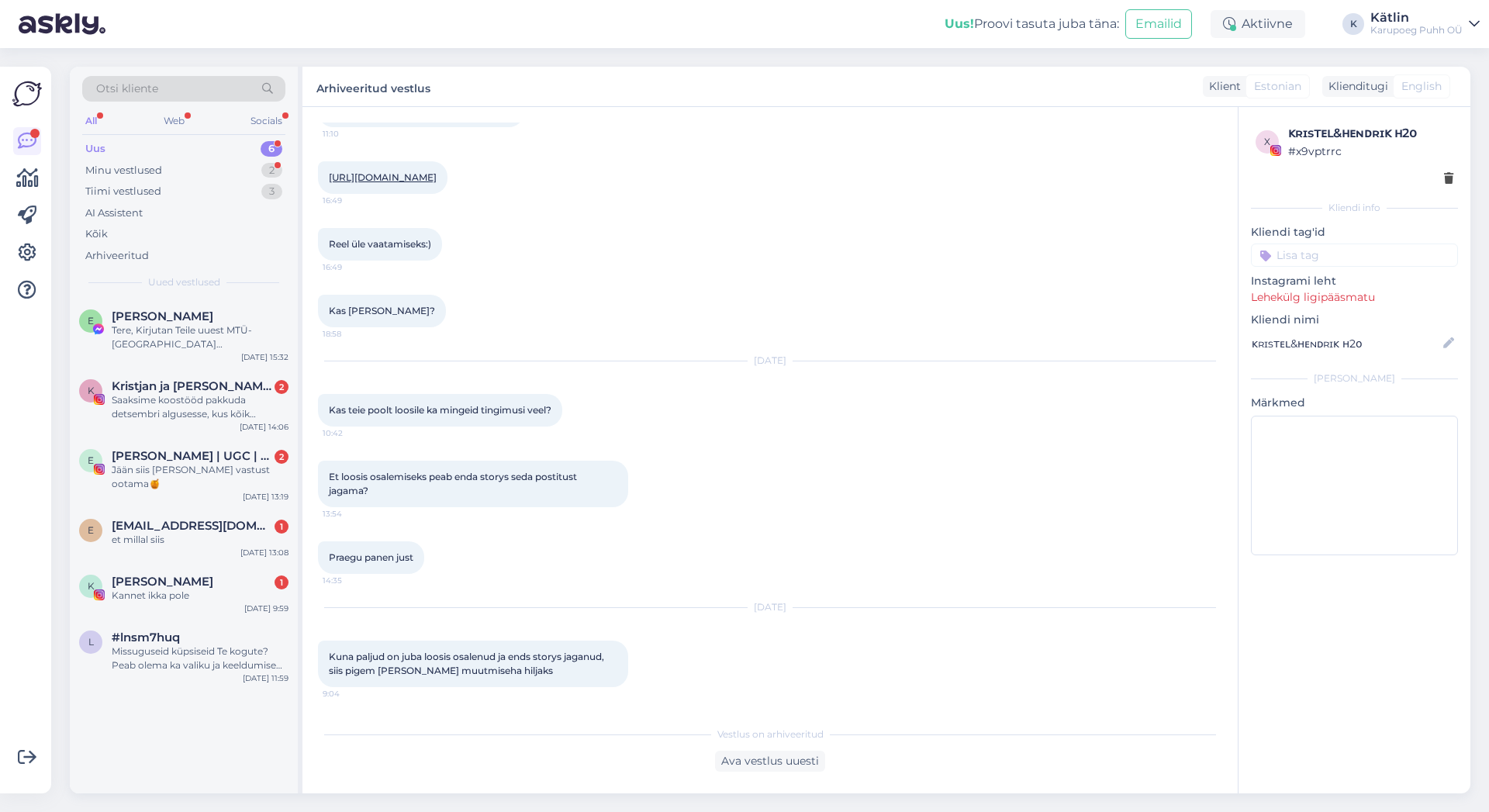
click at [100, 146] on div "Uus" at bounding box center [95, 149] width 20 height 16
click at [169, 655] on div "Missuguseid küpsiseid Te kogute? Peab olema ka valiku ja keeldumise võimalus." at bounding box center [199, 658] width 177 height 28
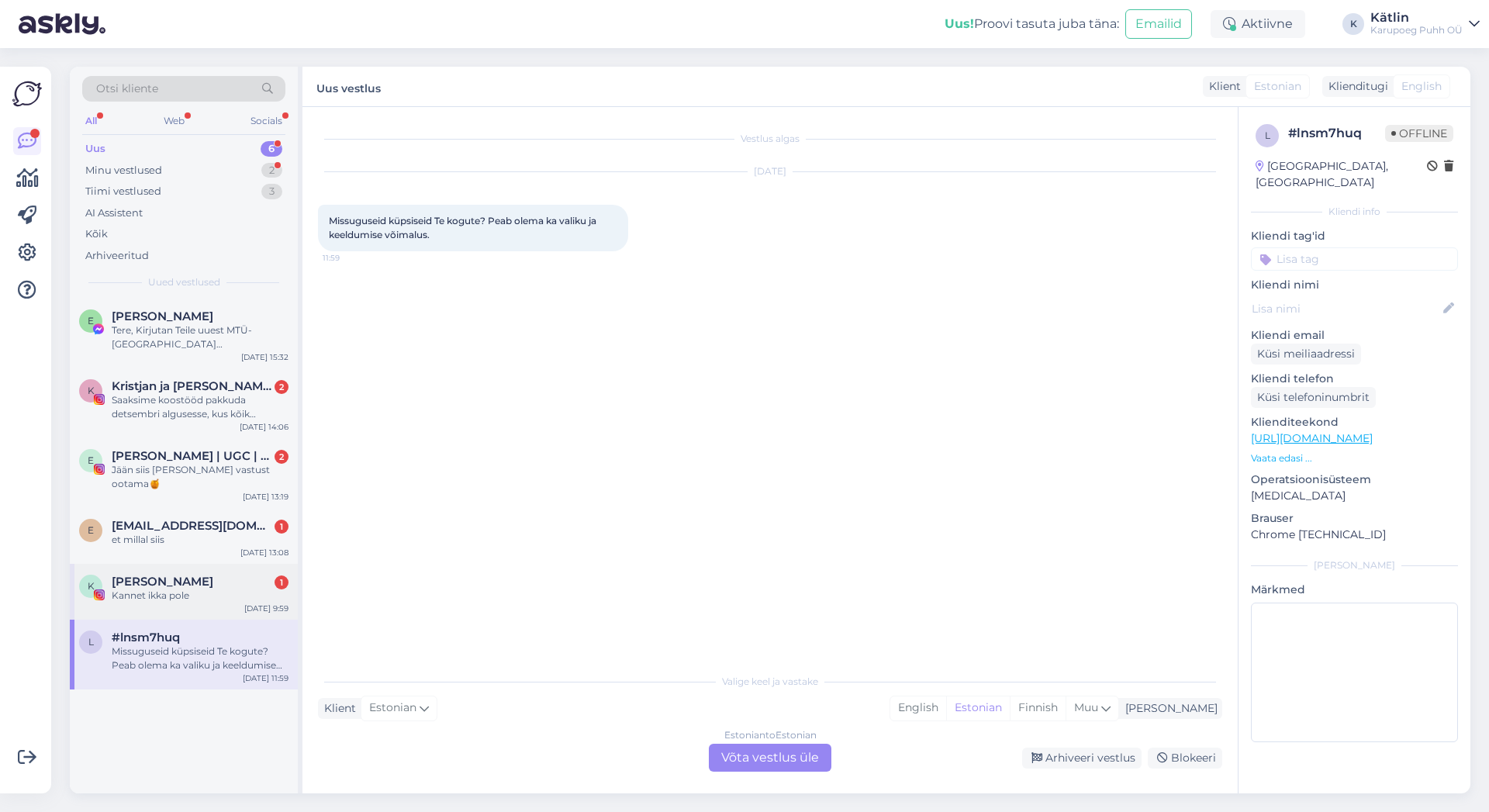
click at [179, 589] on div "Kannet ikka pole" at bounding box center [199, 596] width 177 height 14
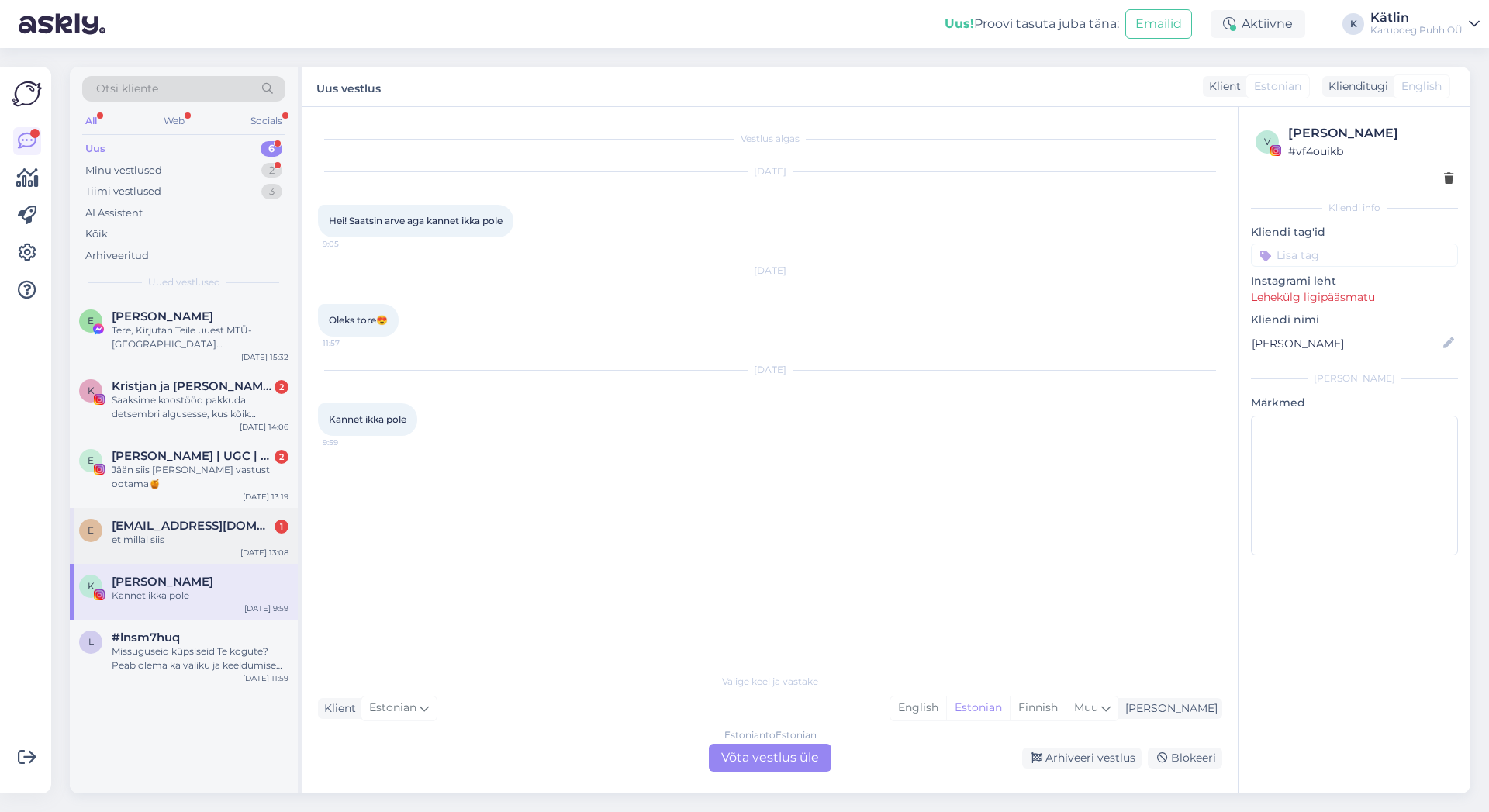
click at [199, 519] on span "[EMAIL_ADDRESS][DOMAIN_NAME]" at bounding box center [192, 526] width 161 height 14
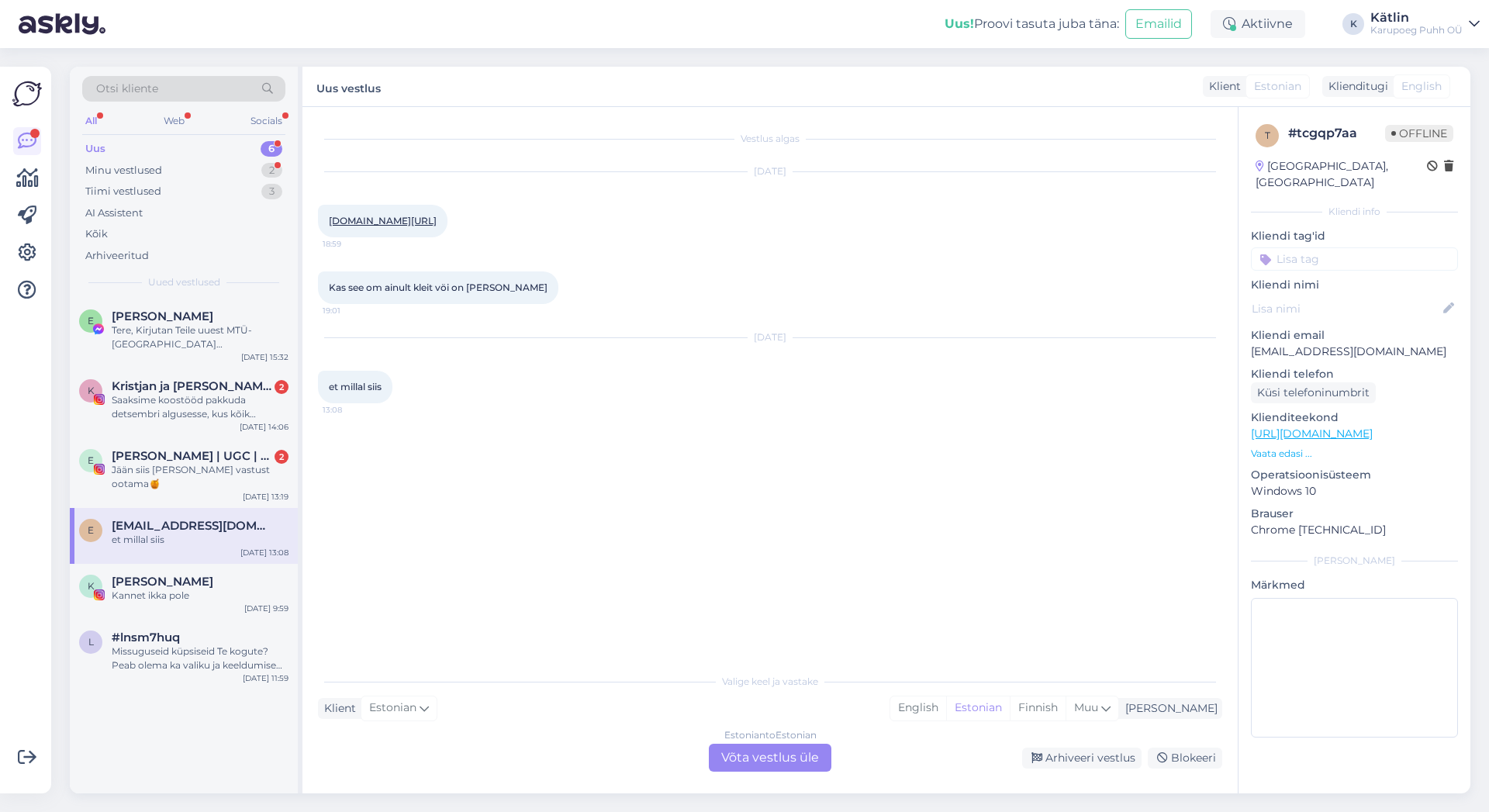
click at [781, 750] on div "Estonian to Estonian Võta vestlus üle" at bounding box center [770, 757] width 123 height 28
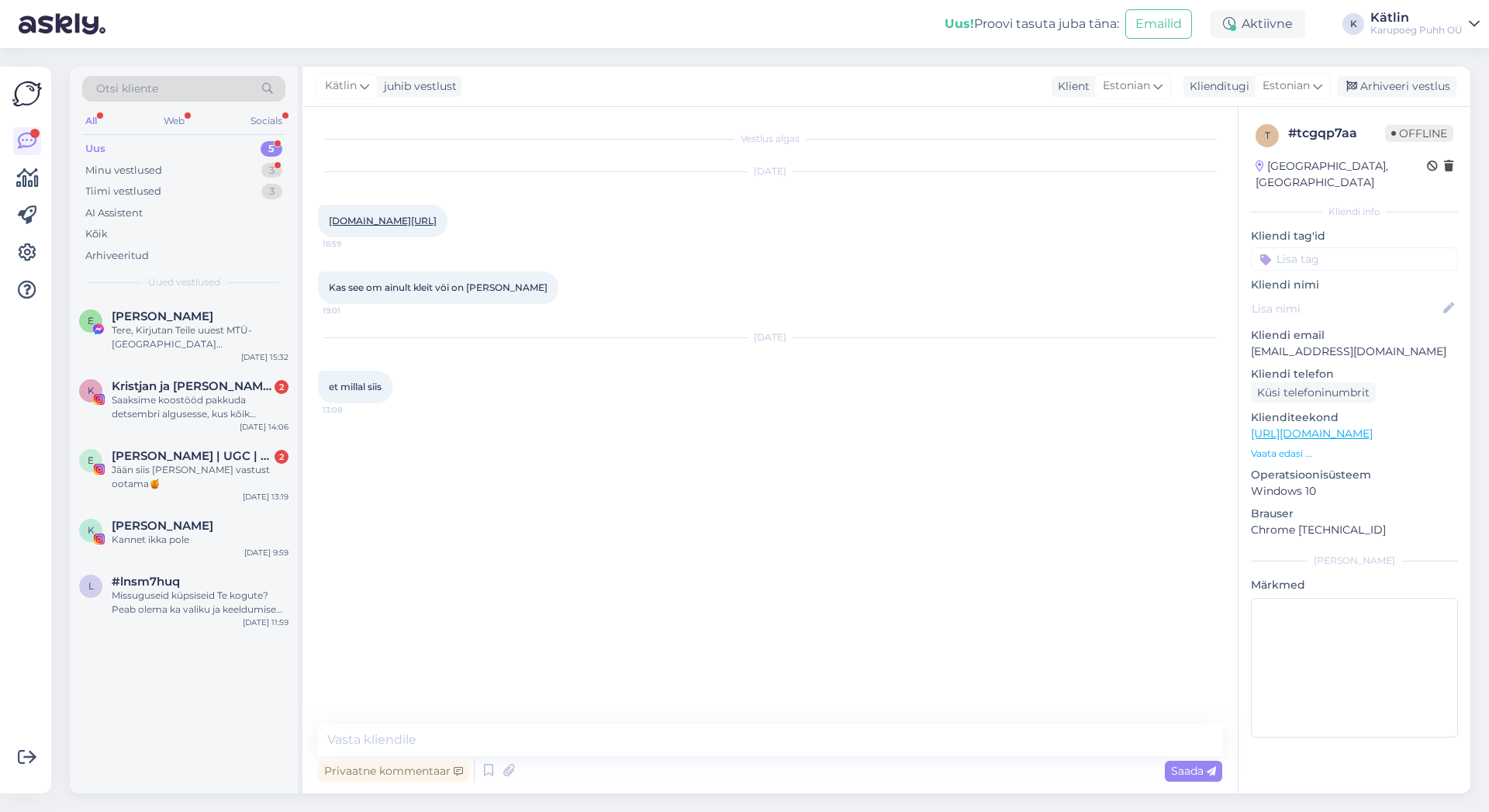
click at [625, 719] on div "Vestlus algas [DATE] [DOMAIN_NAME][URL] 18:59 Kas see om ainult kleit vöi on [P…" at bounding box center [770, 450] width 936 height 686
click at [431, 734] on textarea at bounding box center [770, 739] width 904 height 32
paste textarea "Great Pretenders liblikakleit, tiivad ja peavõru"
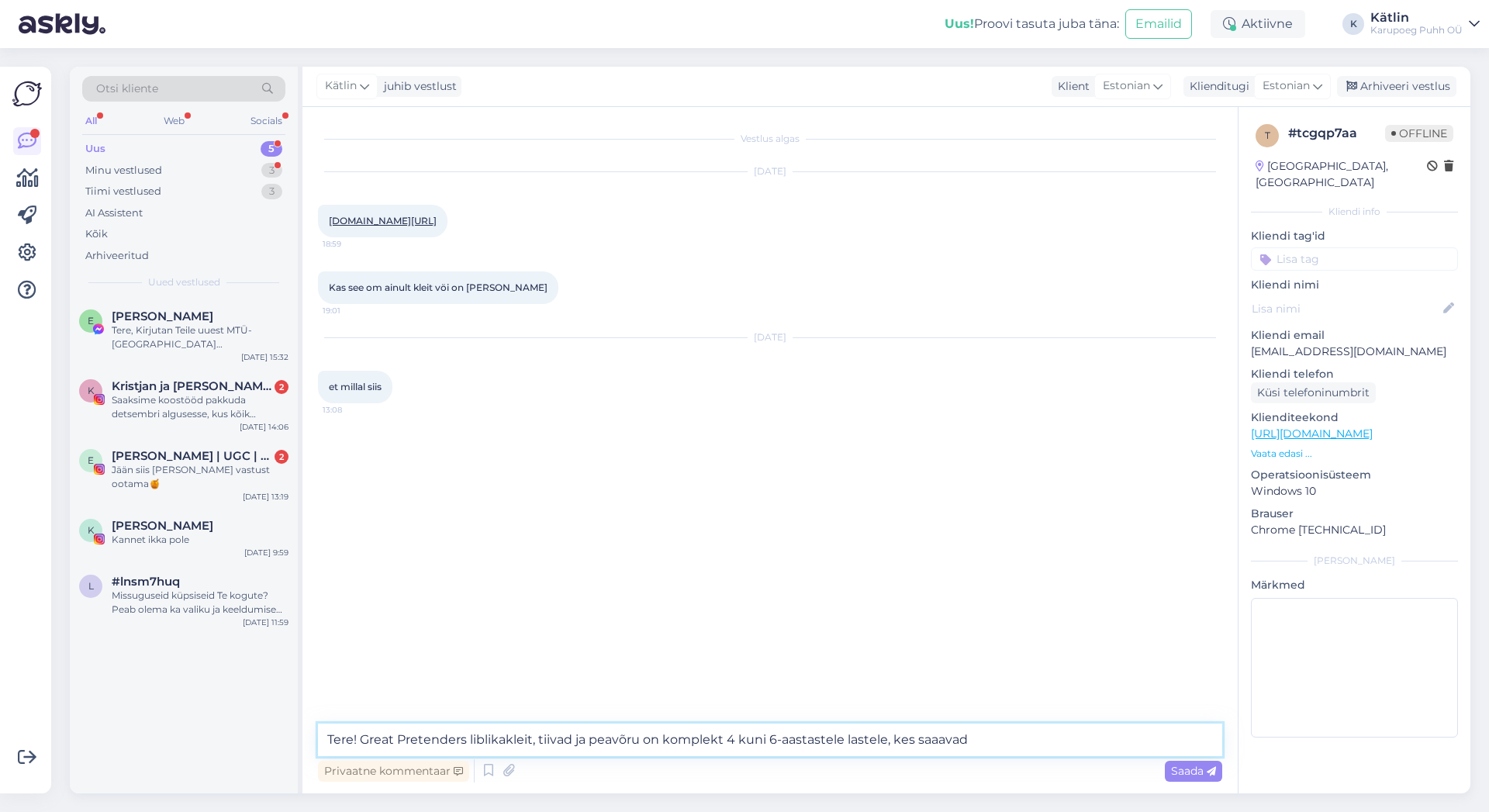
click at [732, 740] on textarea "Tere! Great Pretenders liblikakleit, tiivad ja peavõru on komplekt 4 kuni 6-aas…" at bounding box center [770, 739] width 904 height 32
click at [1024, 732] on textarea "Tere! Great Pretenders liblikakleit, tiivad ja peavõru on komplekt 4- kuni 6-aa…" at bounding box center [770, 739] width 904 height 32
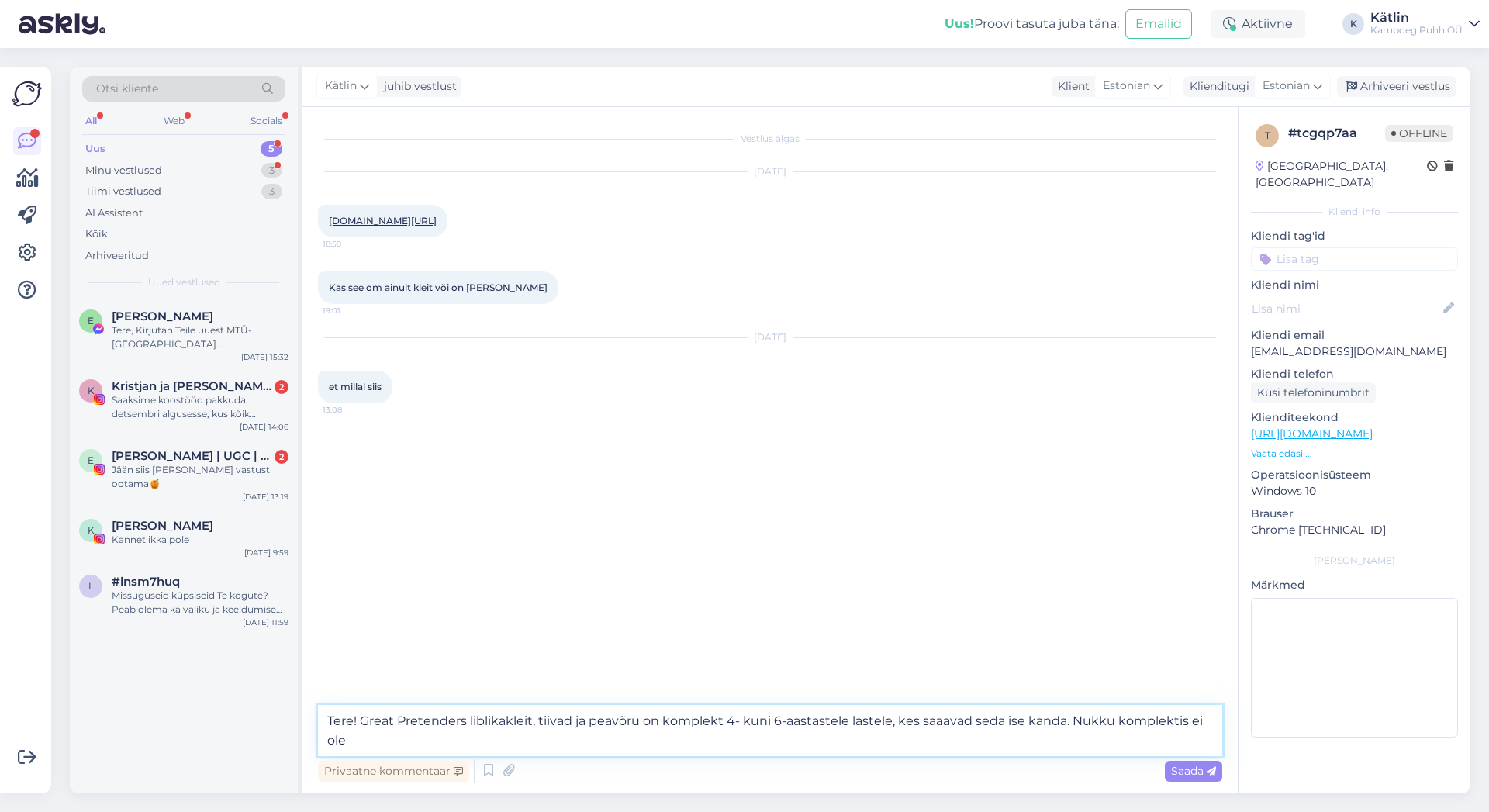
type textarea "Tere! Great Pretenders liblikakleit, tiivad ja peavõru on komplekt 4- kuni 6-aa…"
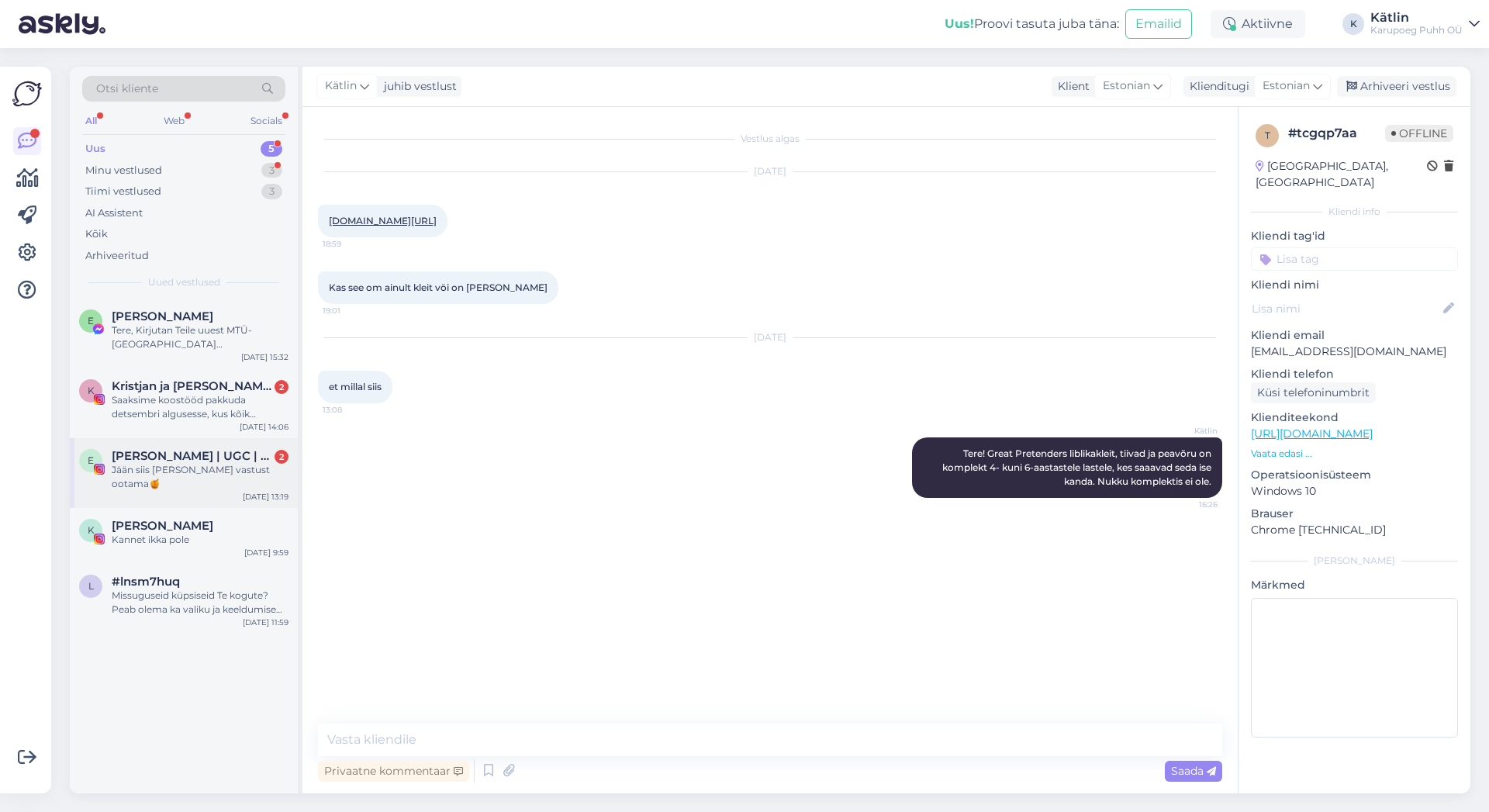
click at [163, 457] on span "[PERSON_NAME] | UGC | FOTOGRAAF" at bounding box center [192, 456] width 161 height 14
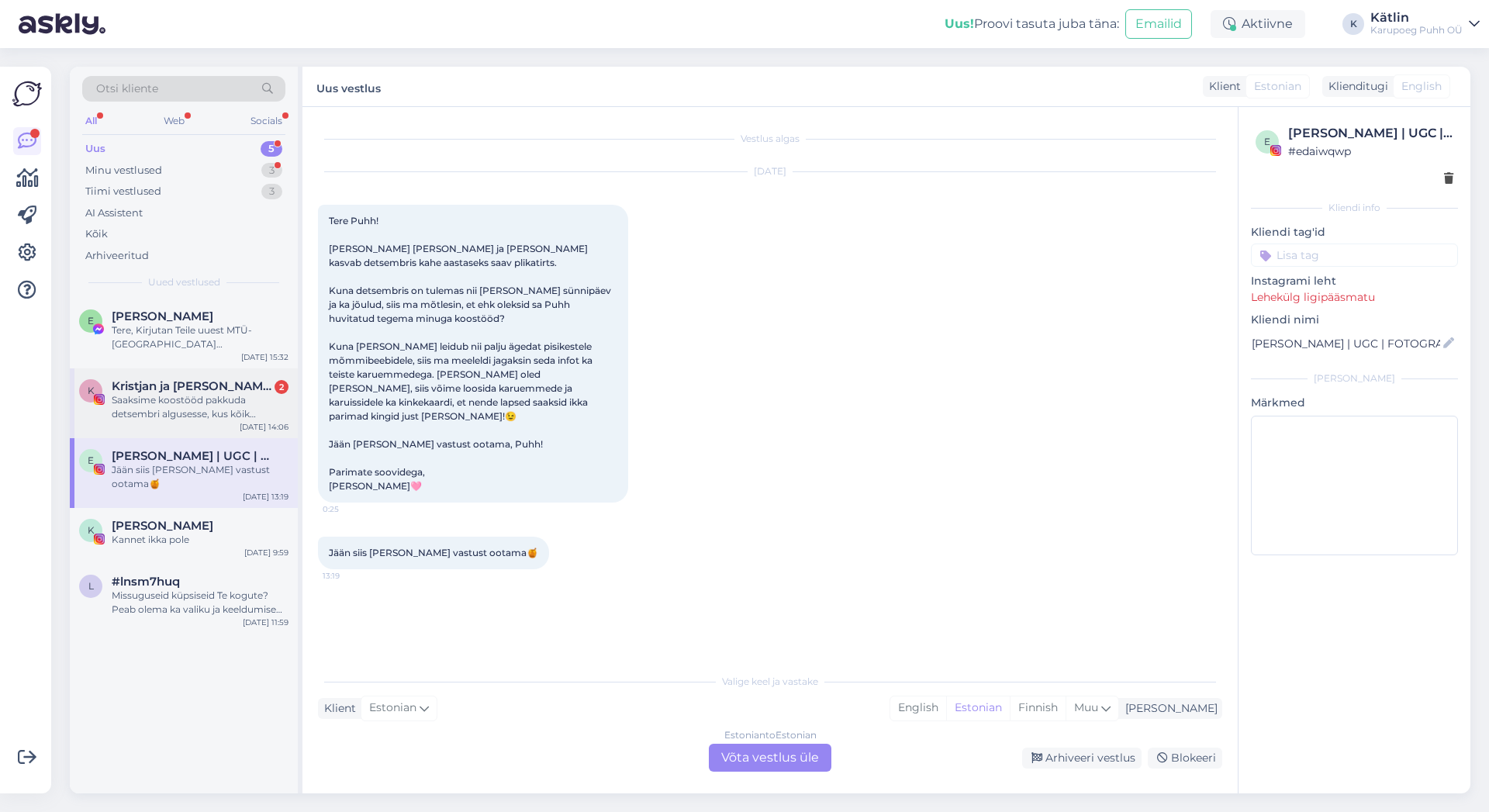
click at [160, 398] on div "Saaksime koostööd pakkuda detsembri algusesse, kus kõik vanemad mõtlevad jõulud…" at bounding box center [199, 407] width 177 height 28
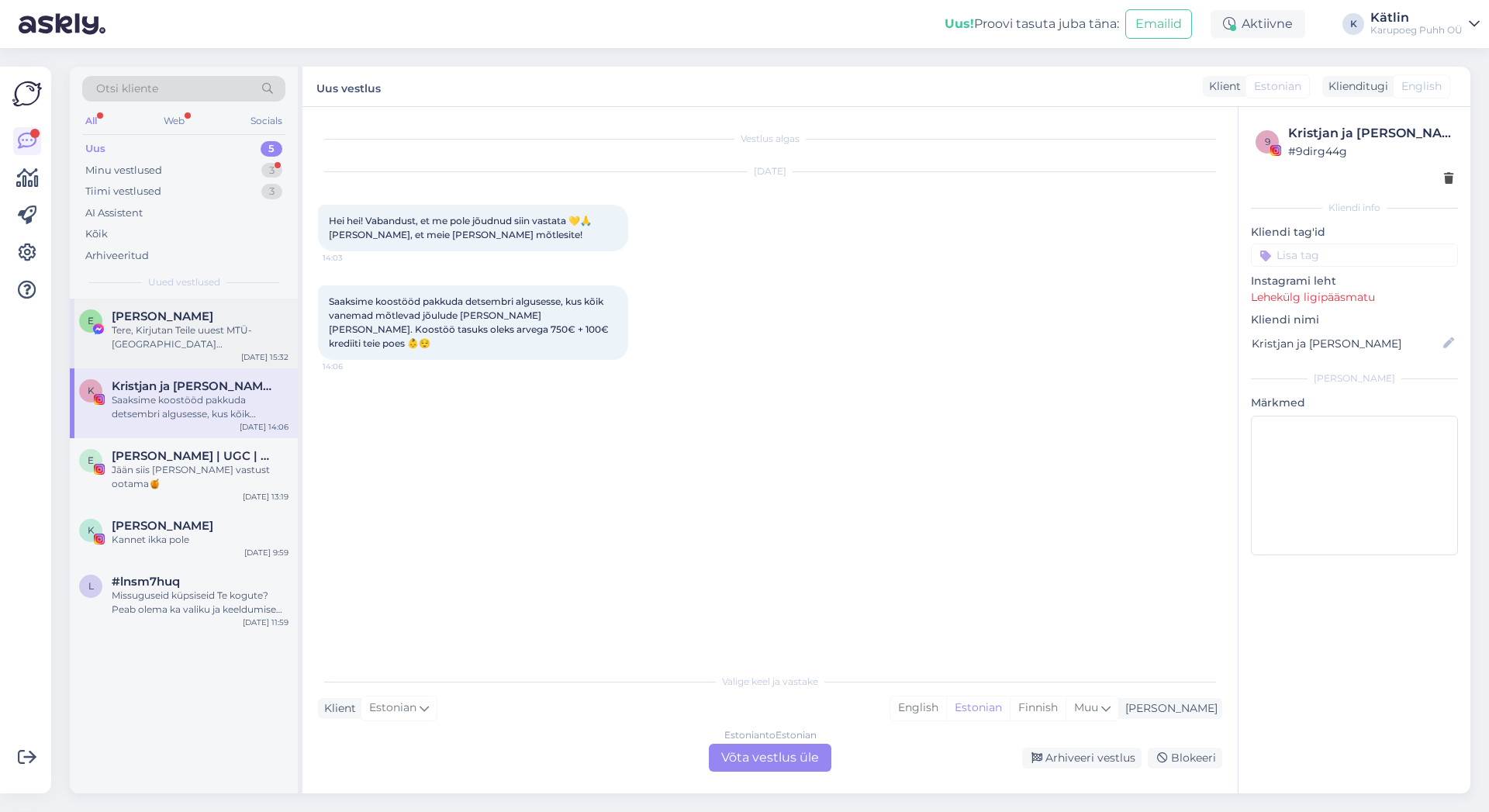
click at [190, 335] on div "Tere, Kirjutan Teile uuest MTÜ-[GEOGRAPHIC_DATA][PERSON_NAME]. Nimelt korraldam…" at bounding box center [199, 337] width 177 height 28
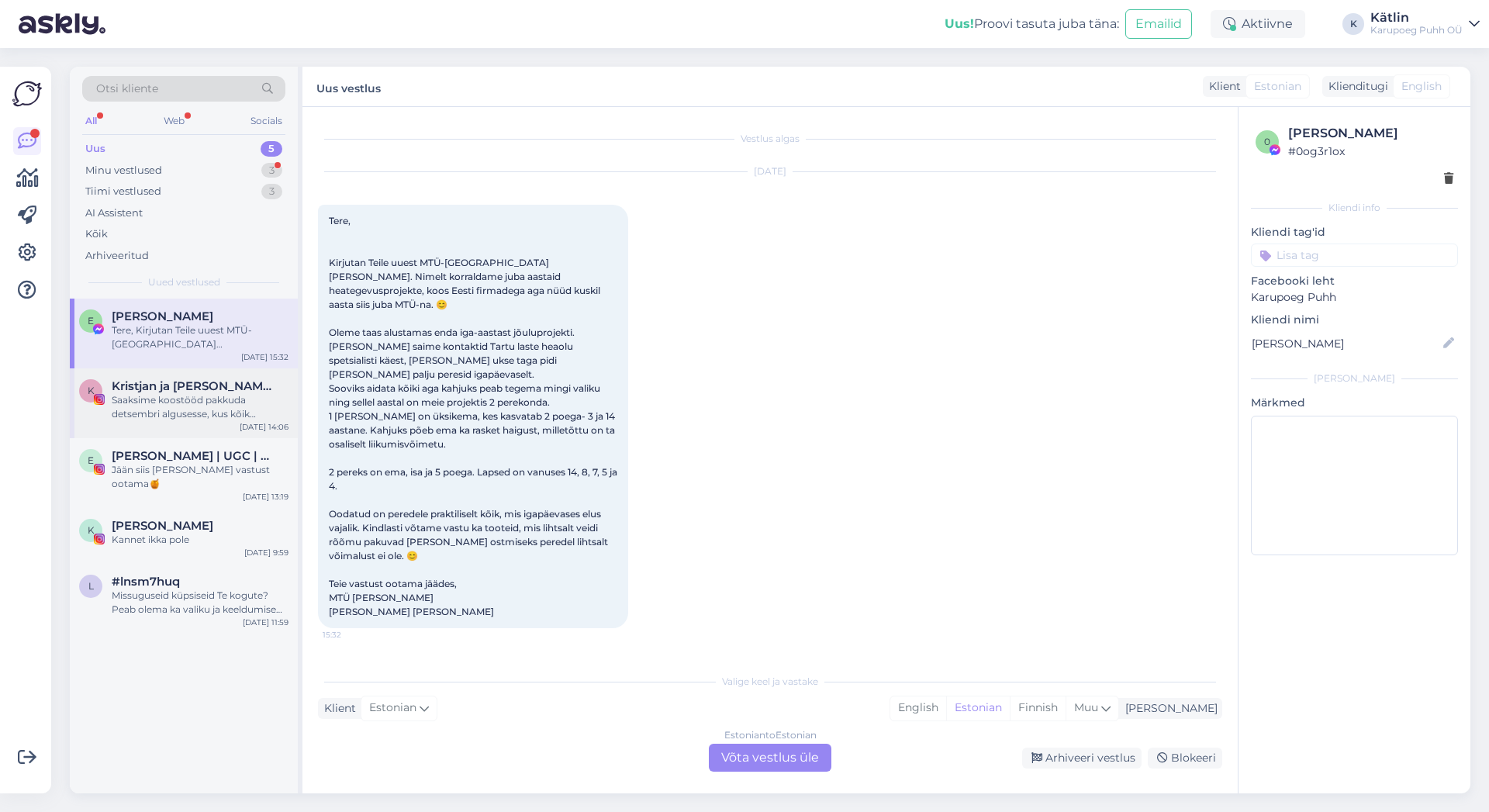
click at [211, 404] on div "Saaksime koostööd pakkuda detsembri algusesse, kus kõik vanemad mõtlevad jõulud…" at bounding box center [199, 407] width 177 height 28
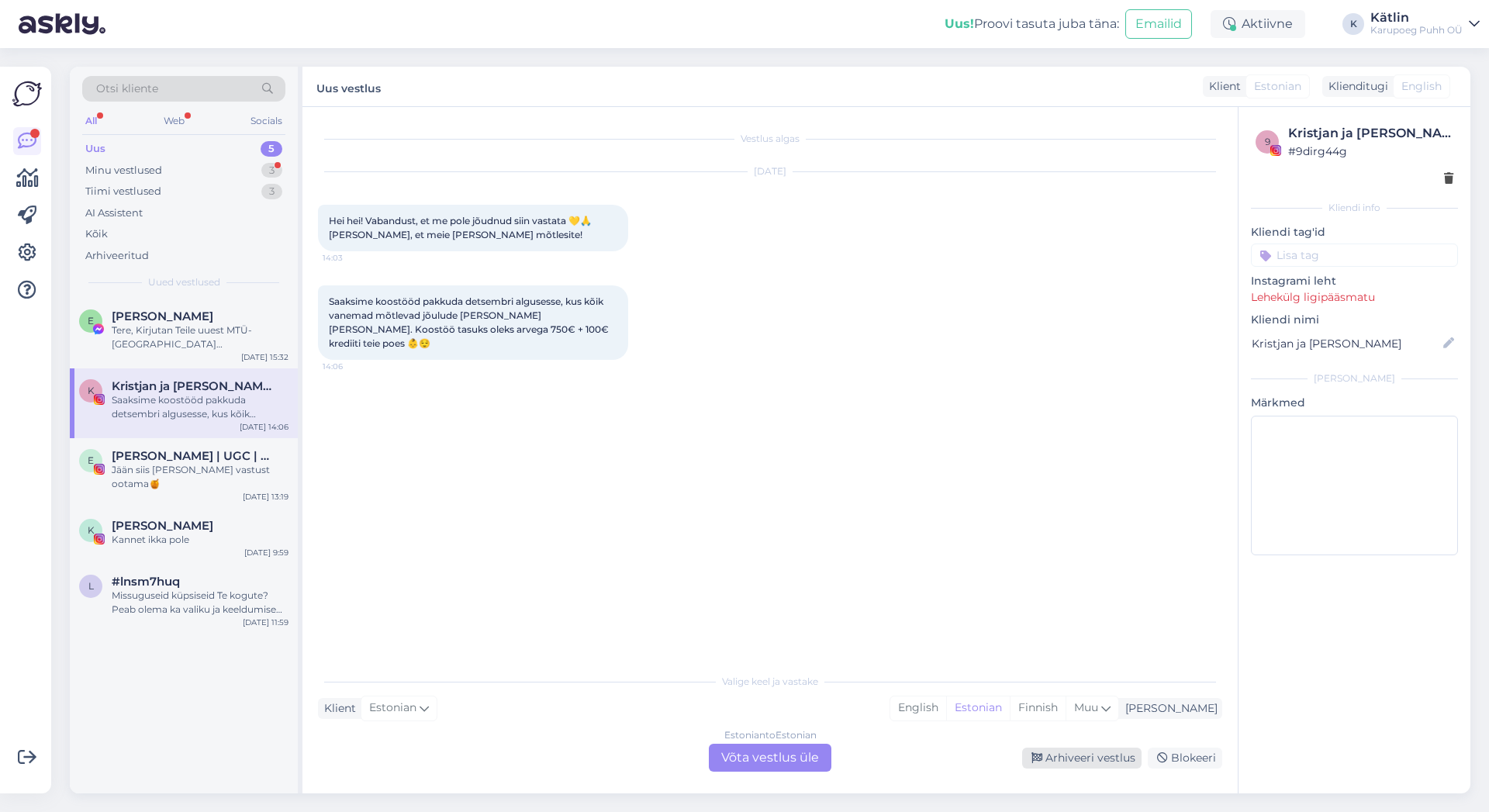
click at [1077, 755] on div "Arhiveeri vestlus" at bounding box center [1081, 758] width 120 height 21
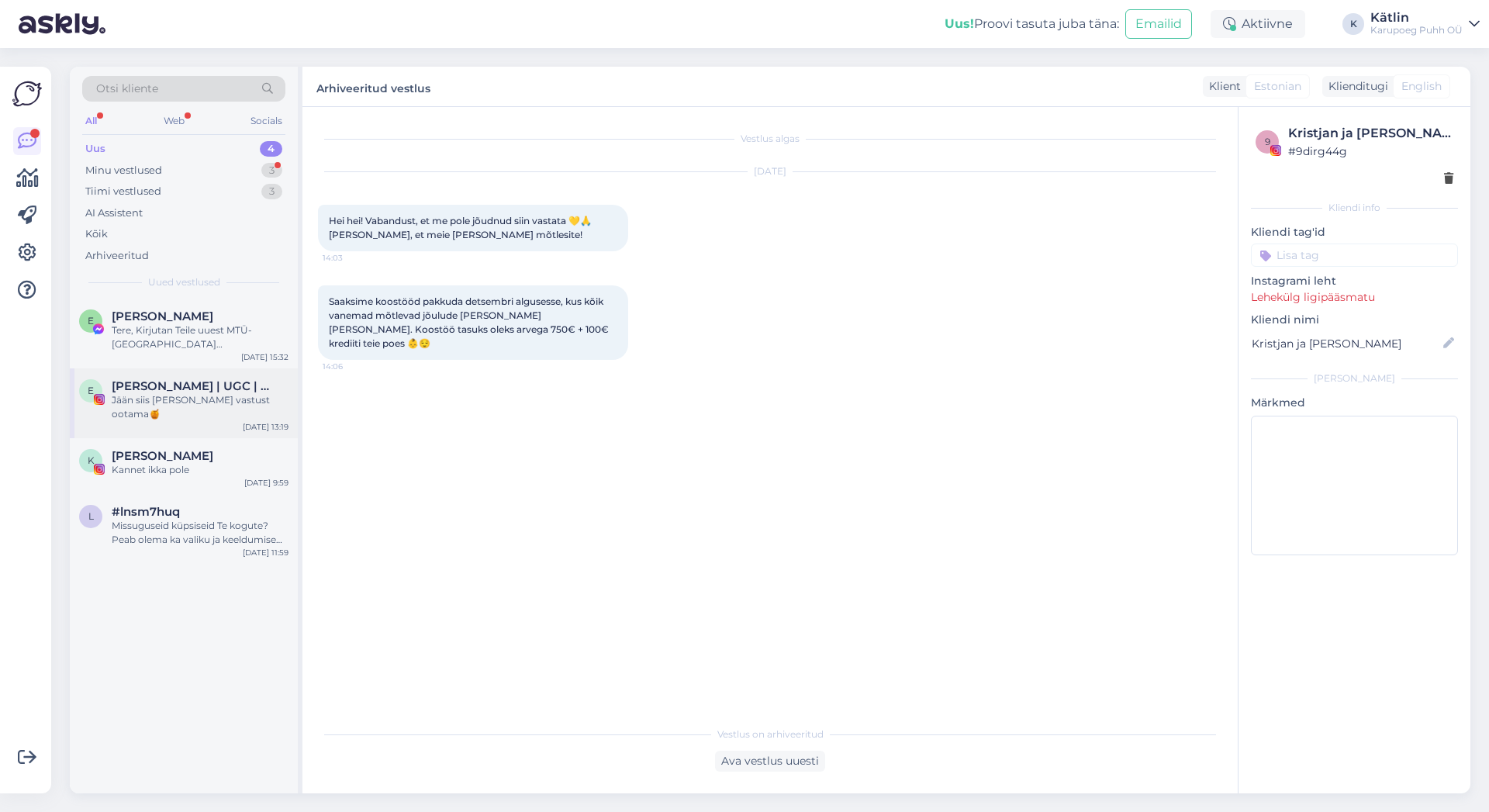
click at [196, 388] on span "[PERSON_NAME] | UGC | FOTOGRAAF" at bounding box center [192, 386] width 161 height 14
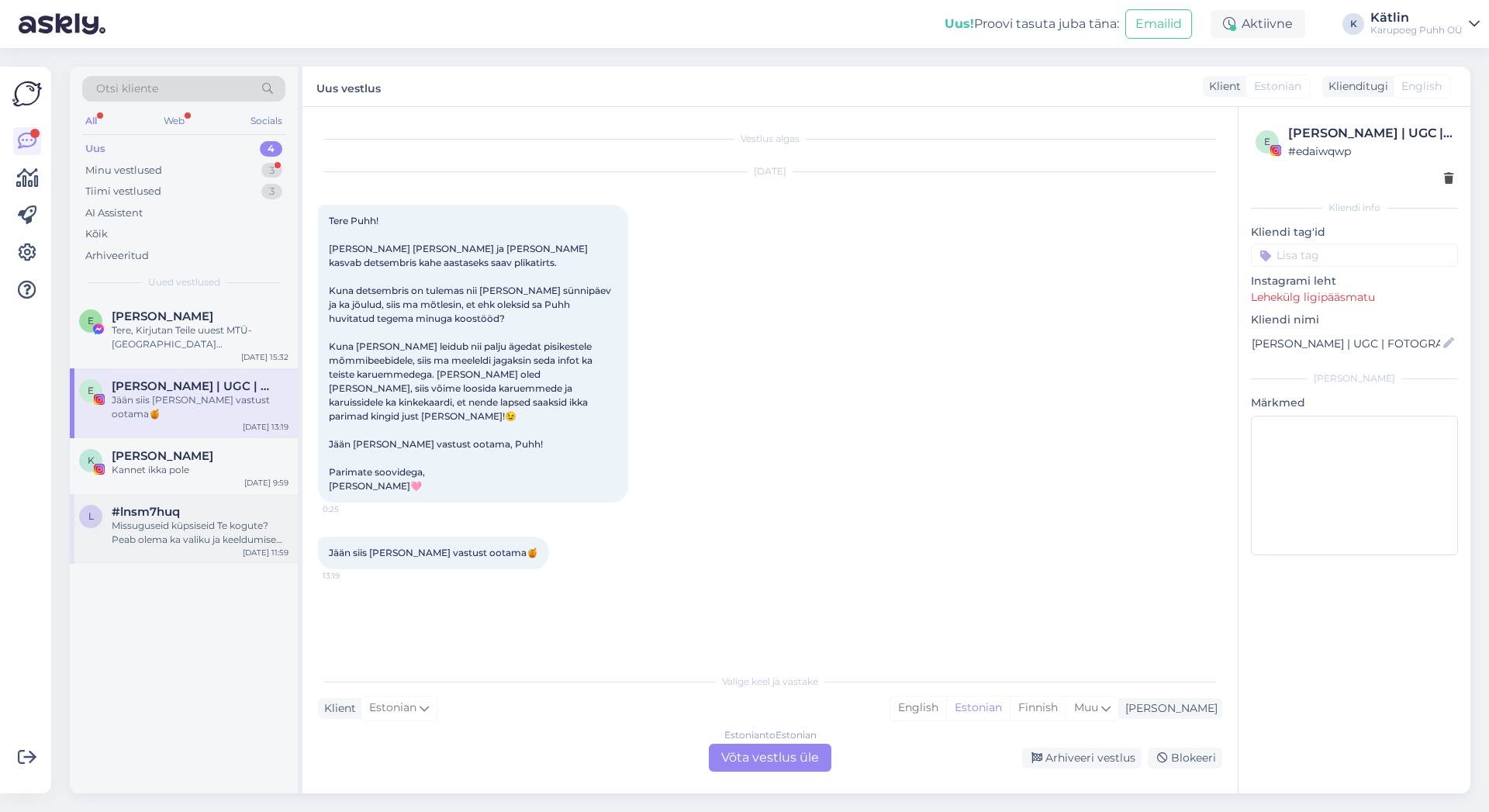
click at [169, 519] on div "Missuguseid küpsiseid Te kogute? Peab olema ka valiku ja keeldumise võimalus." at bounding box center [199, 533] width 177 height 28
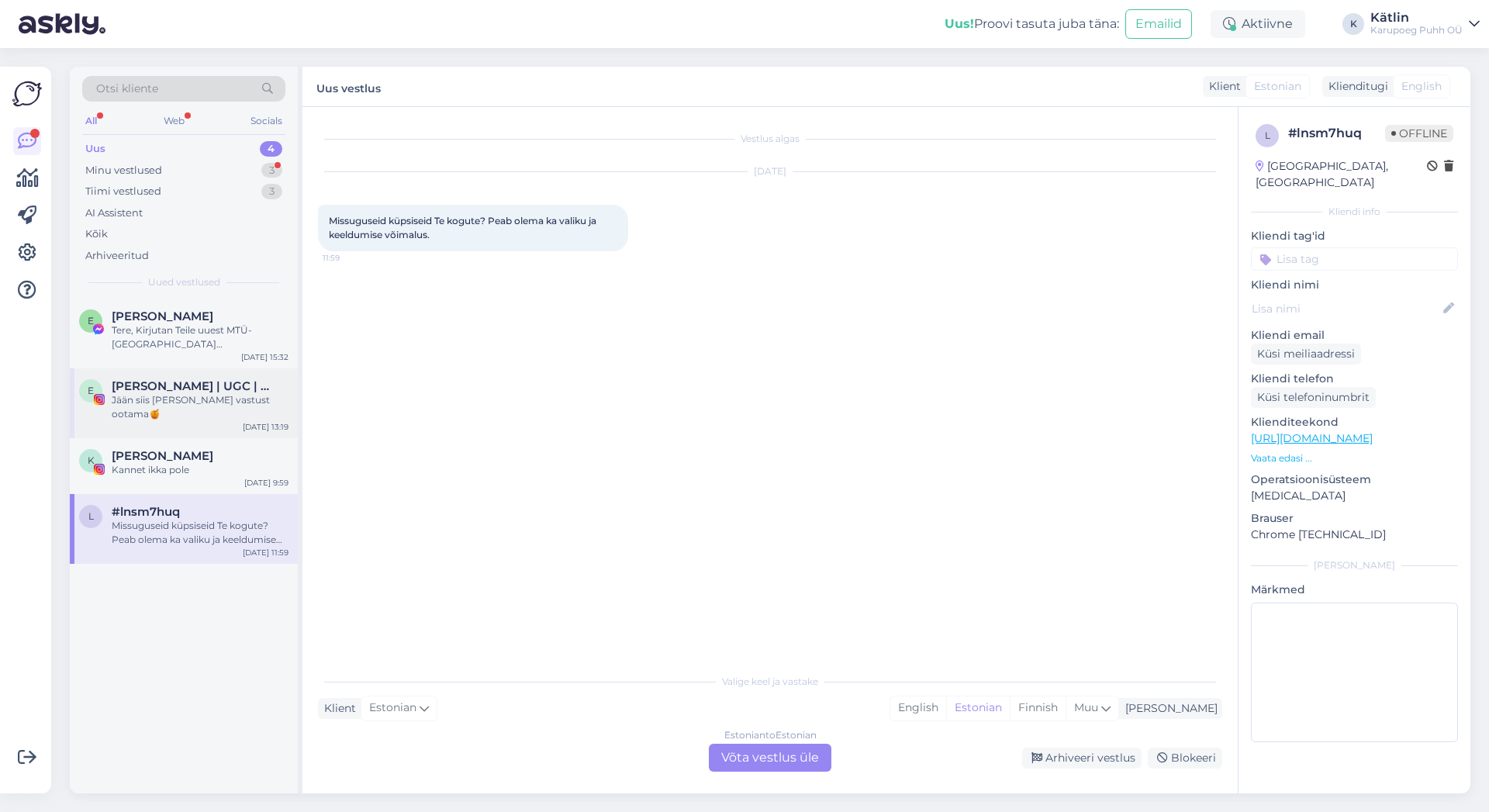
click at [196, 385] on span "[PERSON_NAME] | UGC | FOTOGRAAF" at bounding box center [192, 386] width 161 height 14
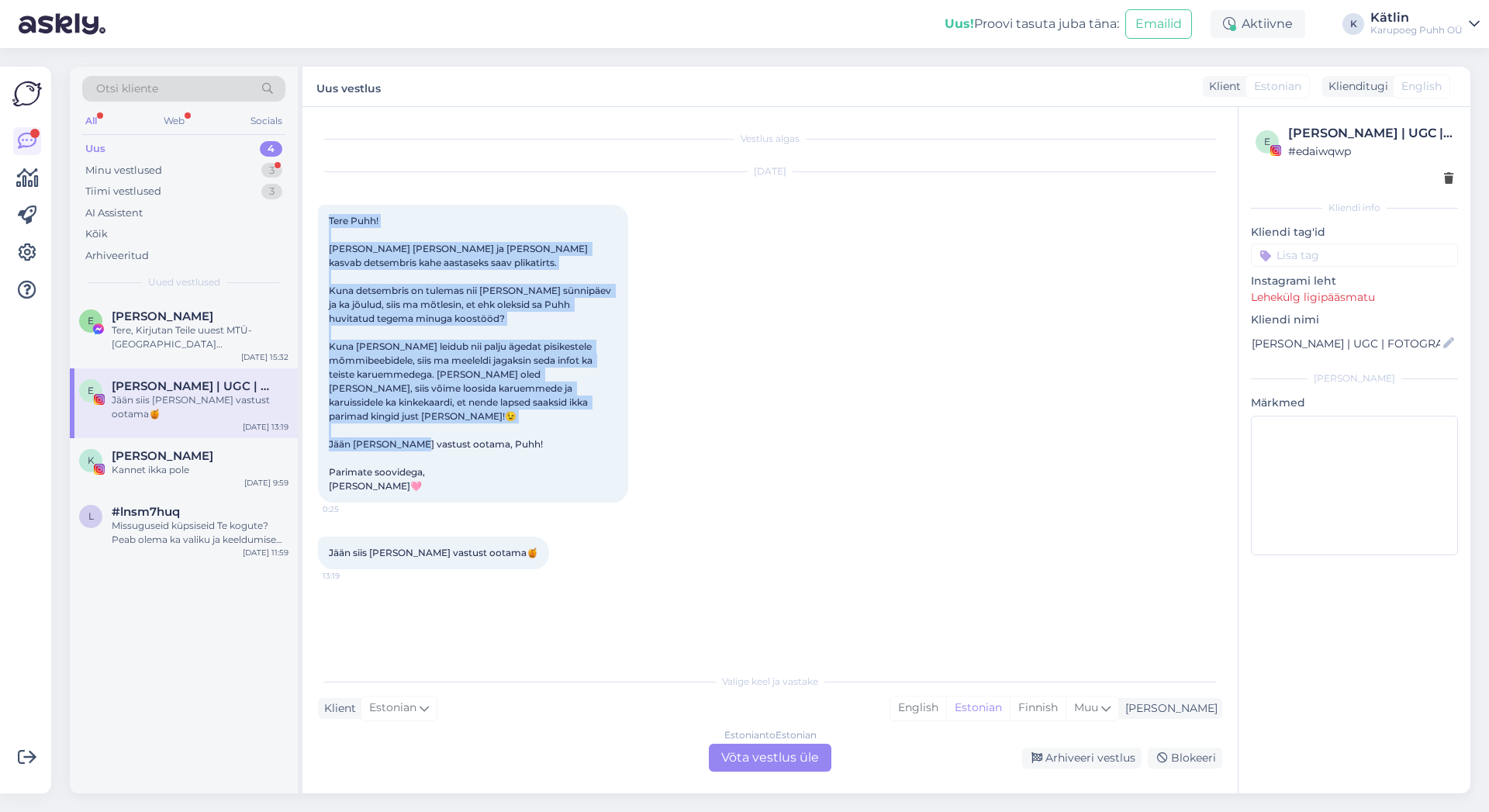
drag, startPoint x: 327, startPoint y: 218, endPoint x: 578, endPoint y: 474, distance: 358.5
click at [578, 474] on div "Tere Puhh! [PERSON_NAME] [PERSON_NAME] ja [PERSON_NAME] kasvab detsembris kahe …" at bounding box center [473, 354] width 310 height 298
copy span "Tere Puhh! [PERSON_NAME] [PERSON_NAME] ja [PERSON_NAME] kasvab detsembris kahe …"
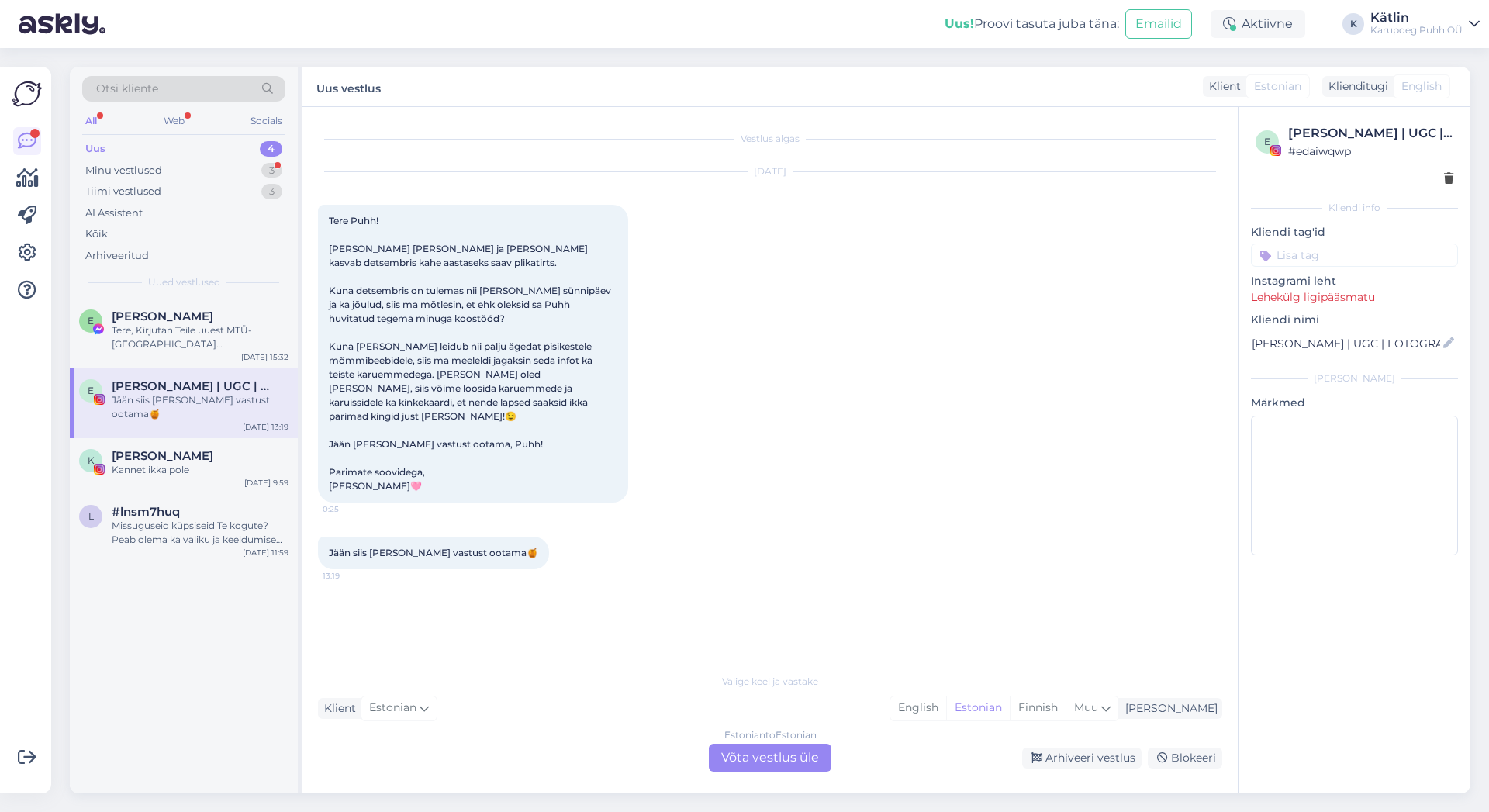
click at [317, 619] on div "Vestlus algas [DATE] Tere Puhh! [PERSON_NAME] [PERSON_NAME] ja [PERSON_NAME] ka…" at bounding box center [770, 450] width 936 height 686
click at [210, 340] on div "Tere, Kirjutan Teile uuest MTÜ-[GEOGRAPHIC_DATA][PERSON_NAME]. Nimelt korraldam…" at bounding box center [199, 337] width 177 height 28
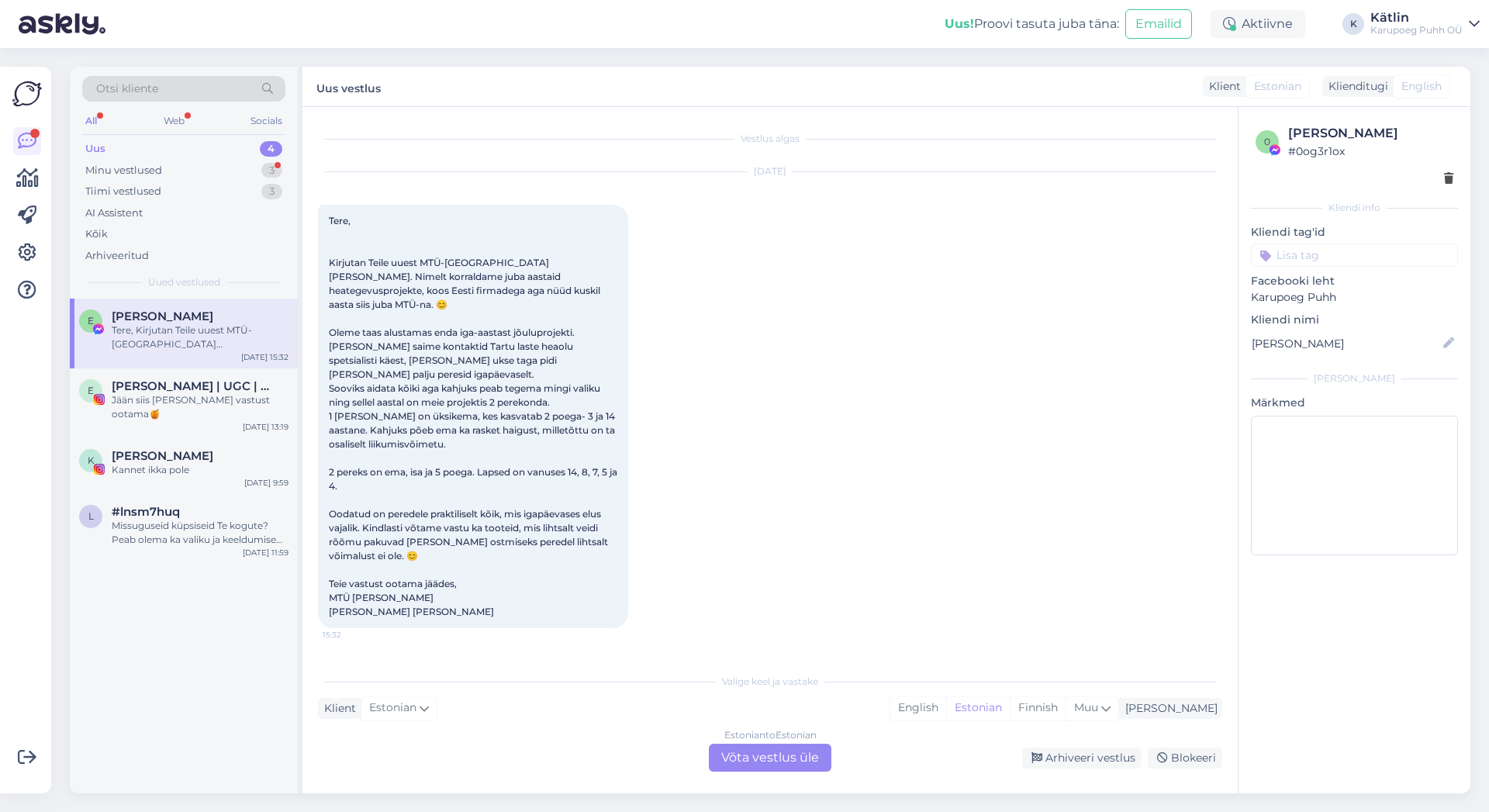
click at [305, 639] on div "Vestlus algas [DATE] Tere, Kirjutan Teile uuest MTÜ-[GEOGRAPHIC_DATA][PERSON_NA…" at bounding box center [770, 450] width 936 height 686
click at [159, 523] on div "Missuguseid küpsiseid Te kogute? Peab olema ka valiku ja keeldumise võimalus." at bounding box center [199, 533] width 177 height 28
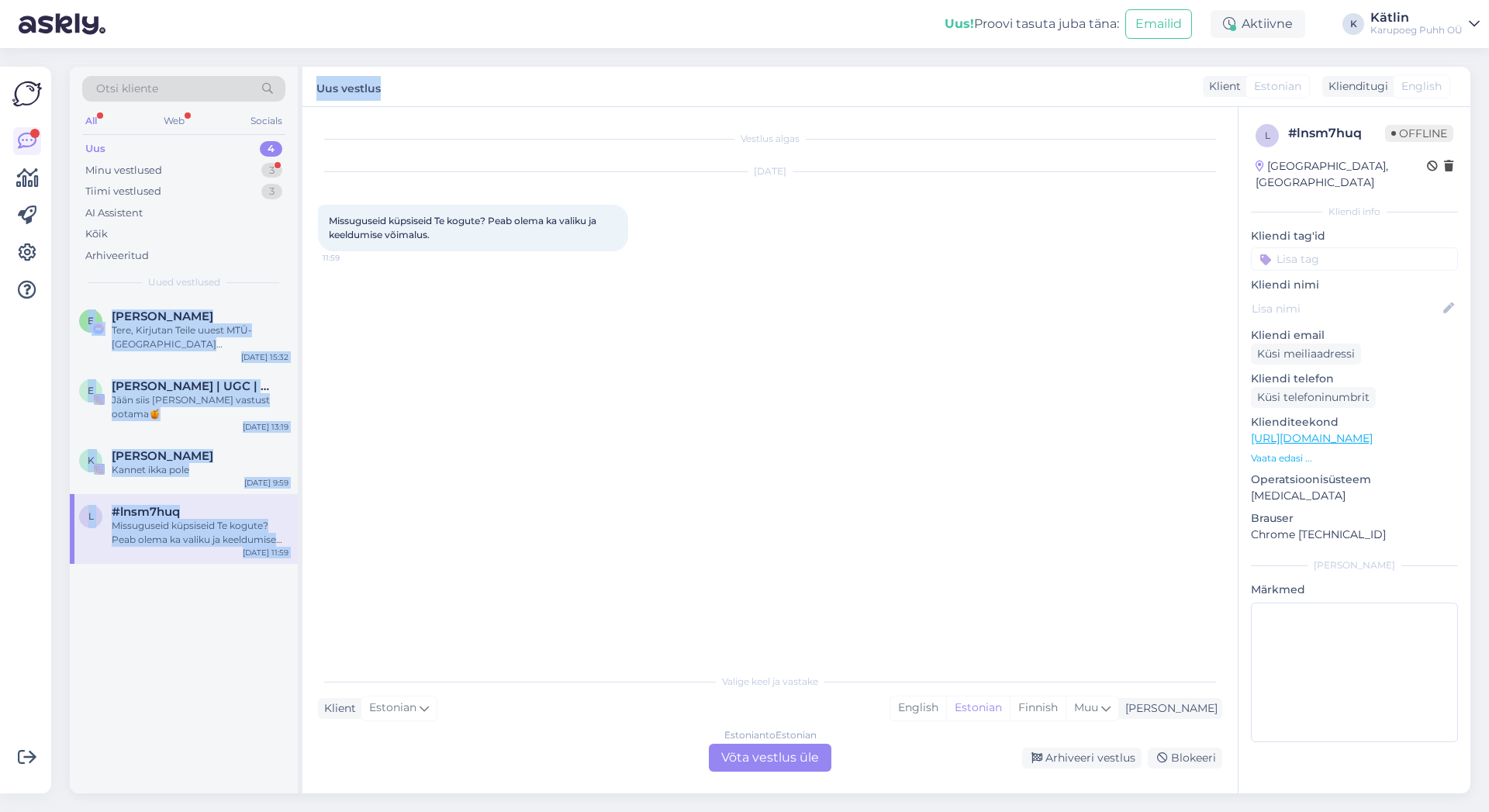
drag, startPoint x: 452, startPoint y: 238, endPoint x: 300, endPoint y: 224, distance: 152.6
click at [318, 224] on div "Vestlus algas [DATE] Missuguseid küpsiseid Te kogute? Peab olema ka valiku ja k…" at bounding box center [777, 387] width 918 height 529
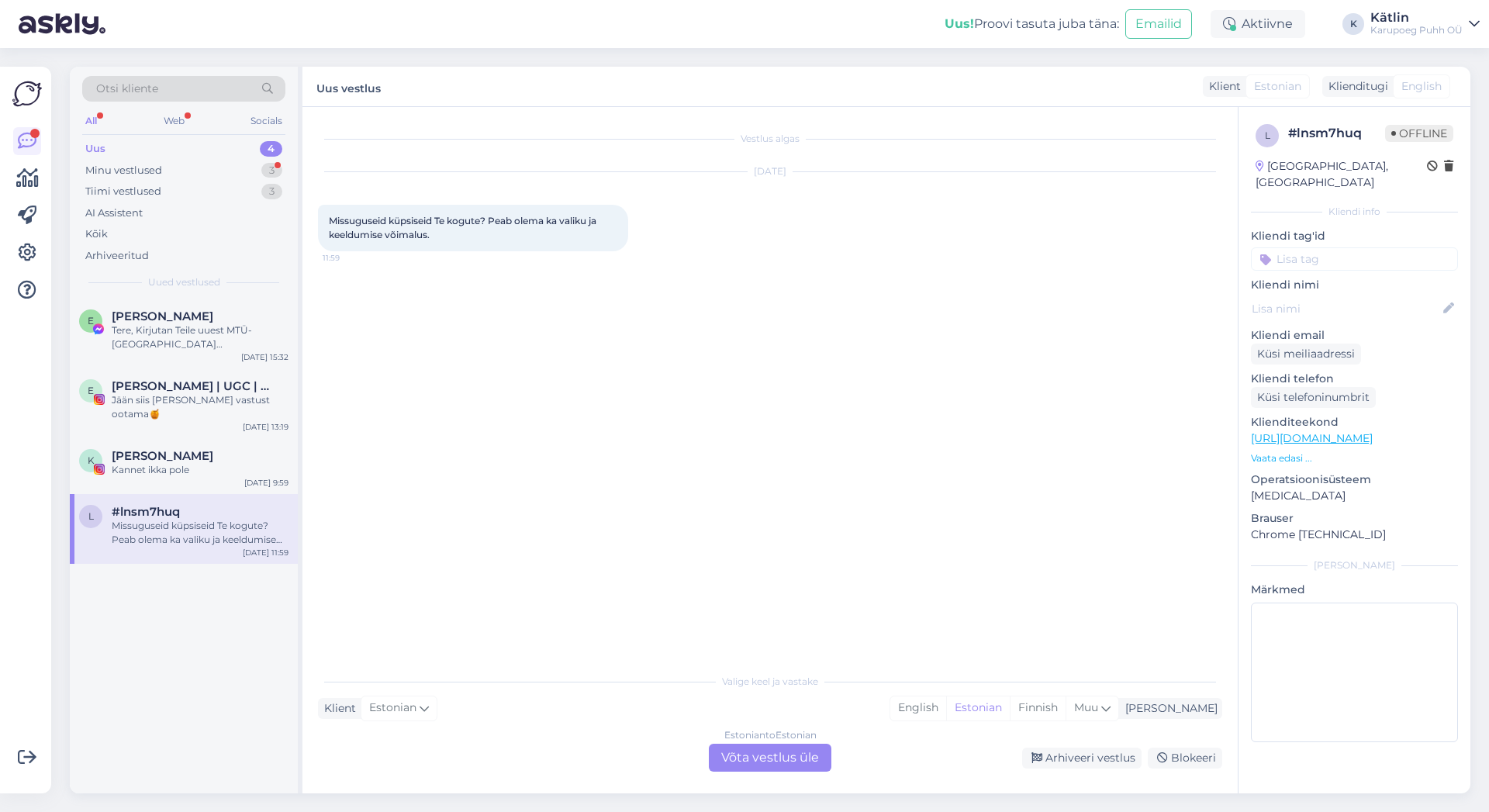
drag, startPoint x: 300, startPoint y: 224, endPoint x: 314, endPoint y: 218, distance: 15.2
click at [300, 223] on div "Otsi kliente All Web Socials Uus 4 Minu vestlused 3 Tiimi vestlused 3 AI Assist…" at bounding box center [186, 430] width 233 height 727
drag, startPoint x: 329, startPoint y: 218, endPoint x: 508, endPoint y: 230, distance: 179.4
click at [508, 230] on div "Missuguseid küpsiseid Te kogute? Peab olema ka valiku ja keeldumise võimalus. 1…" at bounding box center [473, 228] width 310 height 47
copy span "Missuguseid küpsiseid Te kogute? Peab olema ka valiku ja keeldumise võimalus."
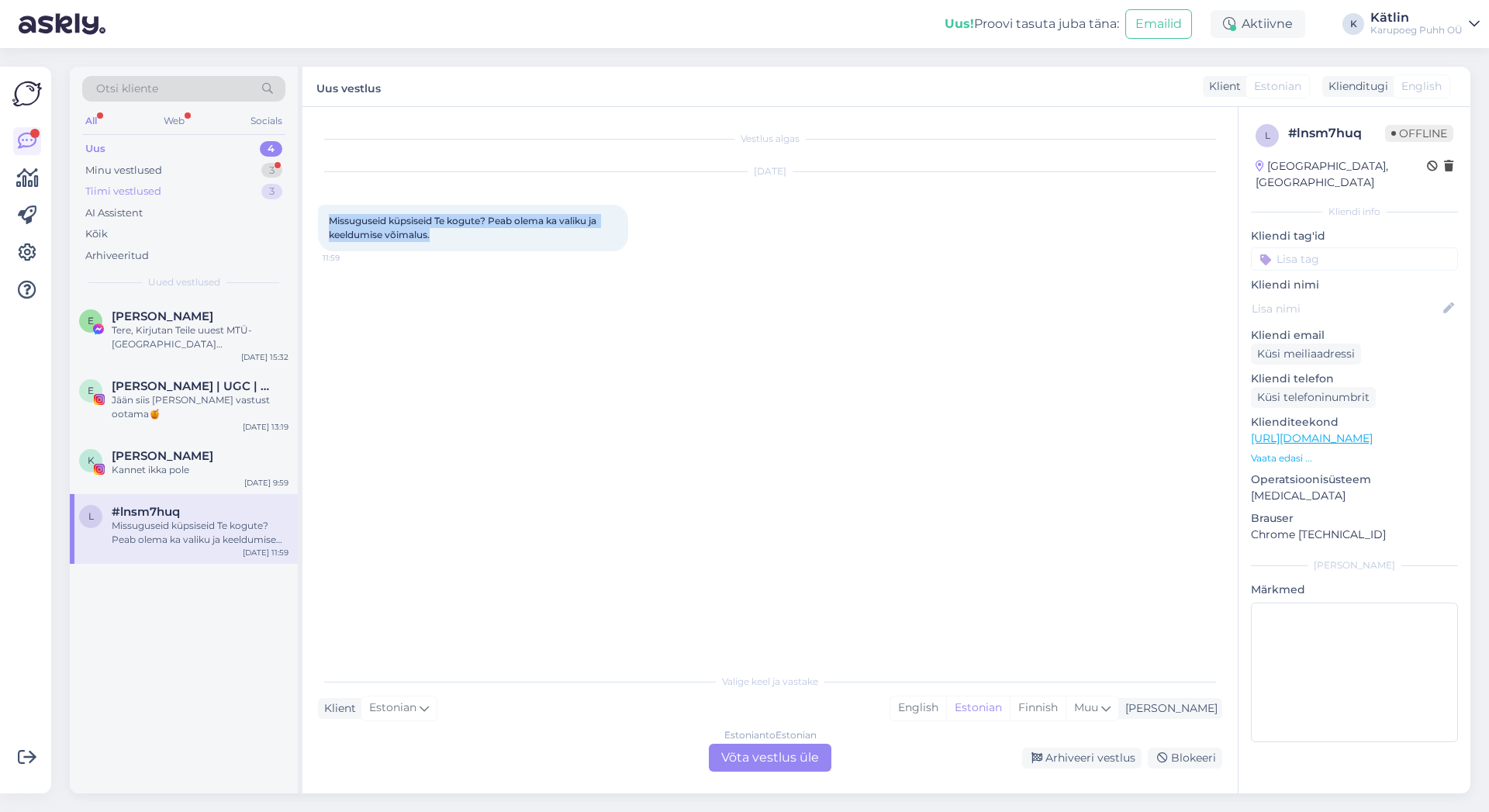
click at [146, 190] on div "Tiimi vestlused" at bounding box center [123, 192] width 76 height 16
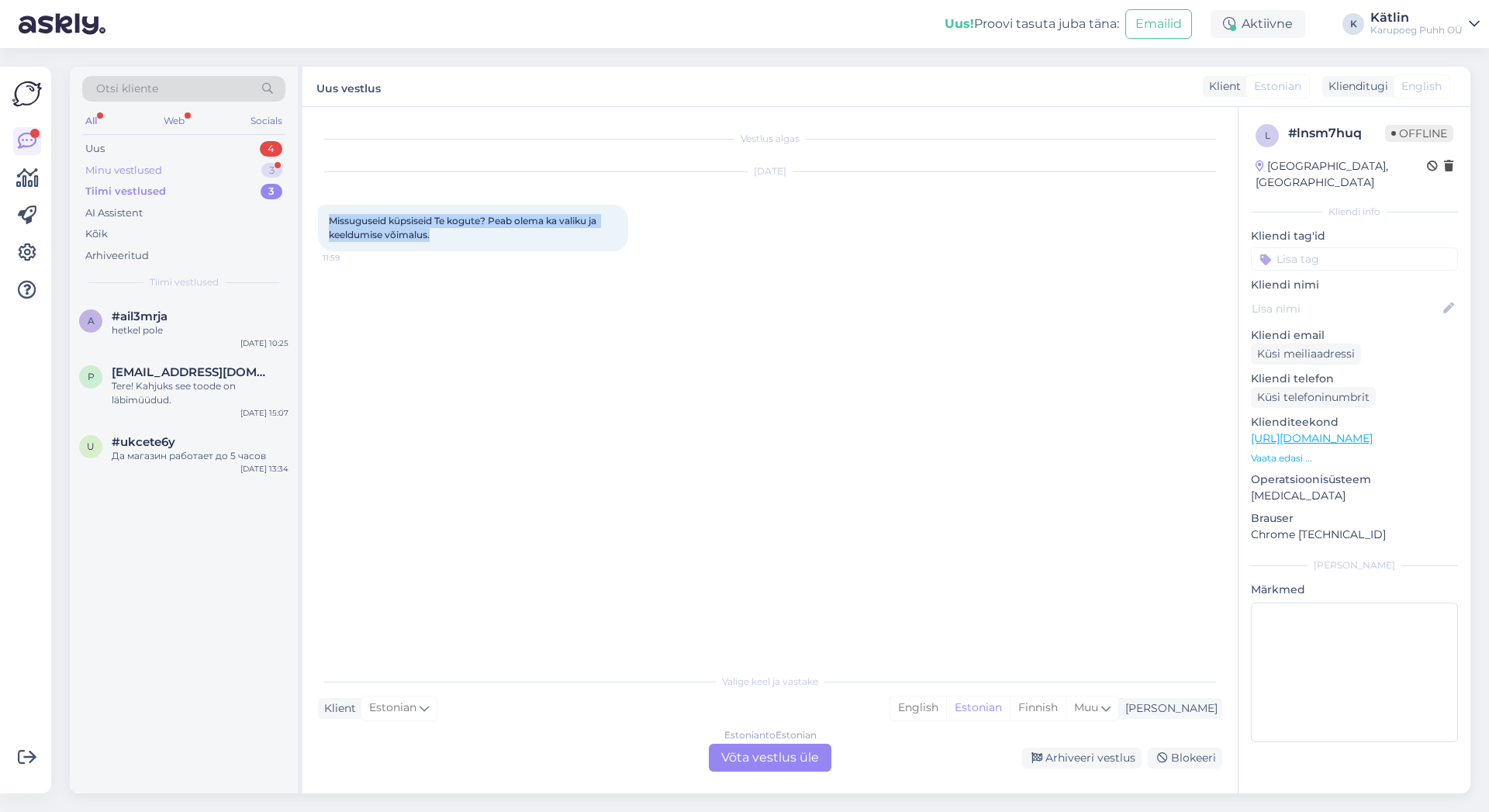
click at [137, 161] on div "Minu vestlused 3" at bounding box center [184, 170] width 203 height 21
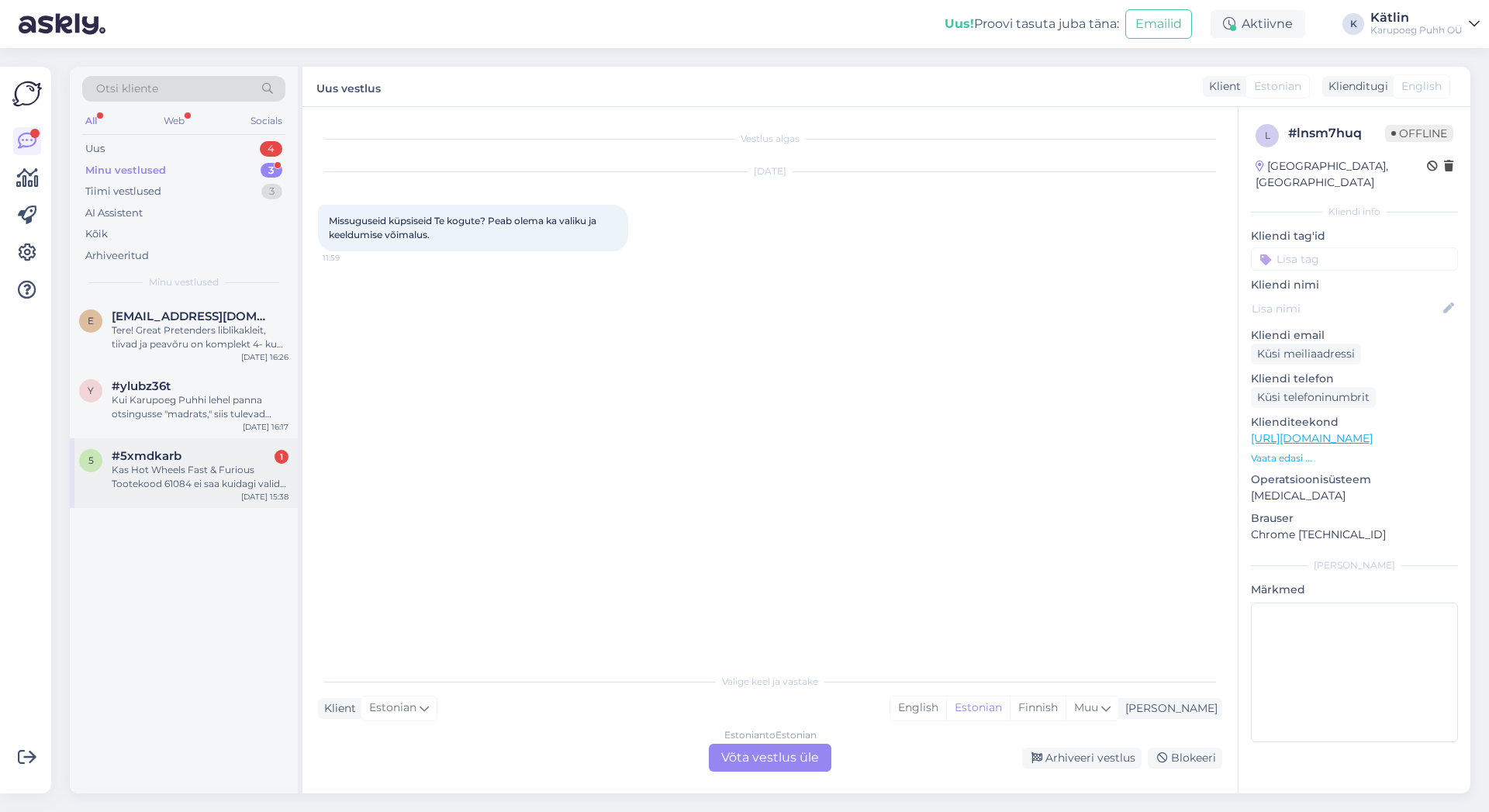
click at [182, 460] on div "#5xmdkarb 1" at bounding box center [199, 456] width 177 height 14
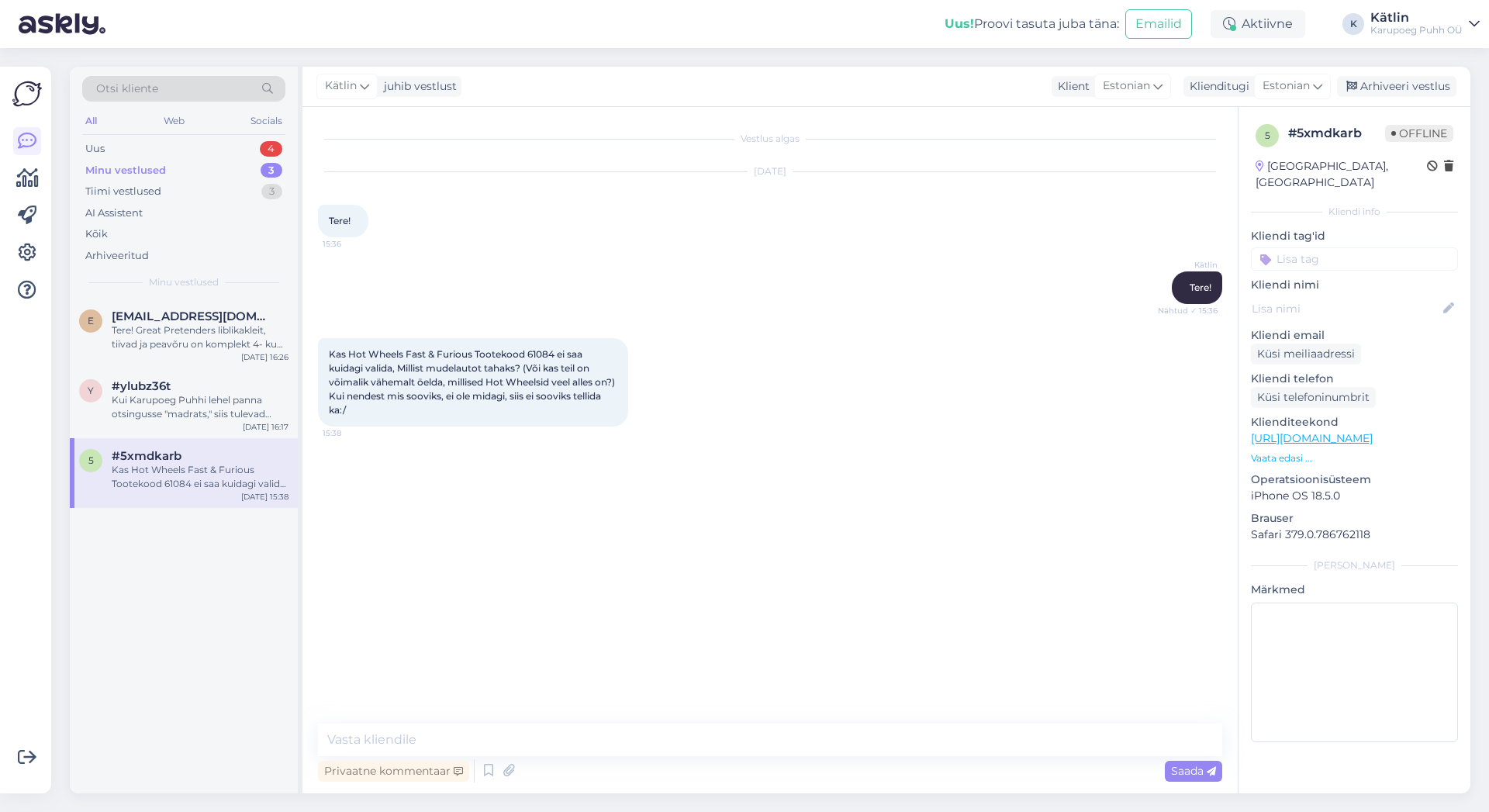
click at [546, 355] on span "Kas Hot Wheels Fast & Furious Tootekood 61084 ei saa kuidagi valida, Millist mu…" at bounding box center [473, 381] width 288 height 67
click at [553, 351] on span "Kas Hot Wheels Fast & Furious Tootekood 61084 ei saa kuidagi valida, Millist mu…" at bounding box center [473, 381] width 288 height 67
drag, startPoint x: 553, startPoint y: 351, endPoint x: 527, endPoint y: 355, distance: 26.3
click at [527, 355] on span "Kas Hot Wheels Fast & Furious Tootekood 61084 ei saa kuidagi valida, Millist mu…" at bounding box center [473, 381] width 288 height 67
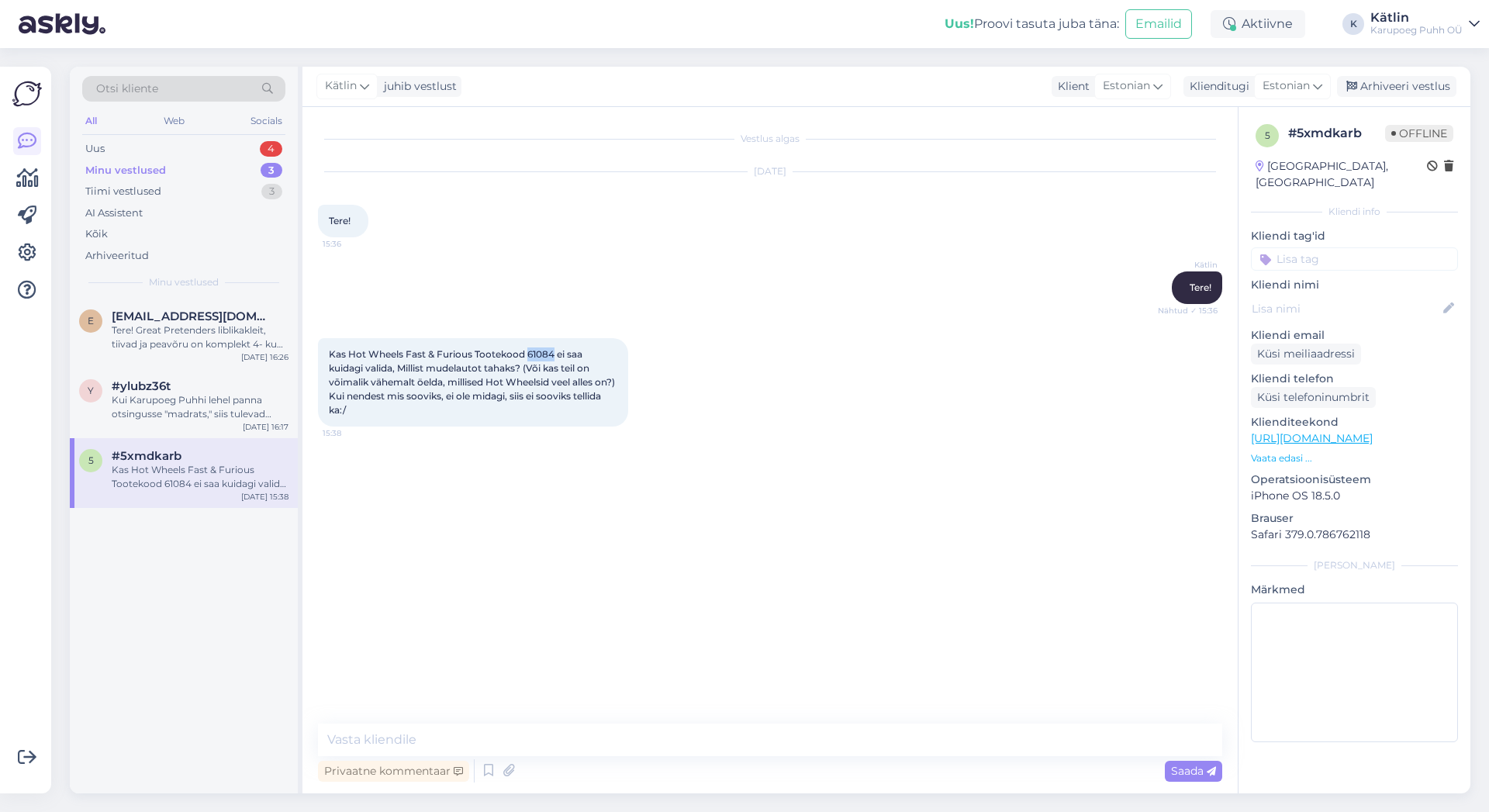
copy span "61084"
click at [407, 741] on textarea at bounding box center [770, 739] width 904 height 32
click at [225, 340] on div "Tere! Great Pretenders liblikakleit, tiivad ja peavõru on komplekt 4- kuni 6-aa…" at bounding box center [199, 337] width 177 height 28
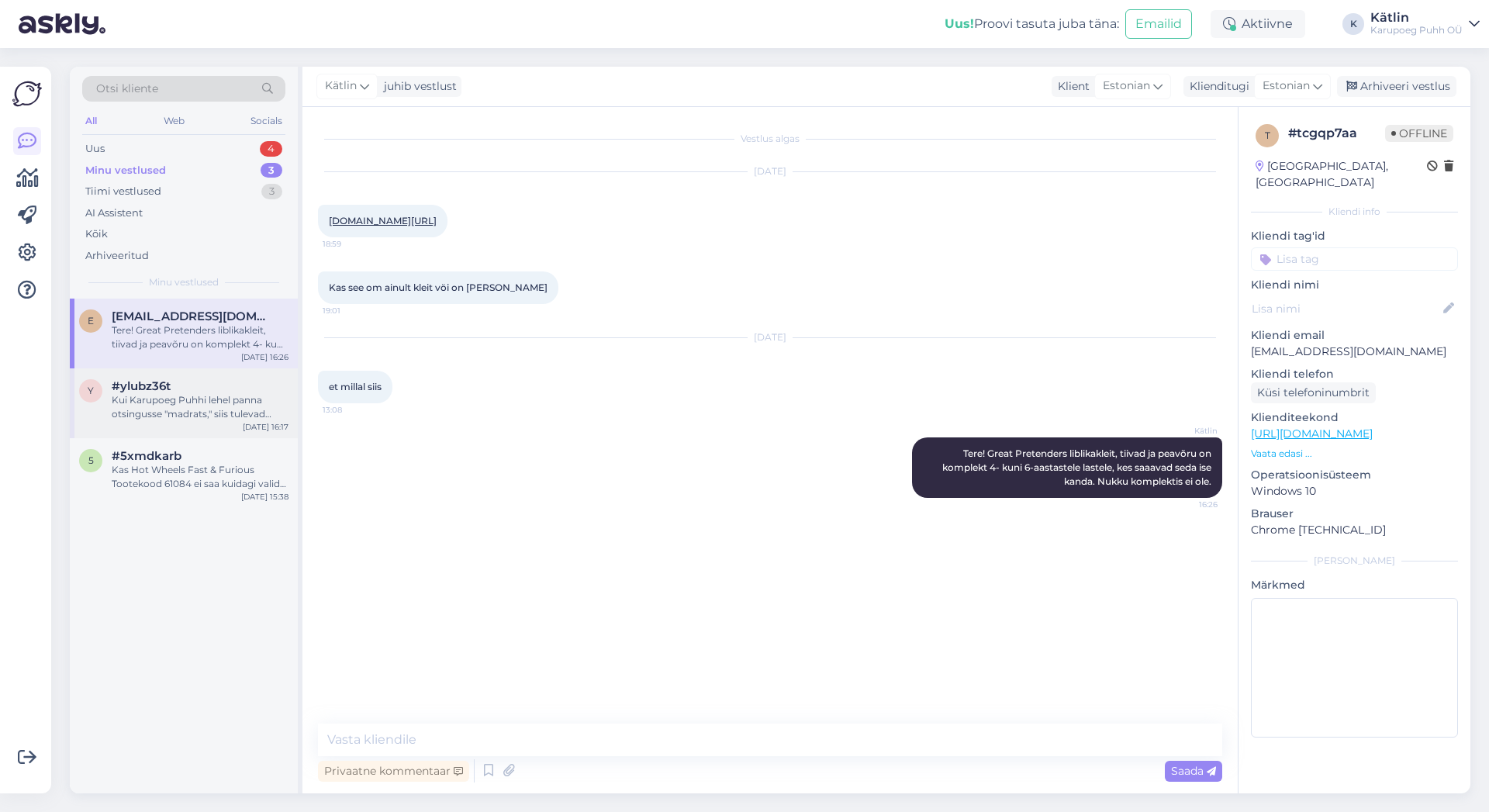
click at [253, 393] on div "Kui Karupoeg Puhhi lehel panna otsingusse "madrats," siis tulevad sellised tule…" at bounding box center [199, 407] width 177 height 28
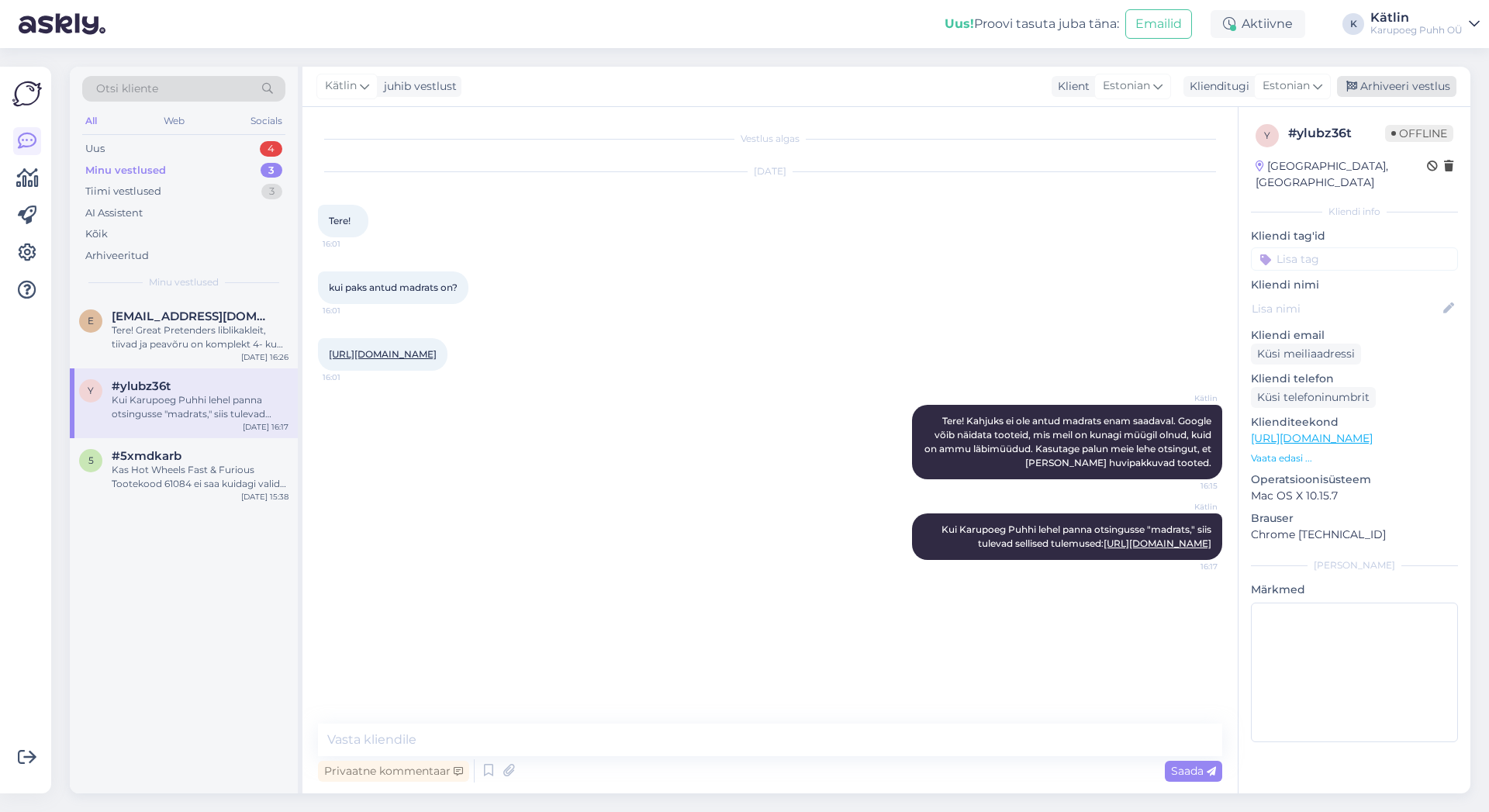
click at [1437, 92] on div "Arhiveeri vestlus" at bounding box center [1396, 86] width 120 height 21
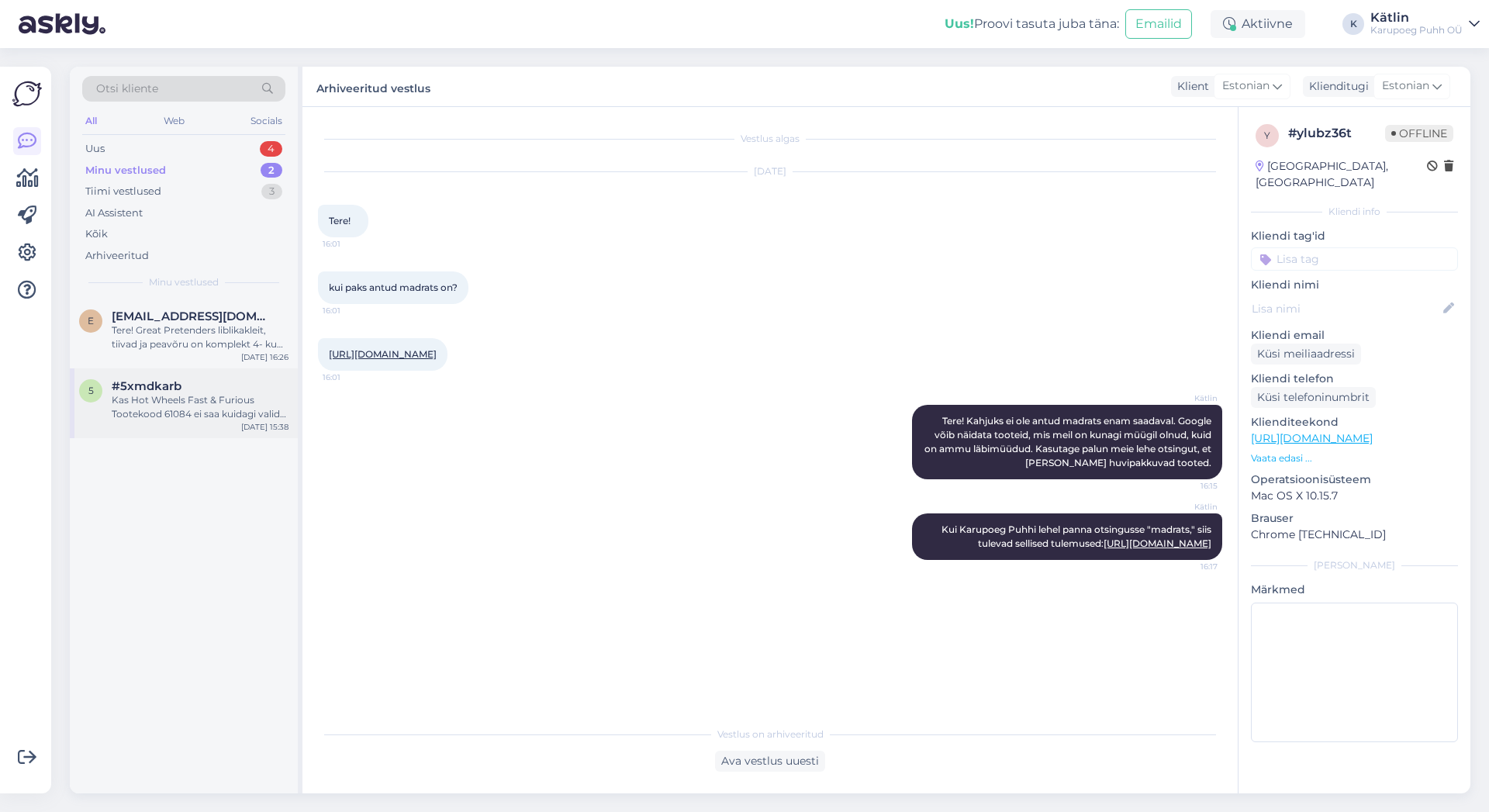
click at [194, 401] on div "Kas Hot Wheels Fast & Furious Tootekood 61084 ei saa kuidagi valida, Millist mu…" at bounding box center [199, 407] width 177 height 28
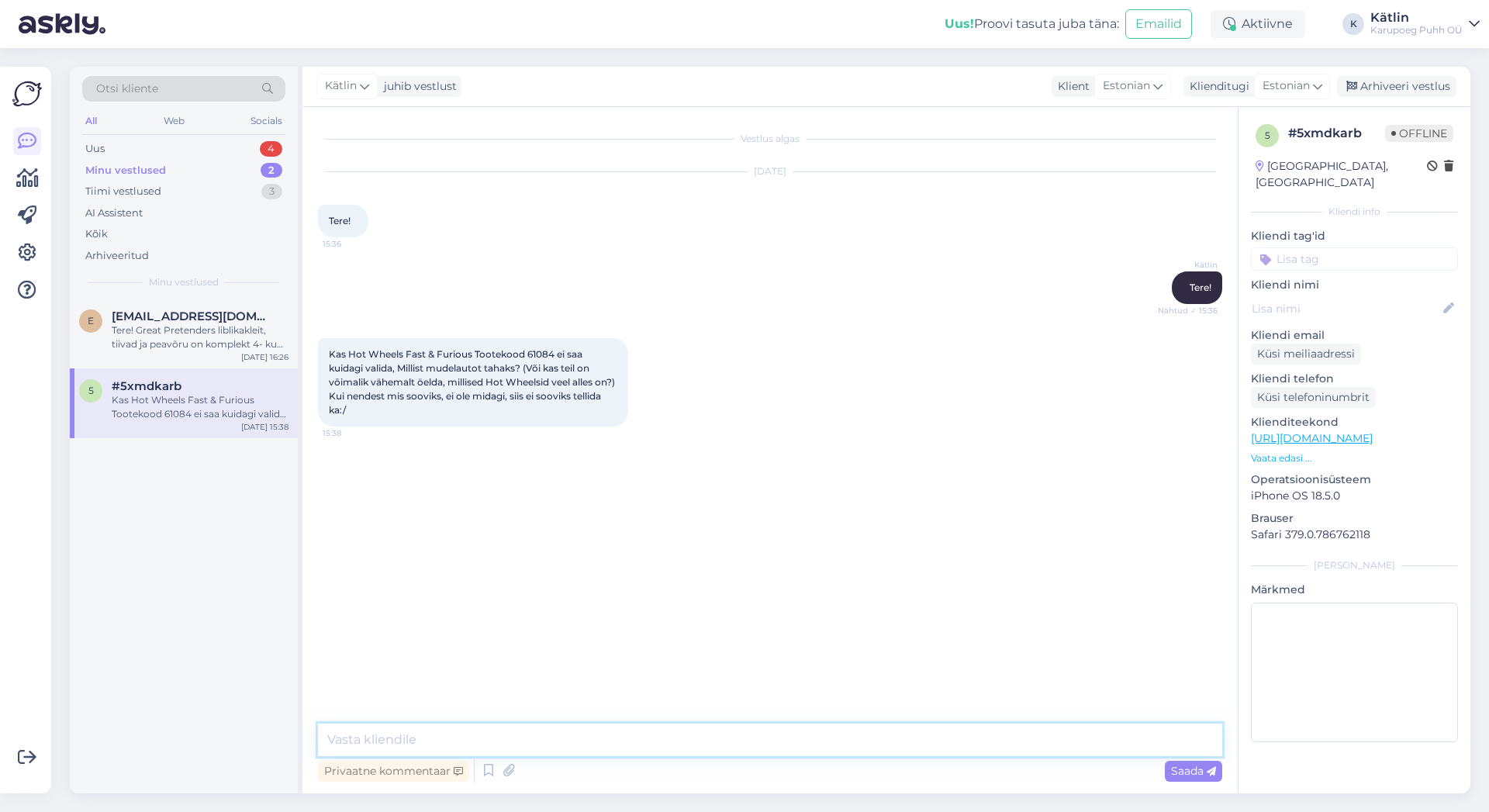
click at [425, 741] on textarea at bounding box center [770, 739] width 904 height 32
paste textarea "Tegemist on assortii tootega. Kindlat mudelit valida ei saa, valik on juhuslik."
click at [492, 773] on icon at bounding box center [489, 770] width 19 height 23
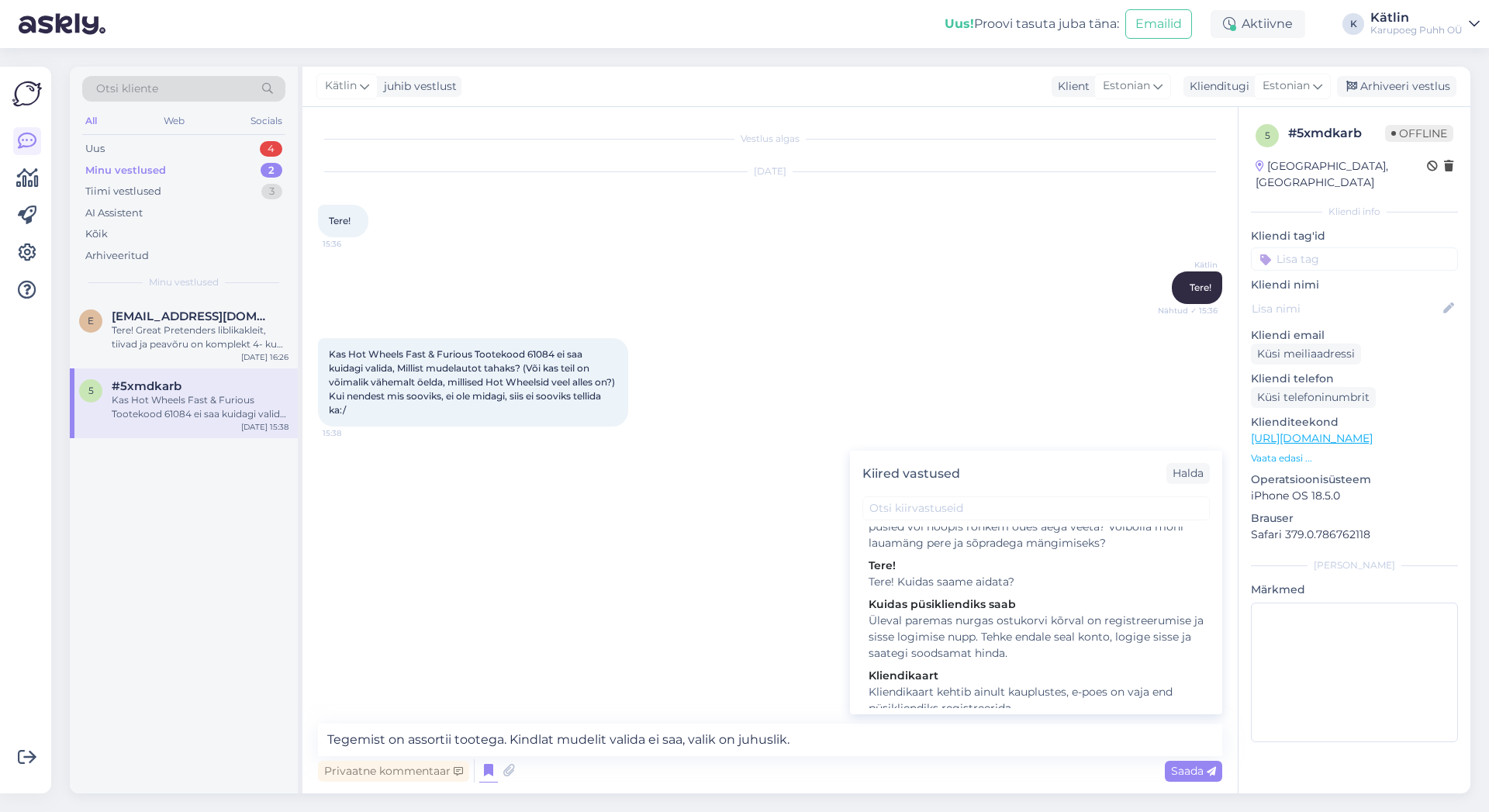
scroll to position [1672, 0]
click at [779, 620] on div "Vestlus algas [DATE] Tere! 15:36 Kätlin Tere! Nähtud ✓ 15:36 Kas Hot Wheels Fas…" at bounding box center [777, 416] width 918 height 587
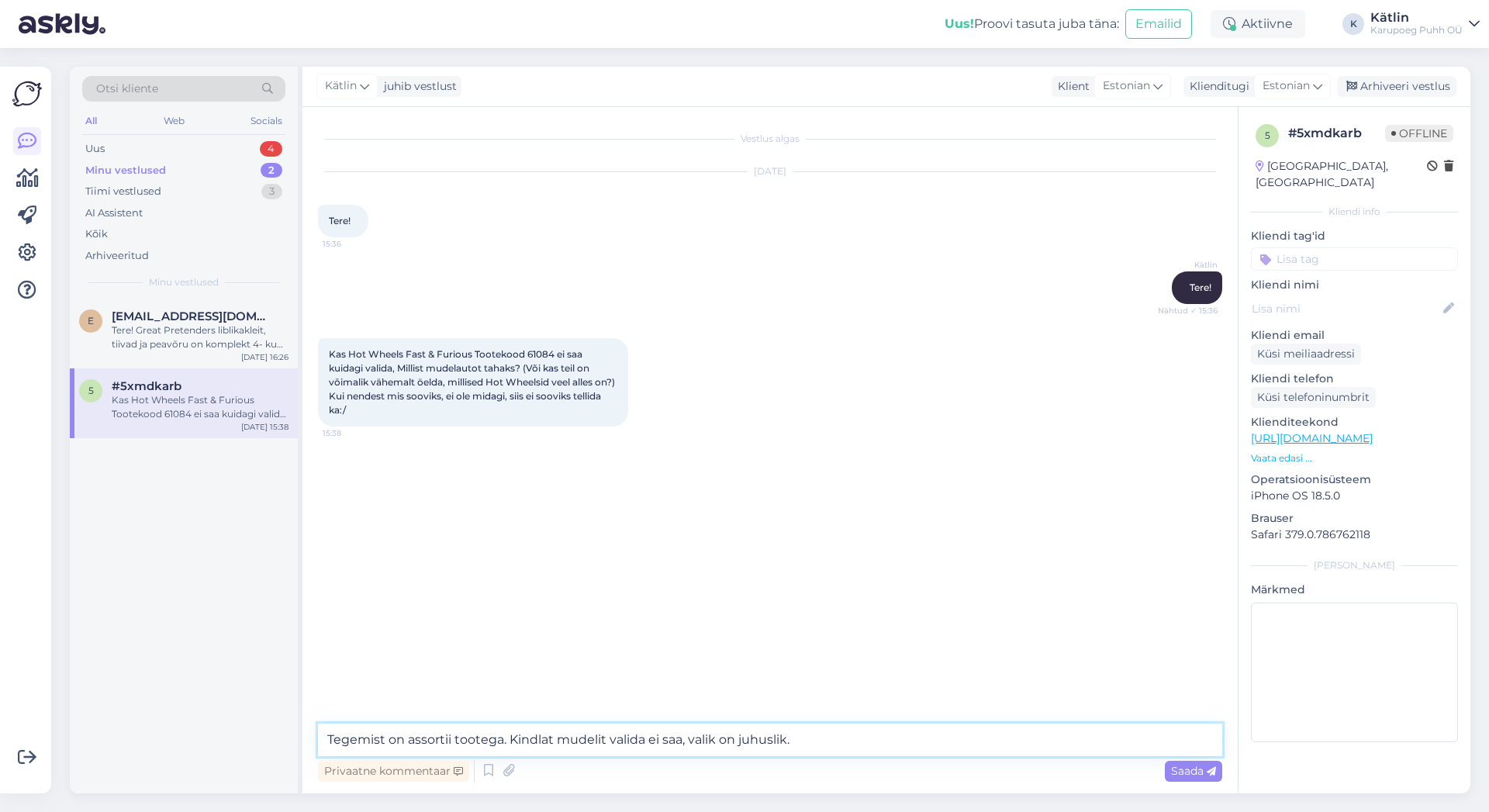
click at [412, 742] on textarea "Tegemist on assortii tootega. Kindlat mudelit valida ei saa, valik on juhuslik." at bounding box center [770, 739] width 904 height 32
click at [568, 738] on textarea "Tegemist on kahjuks assortii tootega. Kindlat mudelit valida ei saa, valik on j…" at bounding box center [770, 739] width 904 height 32
type textarea "Tegemist on kahjuks assortii tootega, mis tähendab, et kindlat mudelit valida e…"
click at [1177, 772] on span "Saada" at bounding box center [1194, 771] width 45 height 14
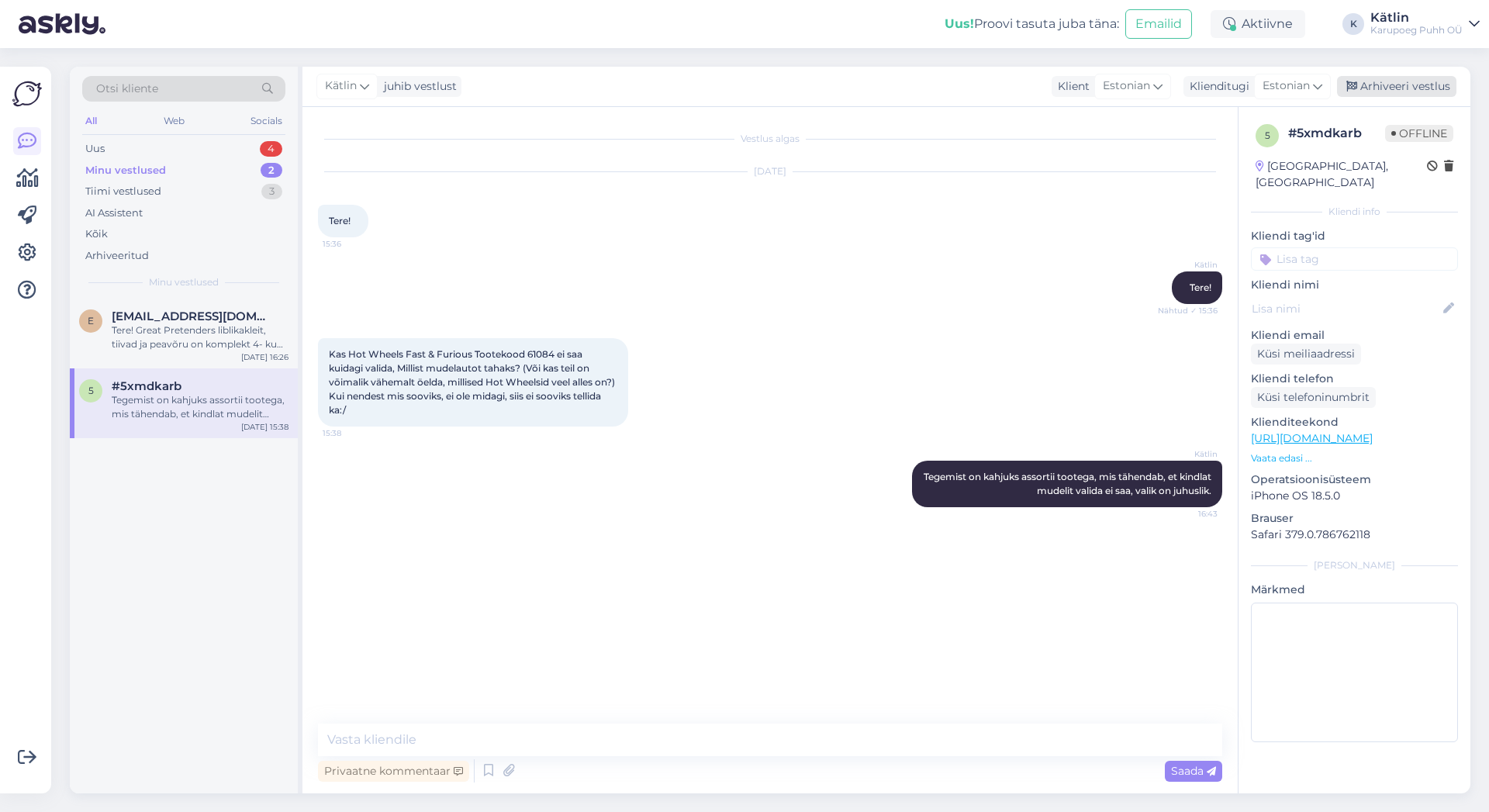
click at [1432, 89] on div "Arhiveeri vestlus" at bounding box center [1396, 86] width 120 height 21
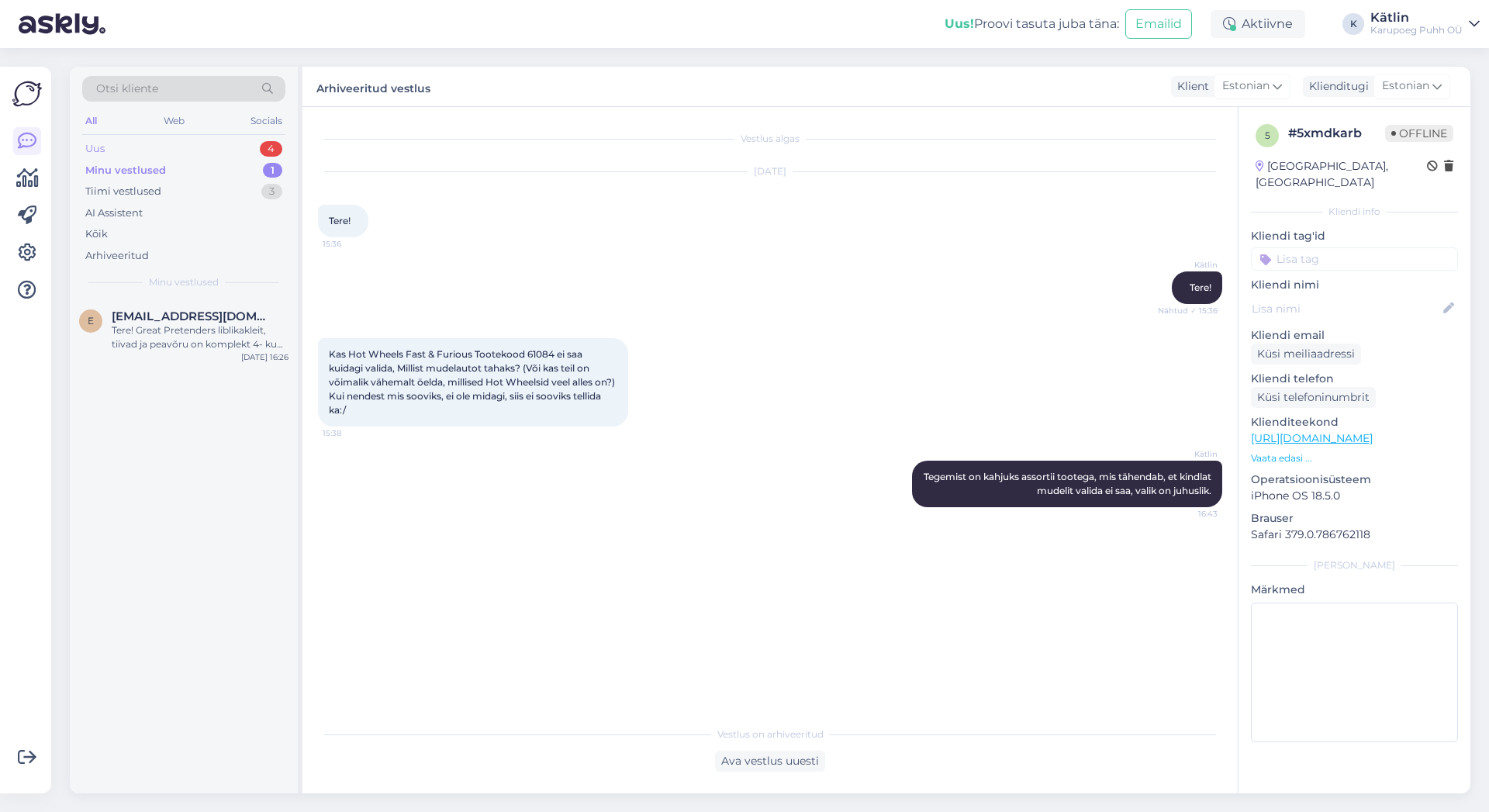
click at [121, 148] on div "Uus 4" at bounding box center [184, 148] width 203 height 21
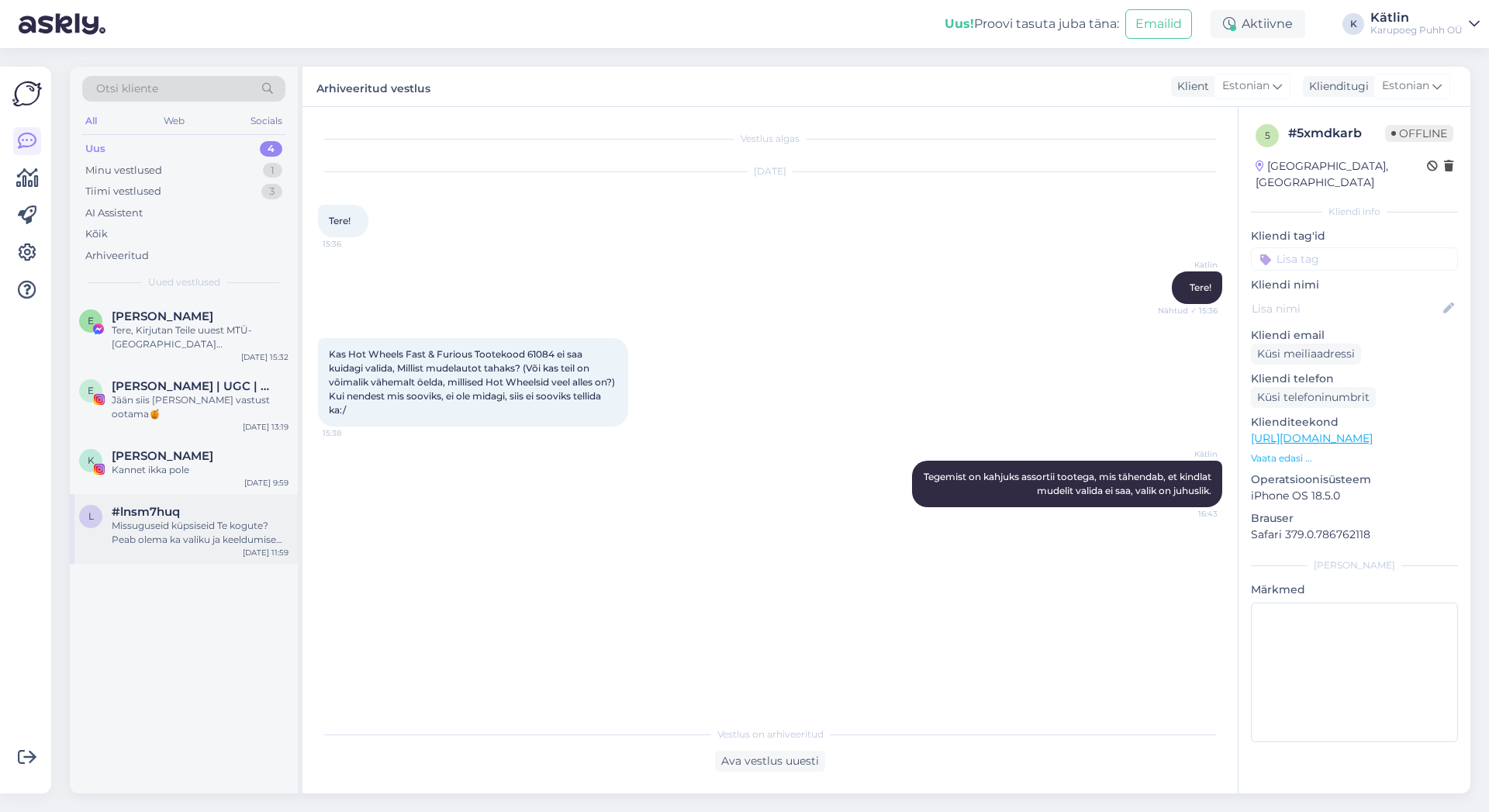
click at [183, 505] on div "#lnsm7huq" at bounding box center [199, 512] width 177 height 14
